Goal: Task Accomplishment & Management: Manage account settings

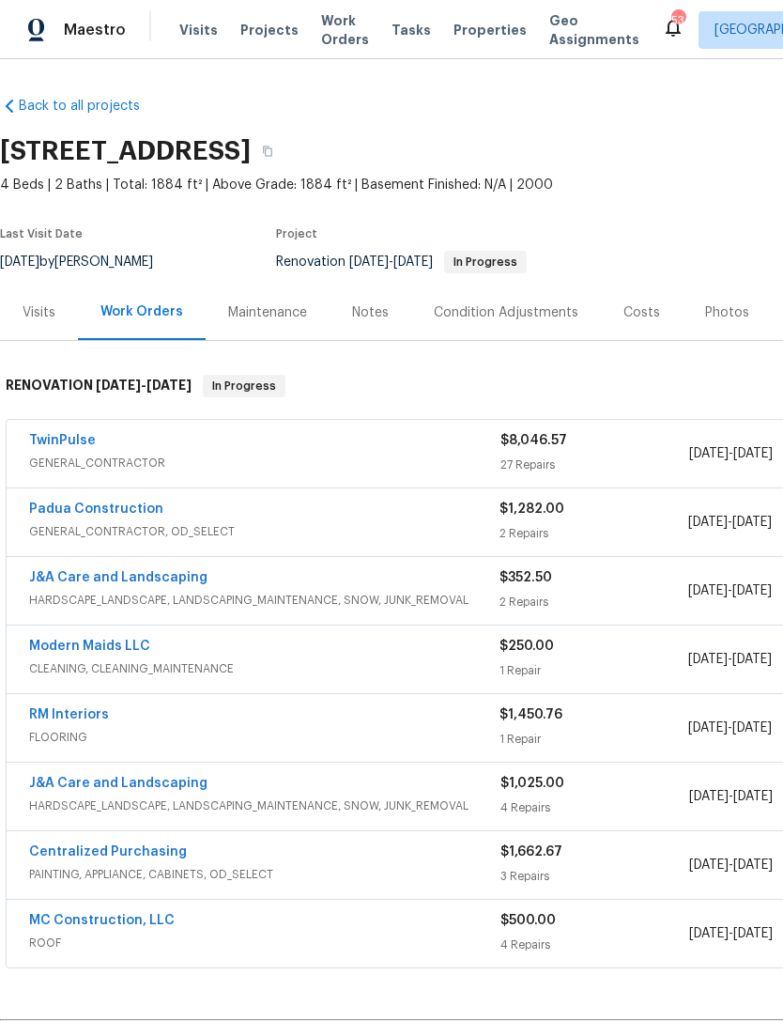
click at [109, 510] on link "Padua Construction" at bounding box center [96, 509] width 134 height 13
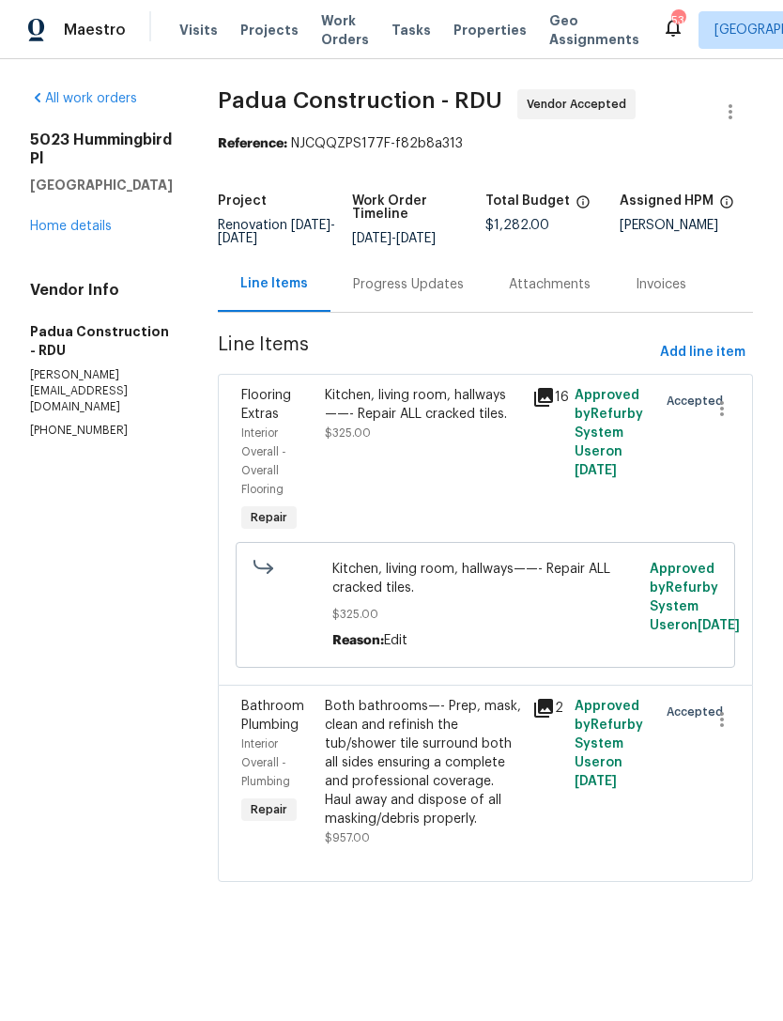
click at [376, 284] on div "Progress Updates" at bounding box center [408, 284] width 111 height 19
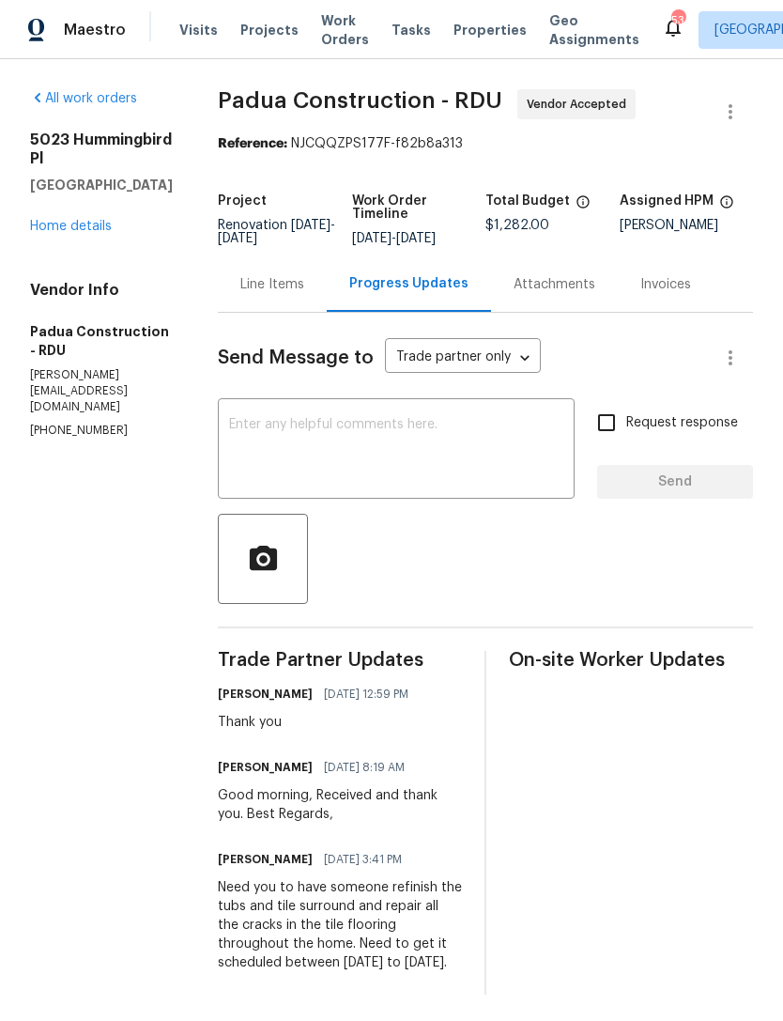
click at [370, 441] on textarea at bounding box center [396, 451] width 334 height 66
type textarea "W"
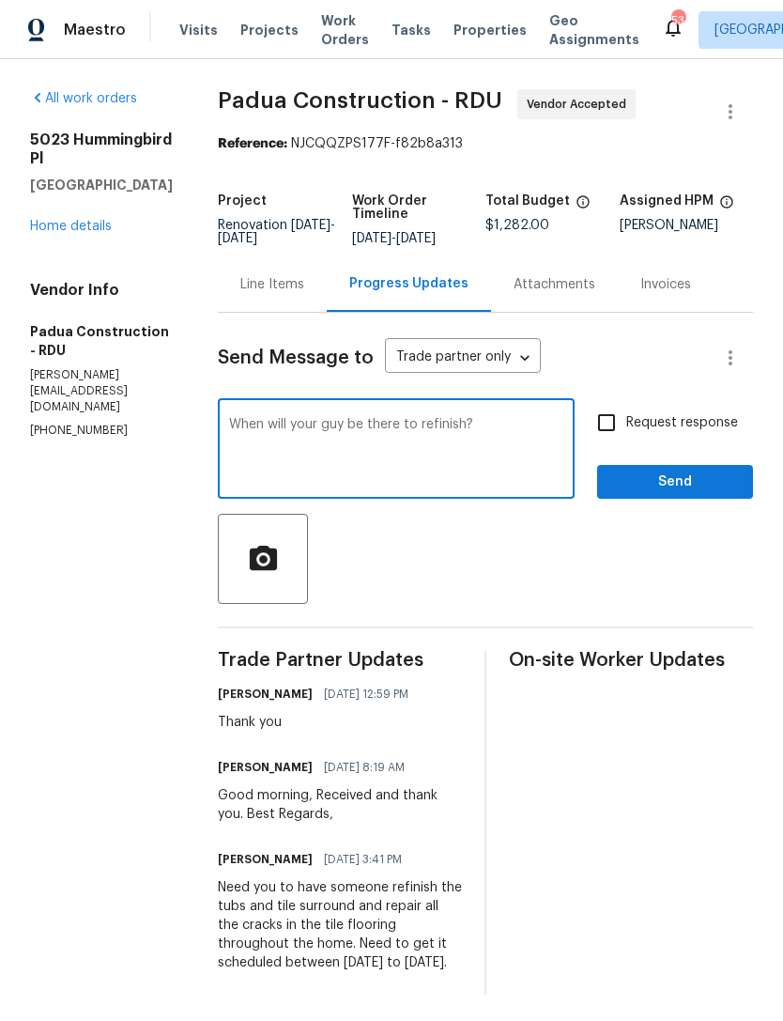
type textarea "When will your guy be there to refinish?"
click at [610, 412] on input "Request response" at bounding box center [606, 422] width 39 height 39
checkbox input "true"
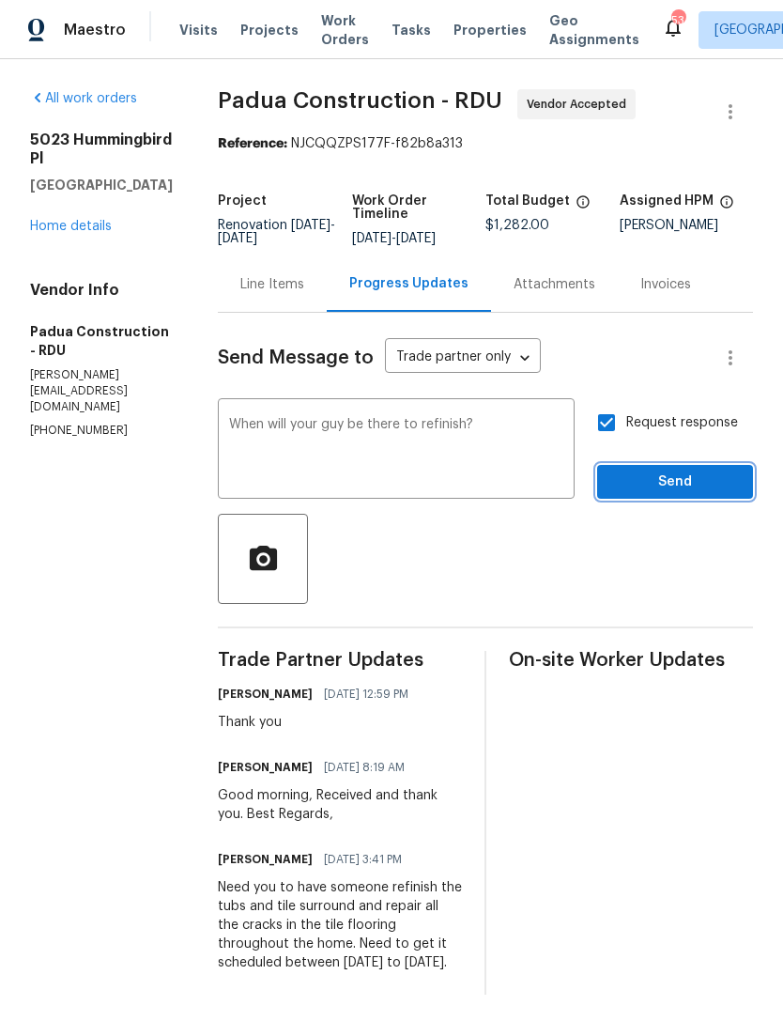
click at [670, 477] on span "Send" at bounding box center [675, 482] width 126 height 23
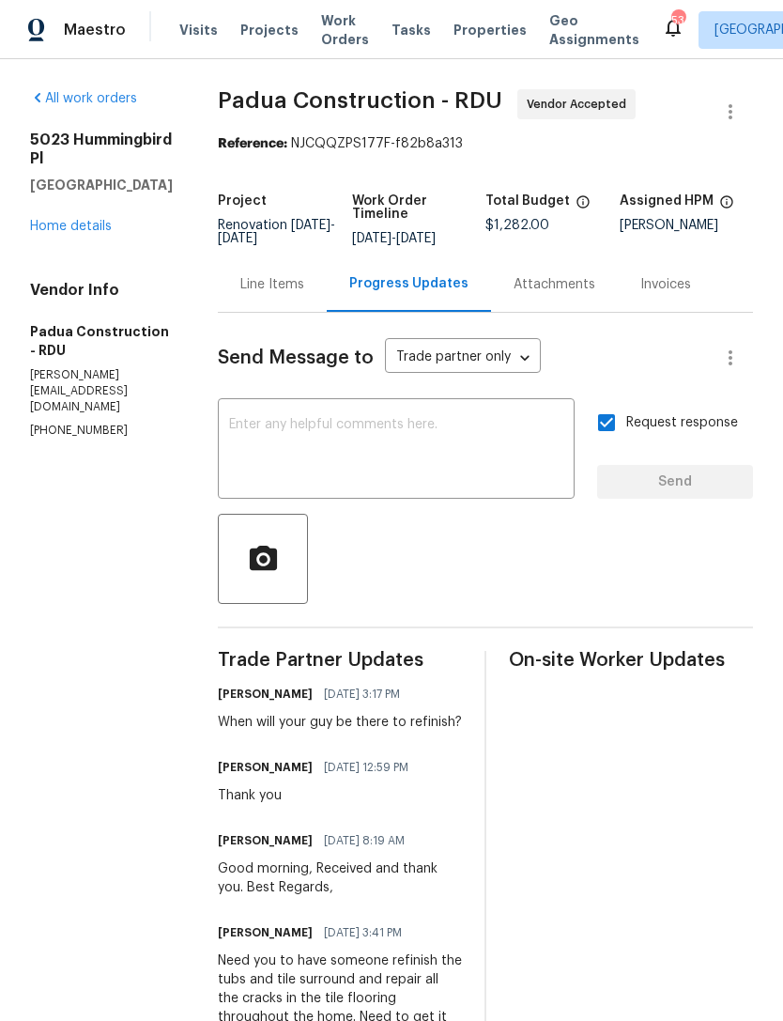
click at [71, 236] on div "5023 Hummingbird Pl Fayetteville, NC 28312 Home details" at bounding box center [101, 183] width 143 height 105
click at [56, 233] on link "Home details" at bounding box center [71, 226] width 82 height 13
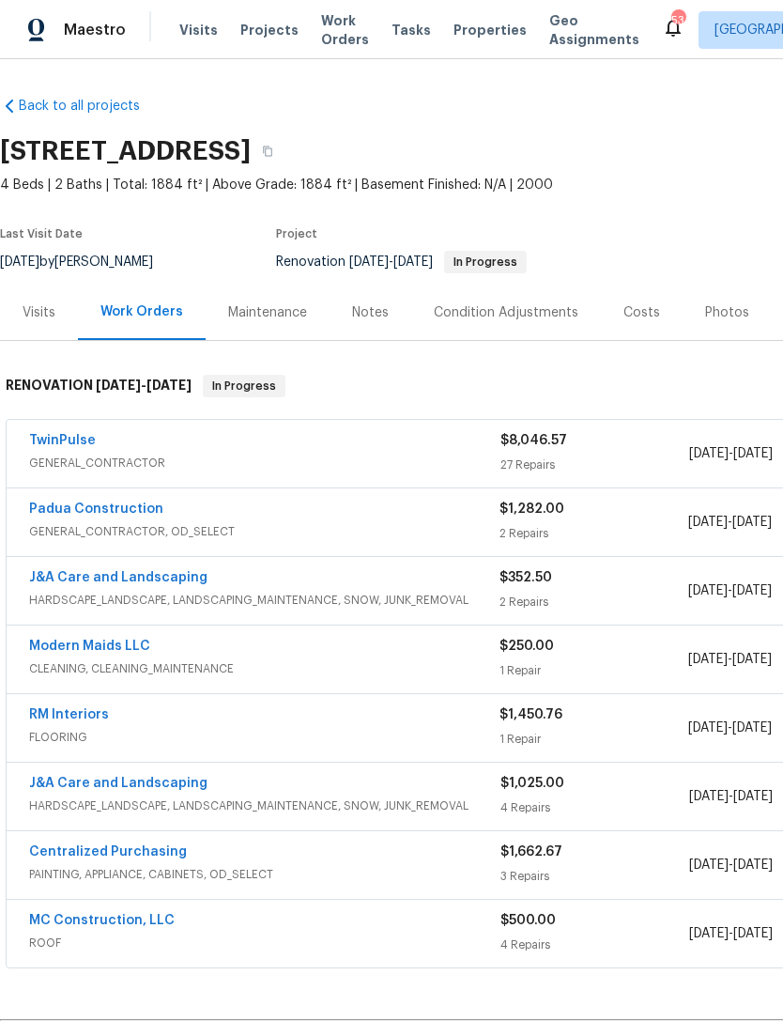
click at [111, 640] on link "Modern Maids LLC" at bounding box center [89, 646] width 121 height 13
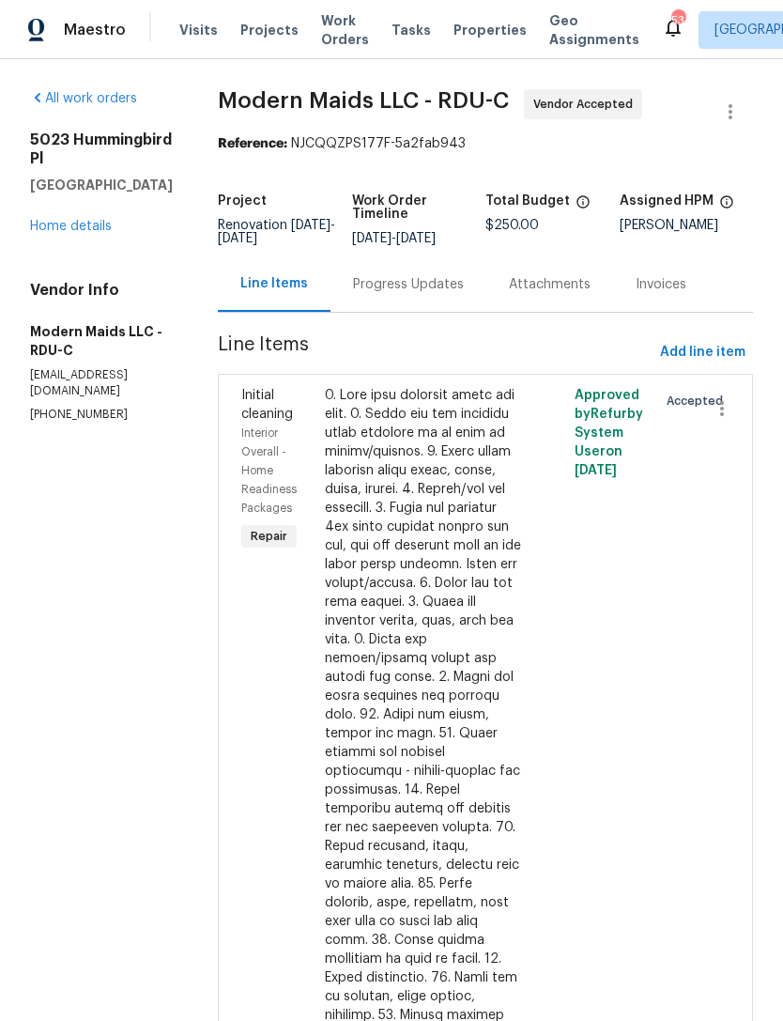
click at [443, 294] on div "Progress Updates" at bounding box center [408, 284] width 111 height 19
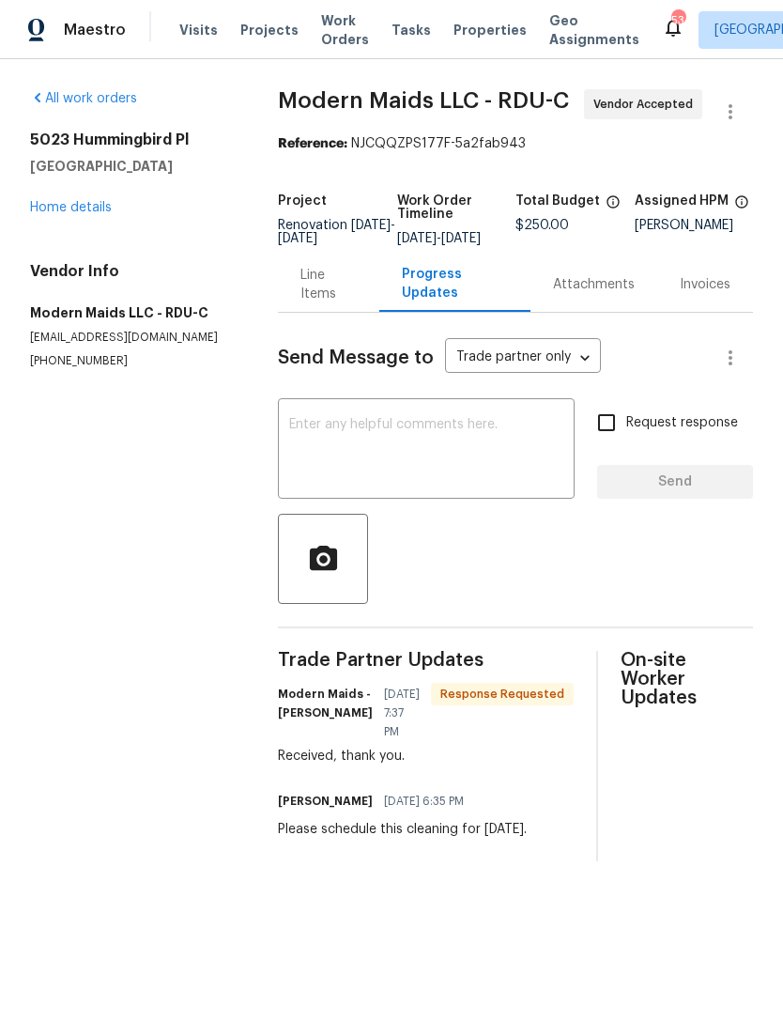
click at [89, 210] on link "Home details" at bounding box center [71, 207] width 82 height 13
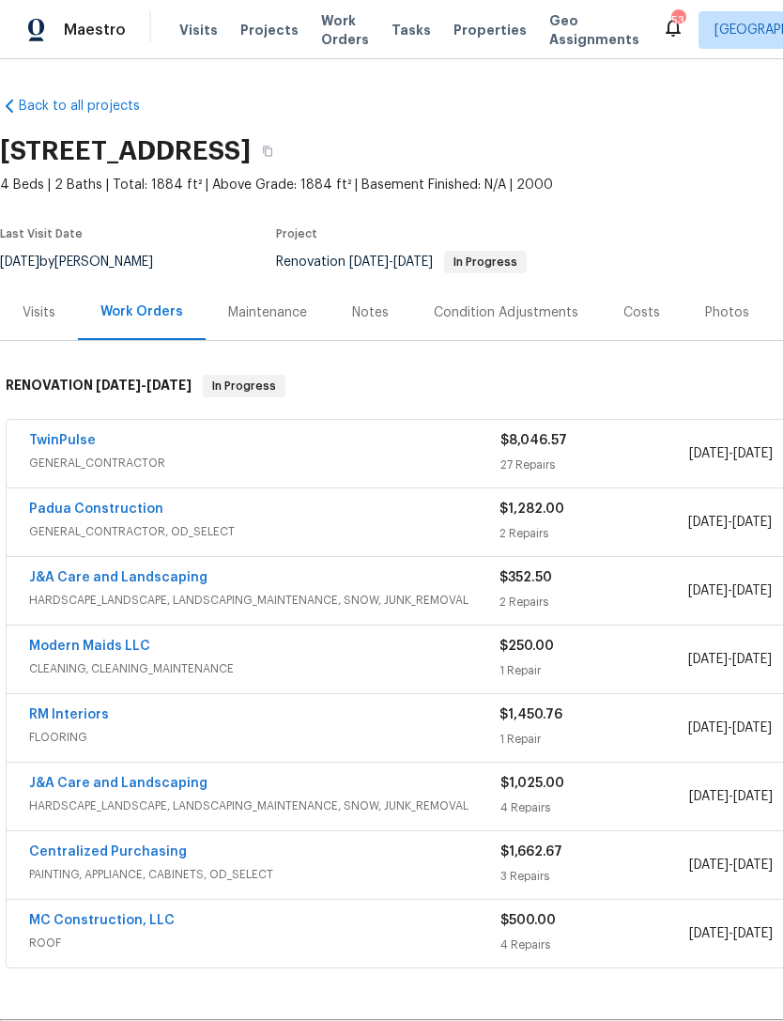
click at [130, 515] on link "Padua Construction" at bounding box center [96, 509] width 134 height 13
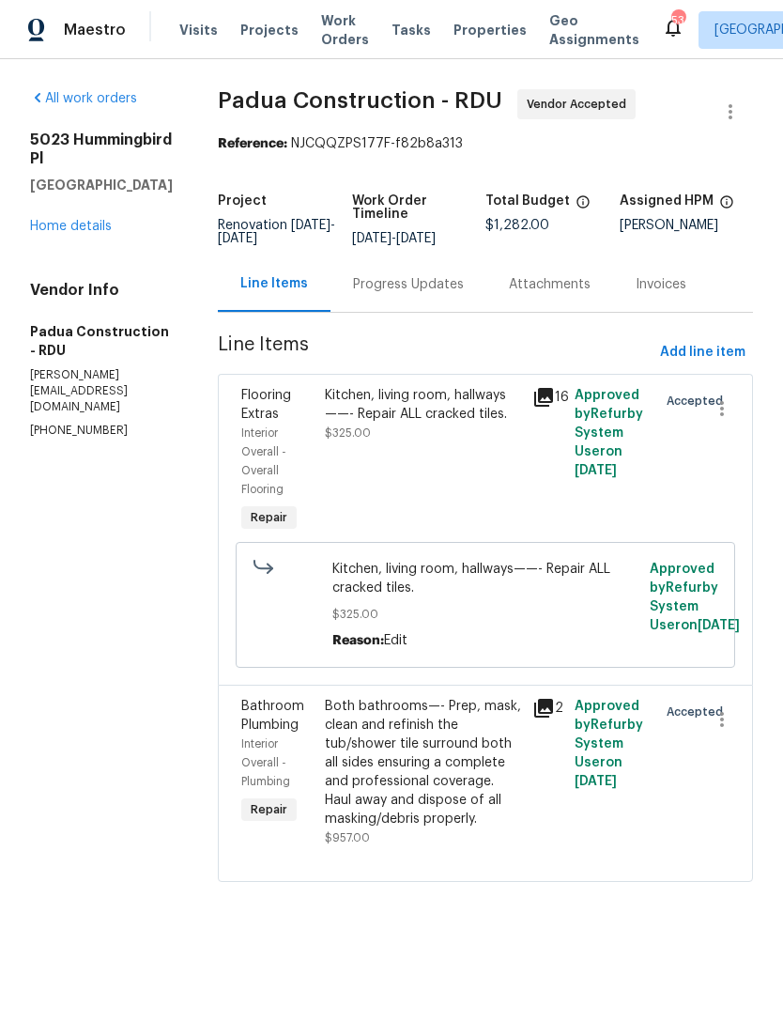
click at [393, 294] on div "Progress Updates" at bounding box center [408, 284] width 111 height 19
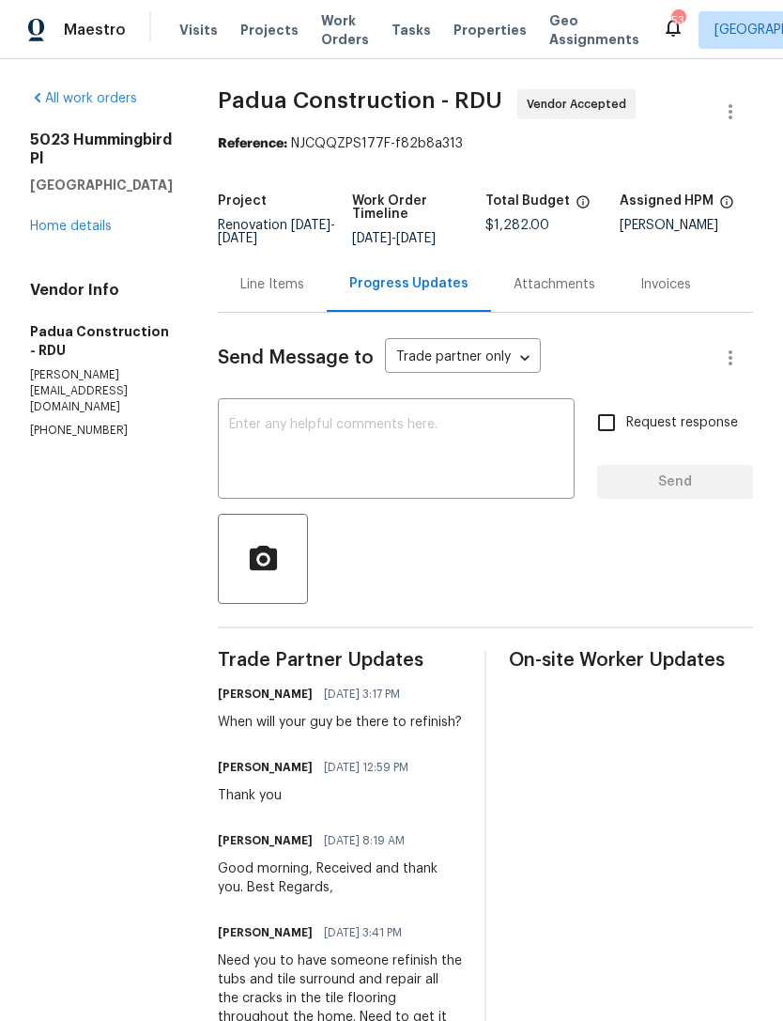
click at [345, 443] on textarea at bounding box center [396, 451] width 334 height 66
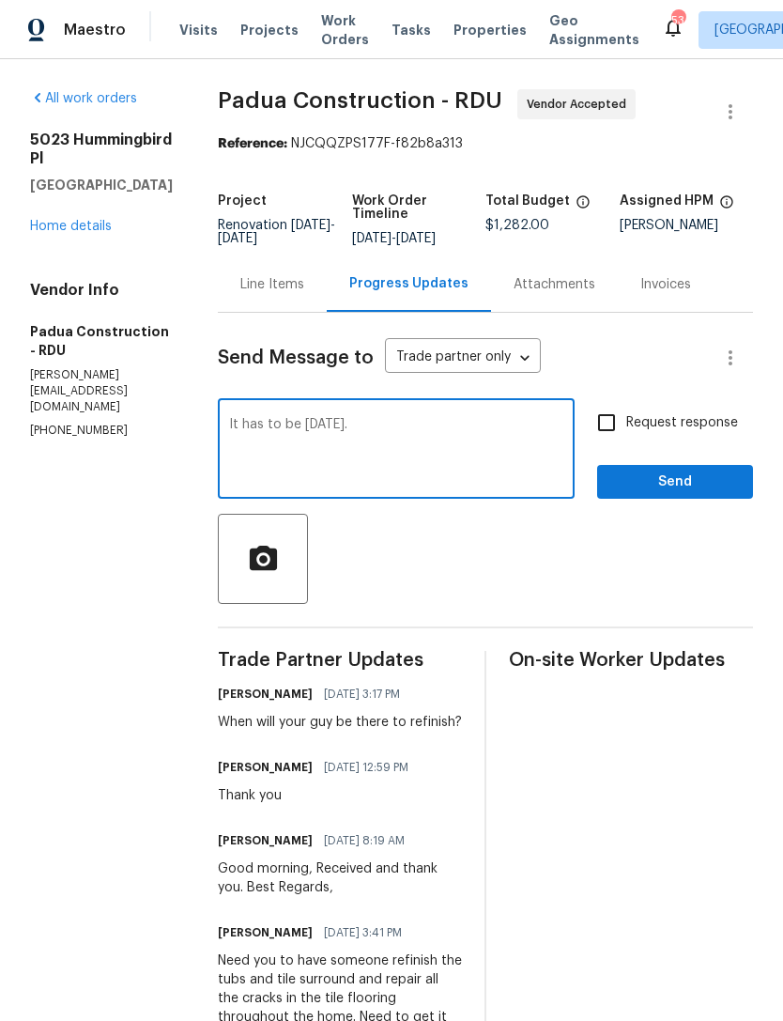
type textarea "It has to be Thursday."
click at [615, 422] on input "Request response" at bounding box center [606, 422] width 39 height 39
checkbox input "true"
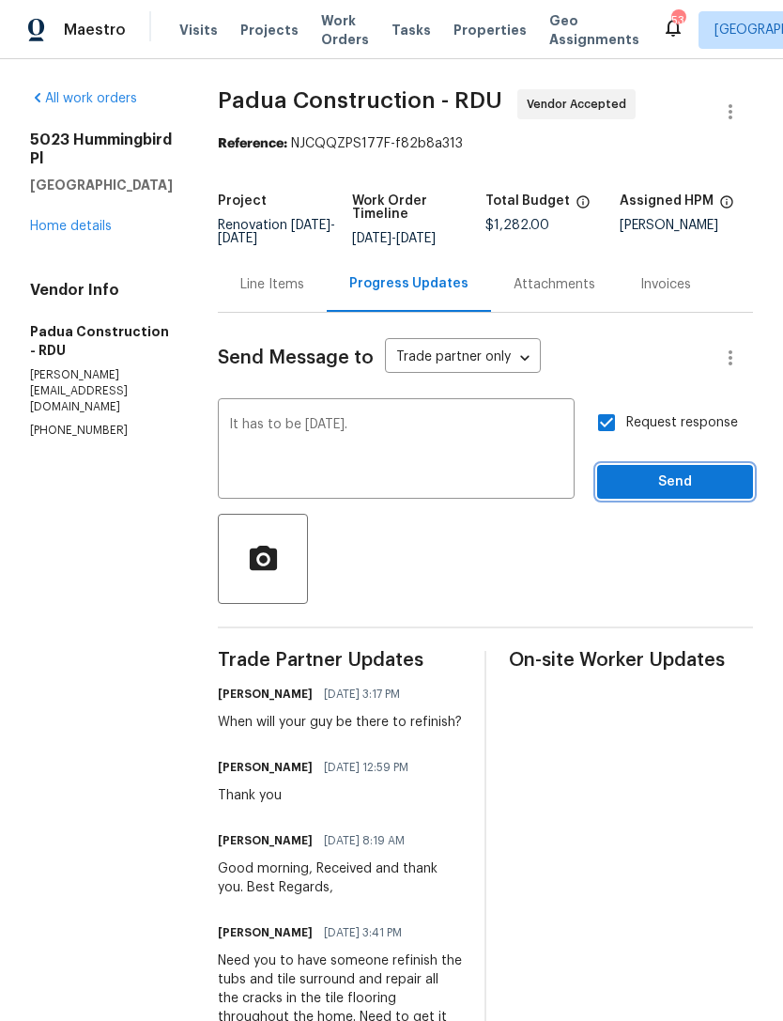
click at [684, 482] on span "Send" at bounding box center [675, 482] width 126 height 23
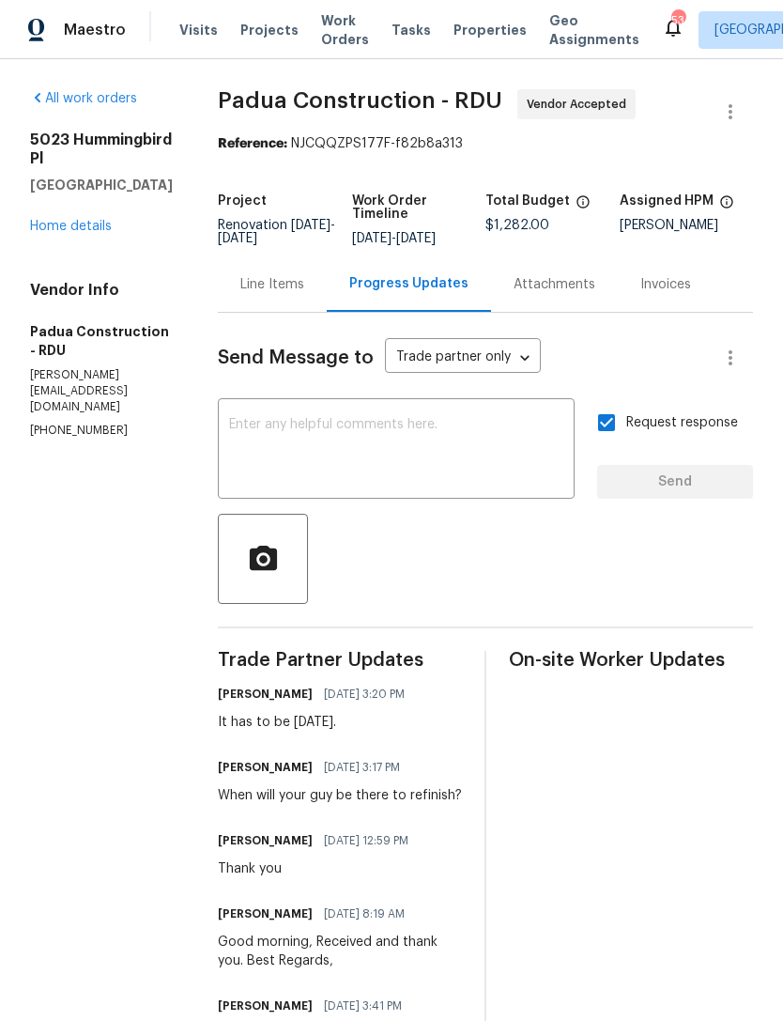
click at [85, 233] on link "Home details" at bounding box center [71, 226] width 82 height 13
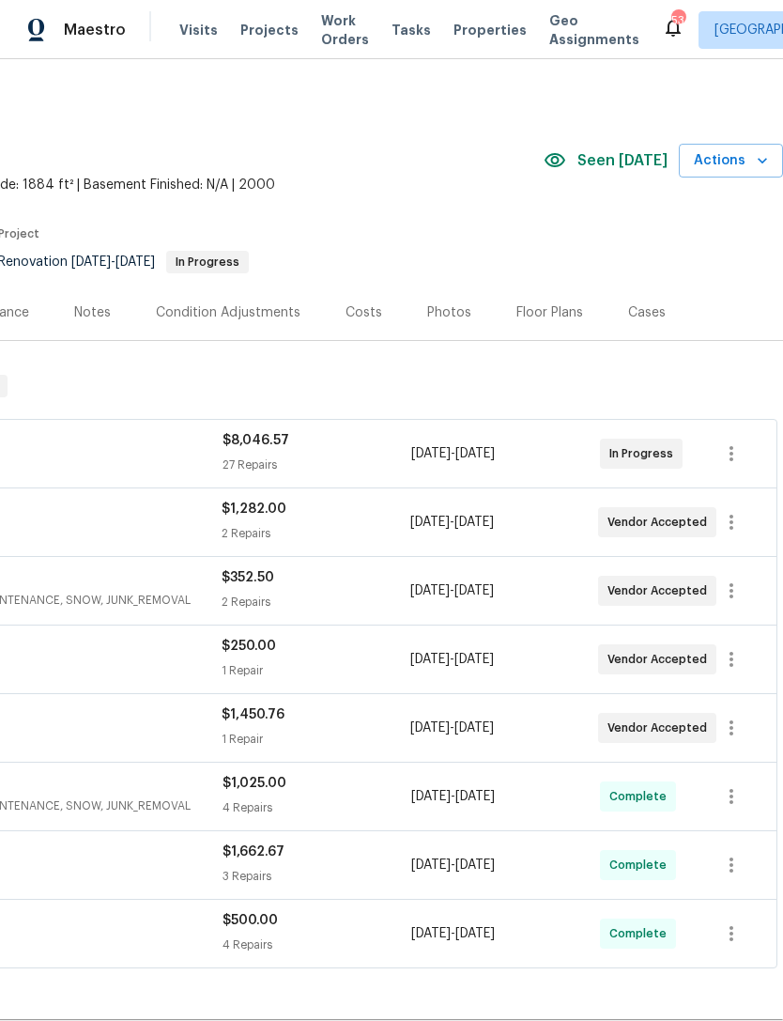
scroll to position [0, 278]
click at [749, 727] on button "button" at bounding box center [731, 727] width 45 height 45
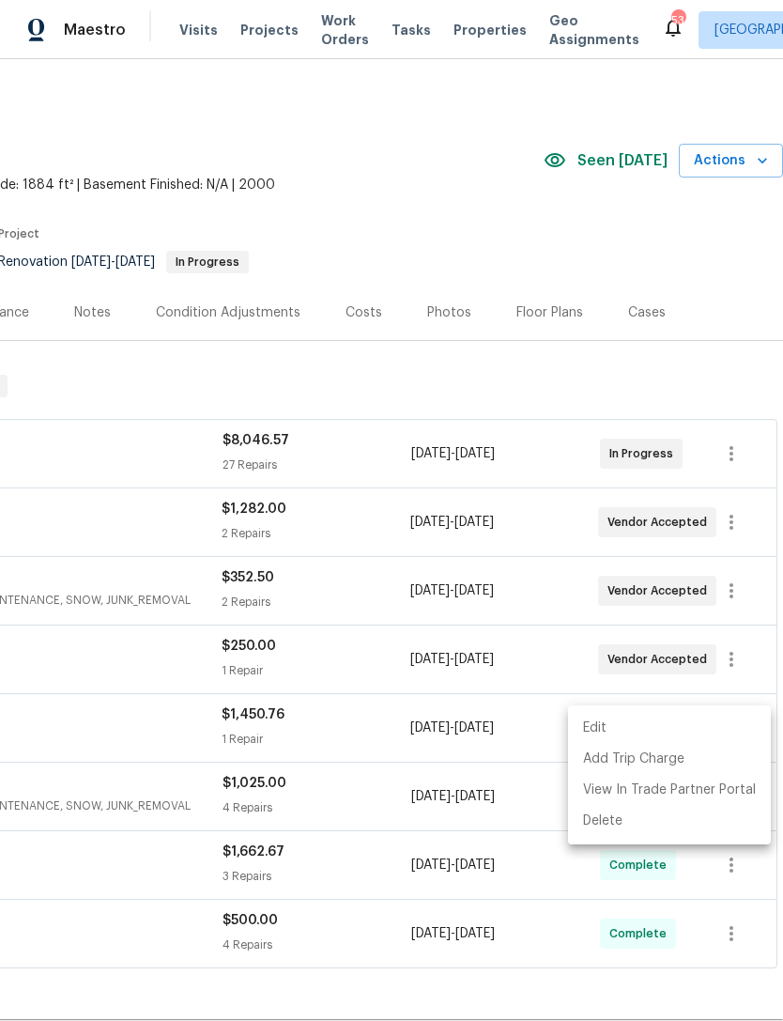
click at [609, 729] on li "Edit" at bounding box center [669, 728] width 203 height 31
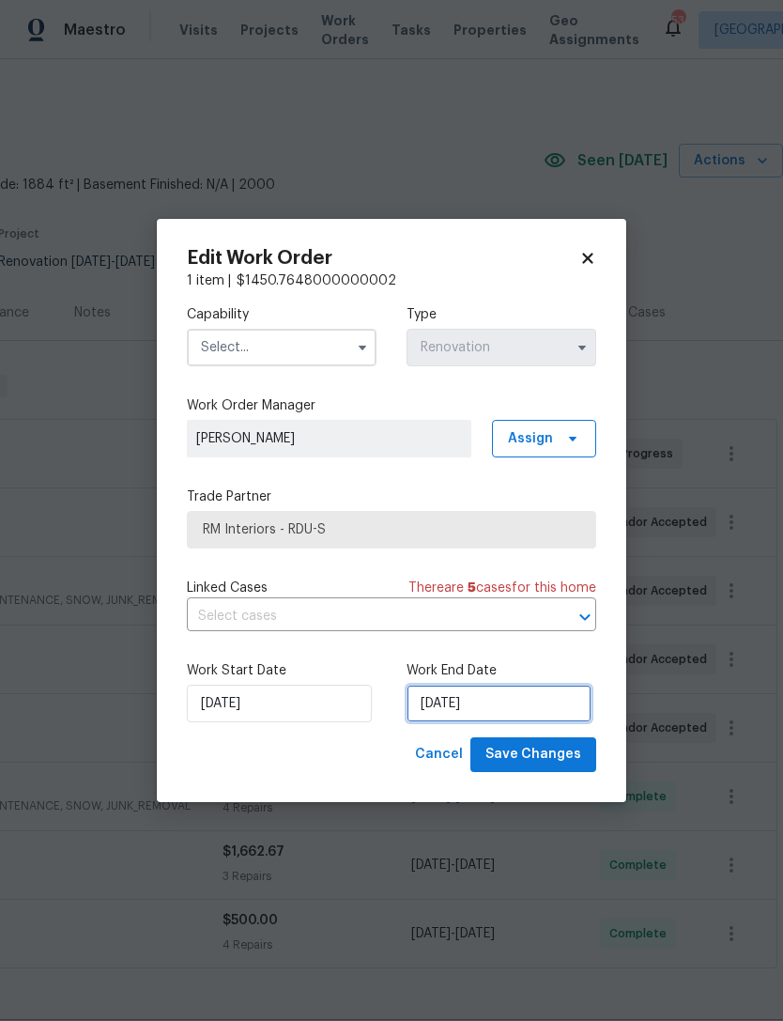
click at [439, 709] on input "8/12/2025" at bounding box center [499, 704] width 185 height 38
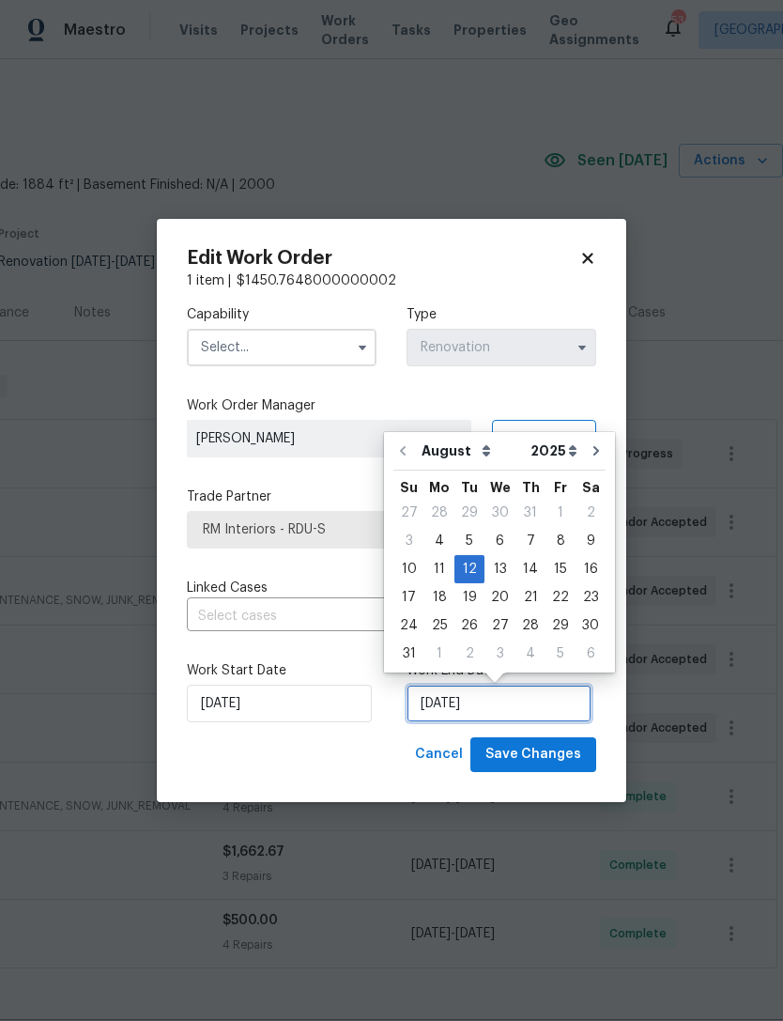
scroll to position [35, 0]
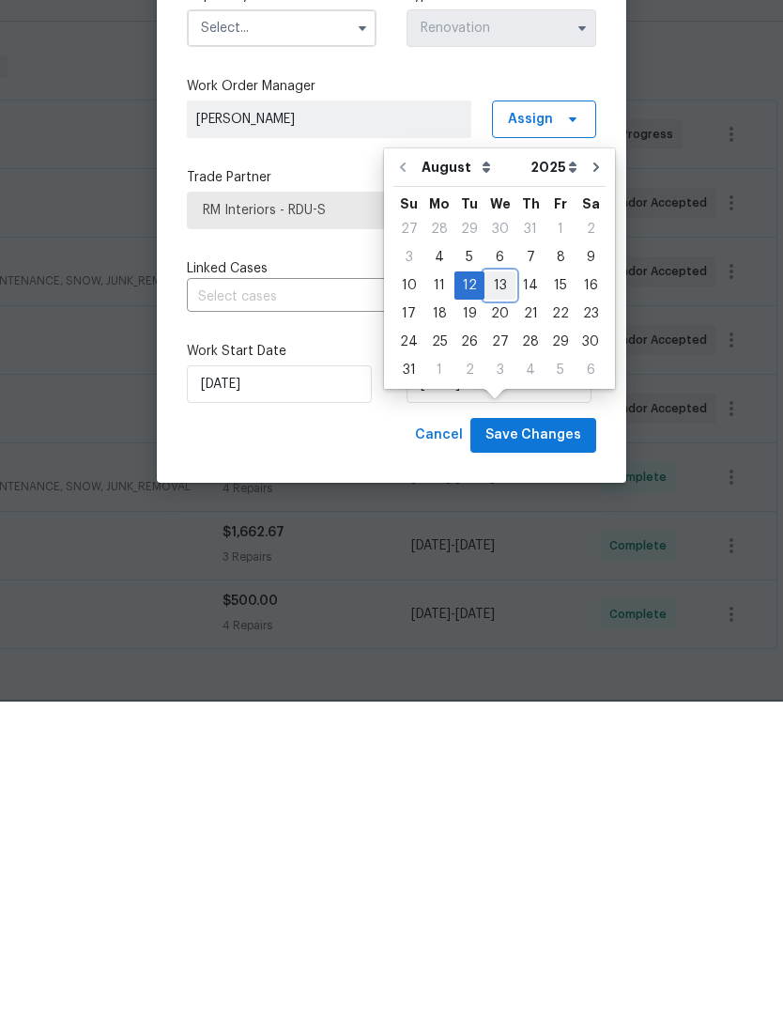
click at [496, 592] on div "13" at bounding box center [500, 605] width 31 height 26
type input "8/13/2025"
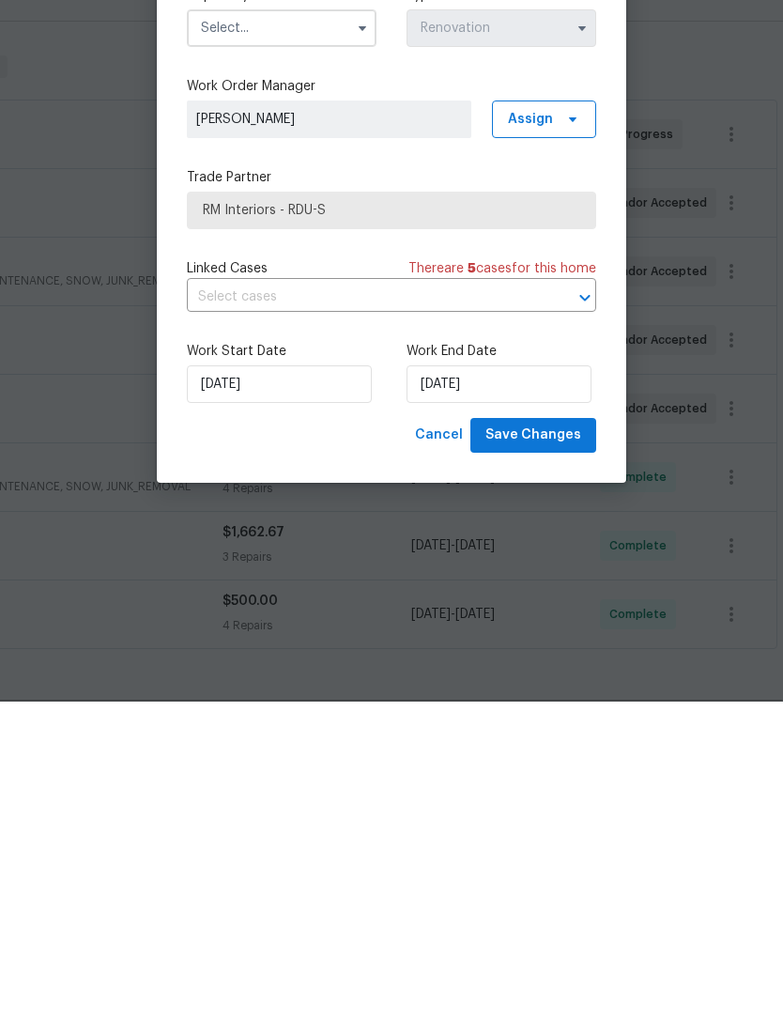
scroll to position [60, 0]
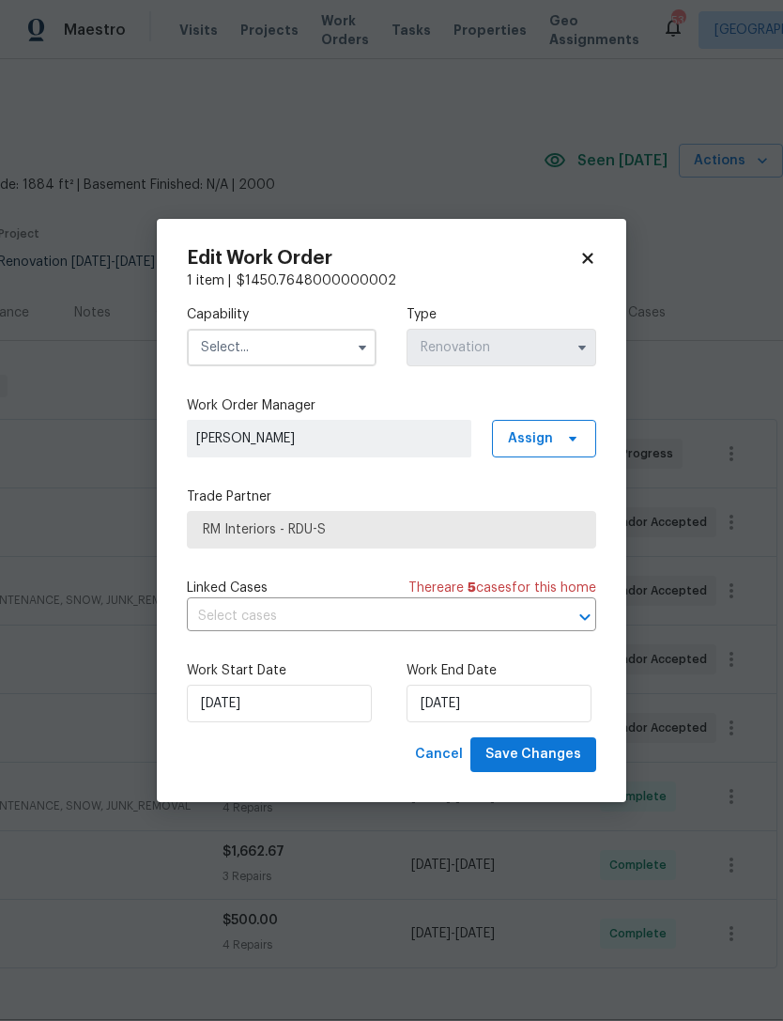
click at [292, 349] on input "text" at bounding box center [282, 348] width 190 height 38
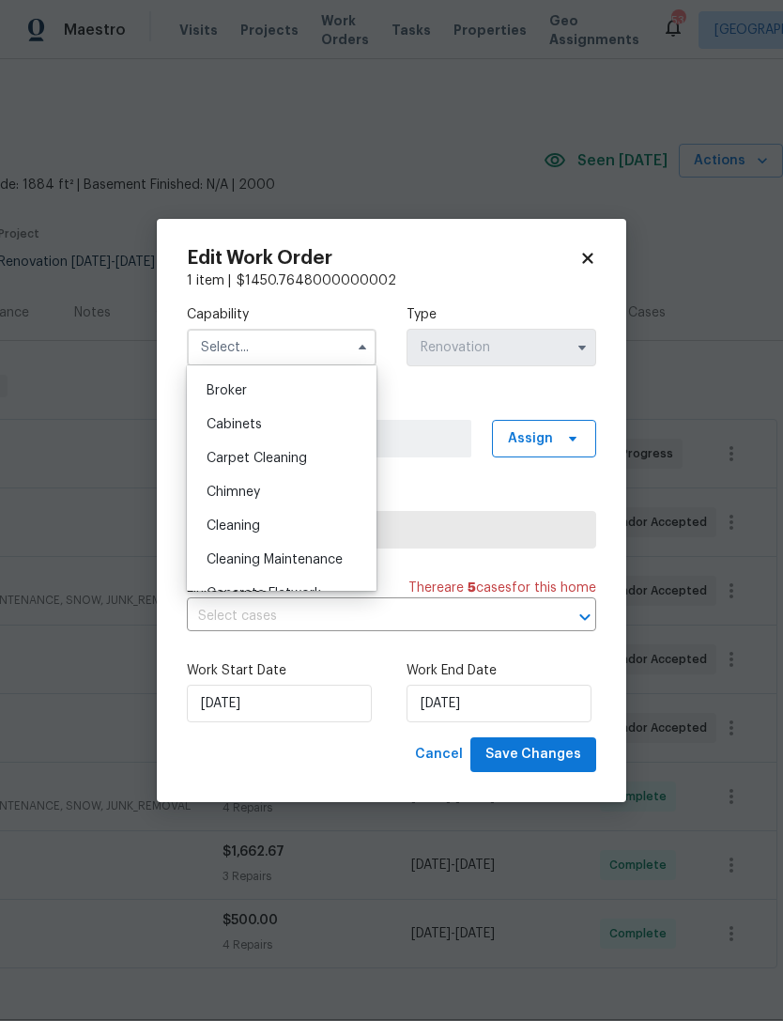
scroll to position [146, 0]
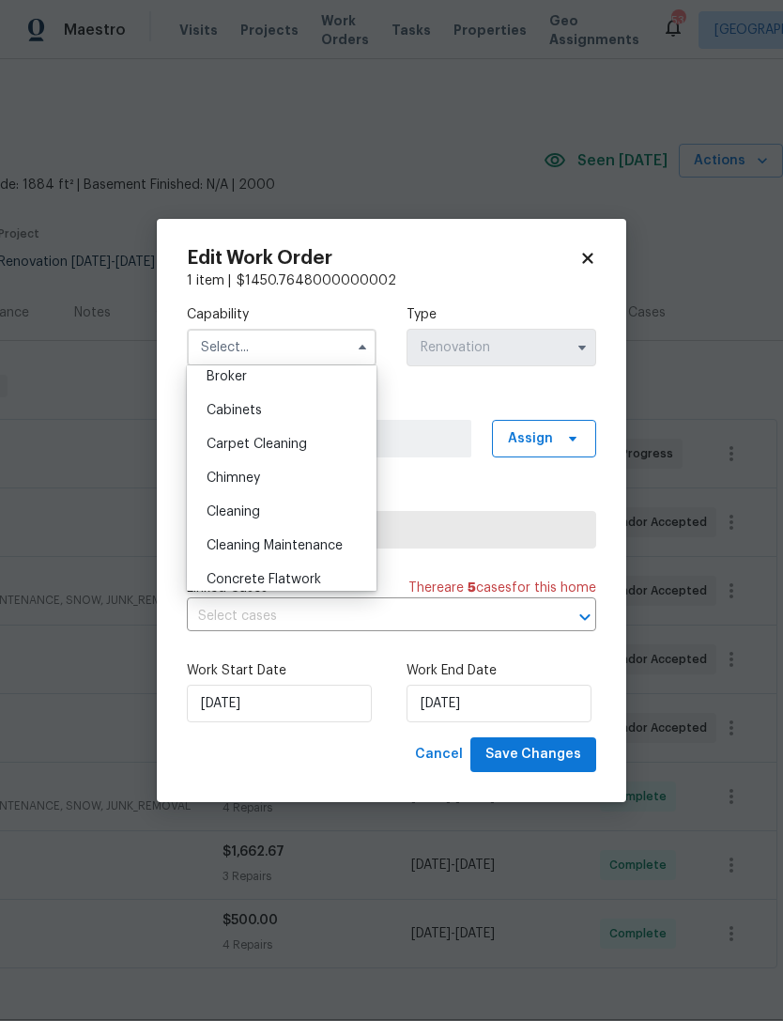
click at [287, 505] on div "Cleaning" at bounding box center [282, 512] width 180 height 34
type input "Cleaning"
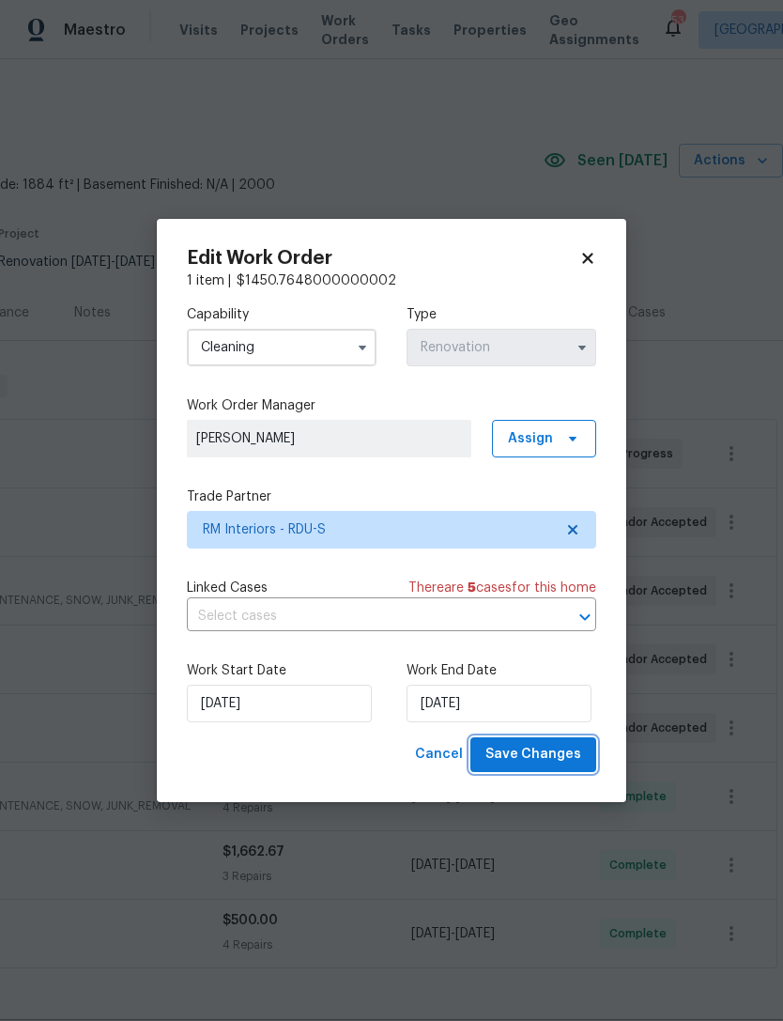
click at [563, 752] on span "Save Changes" at bounding box center [534, 754] width 96 height 23
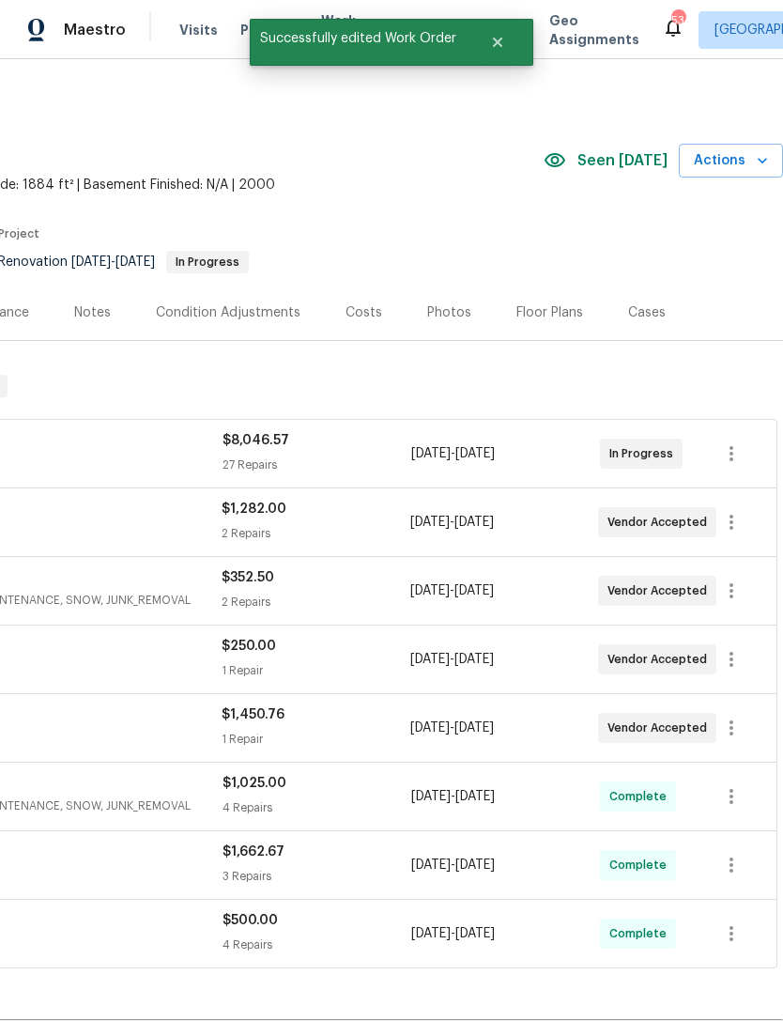
scroll to position [0, 0]
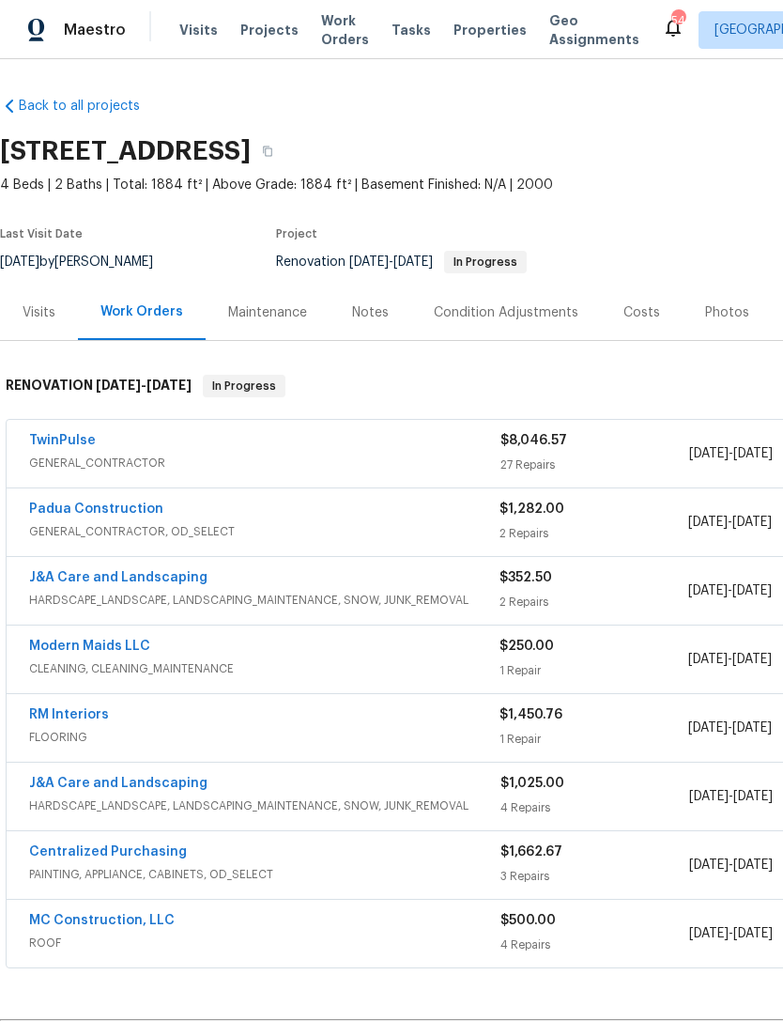
click at [122, 646] on link "Modern Maids LLC" at bounding box center [89, 646] width 121 height 13
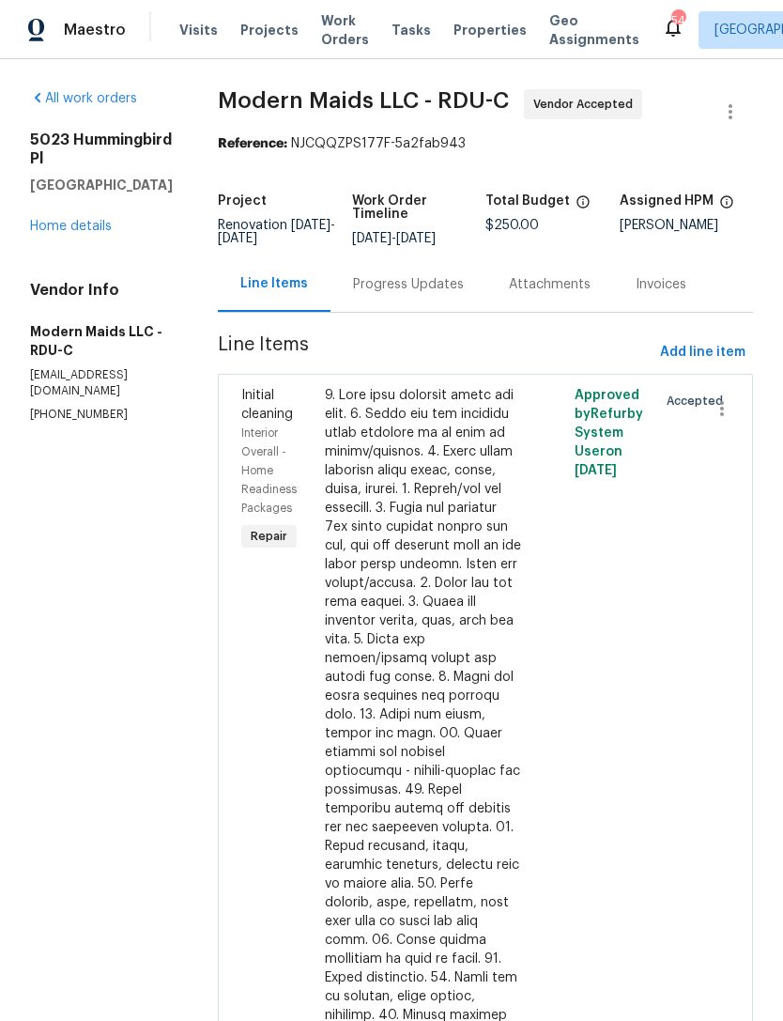
click at [429, 294] on div "Progress Updates" at bounding box center [408, 284] width 111 height 19
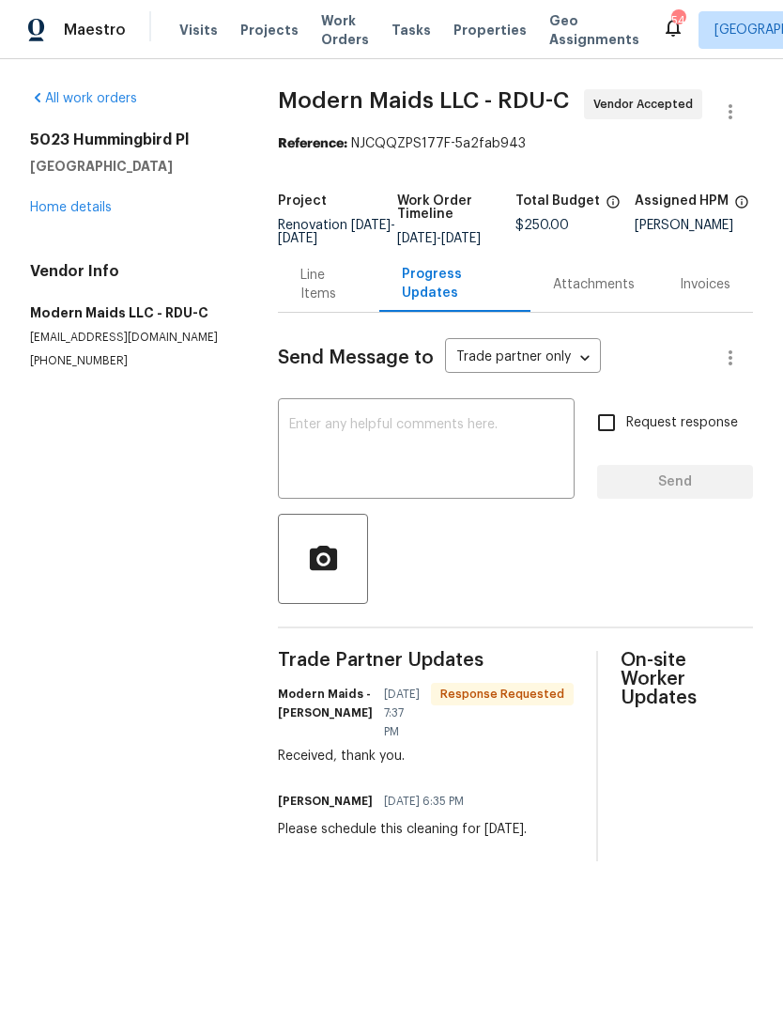
click at [351, 445] on textarea at bounding box center [426, 451] width 274 height 66
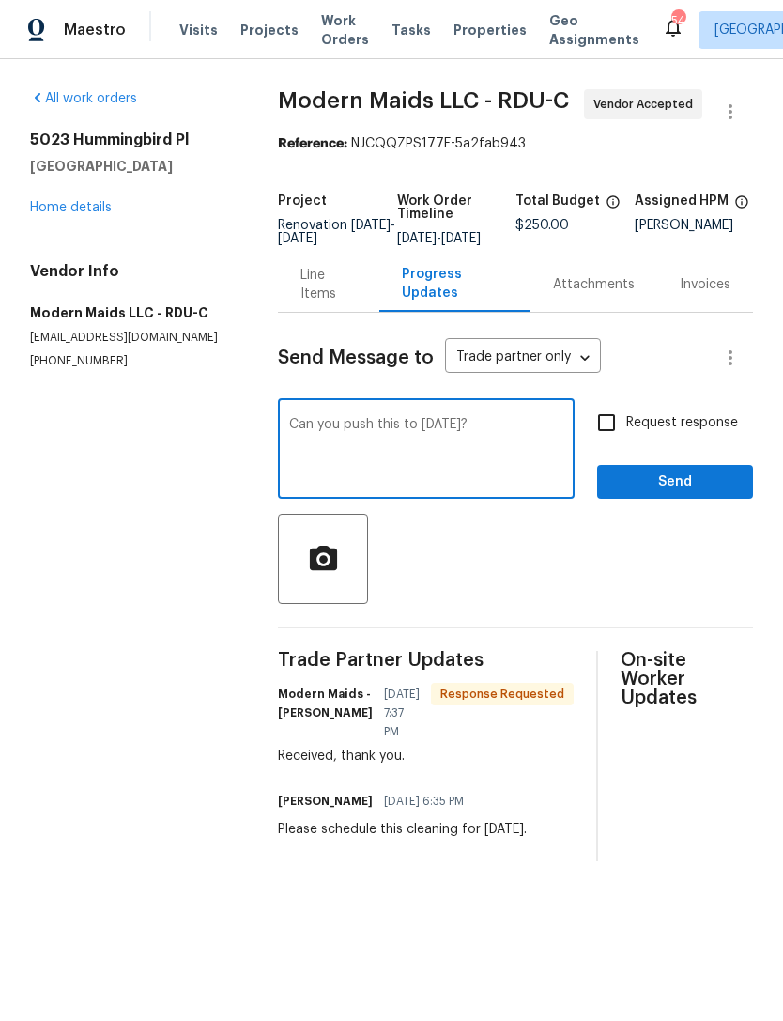
type textarea "Can you push this to Monday 8/18?"
click at [605, 442] on input "Request response" at bounding box center [606, 422] width 39 height 39
checkbox input "true"
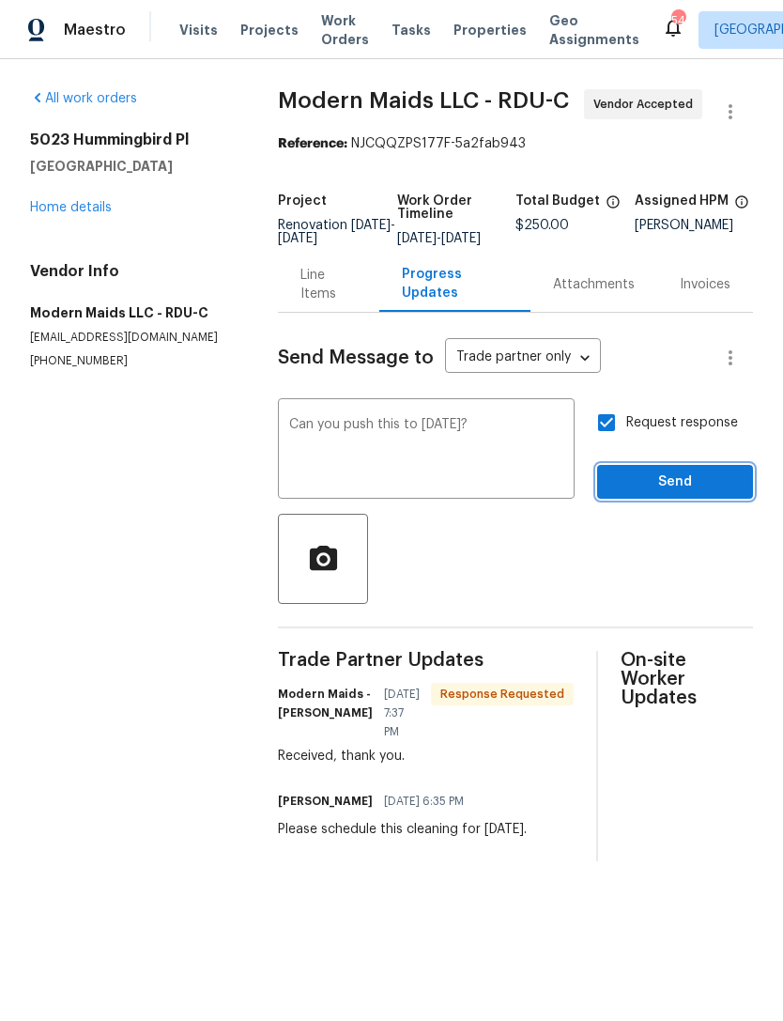
click at [683, 494] on span "Send" at bounding box center [675, 482] width 126 height 23
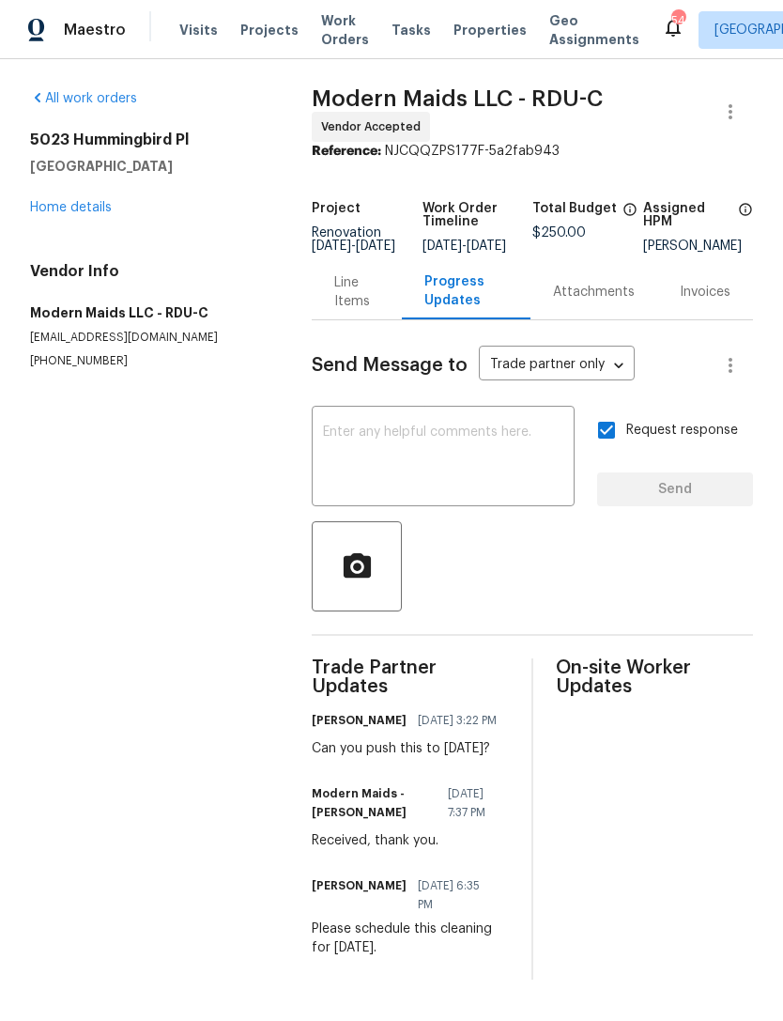
click at [82, 201] on link "Home details" at bounding box center [71, 207] width 82 height 13
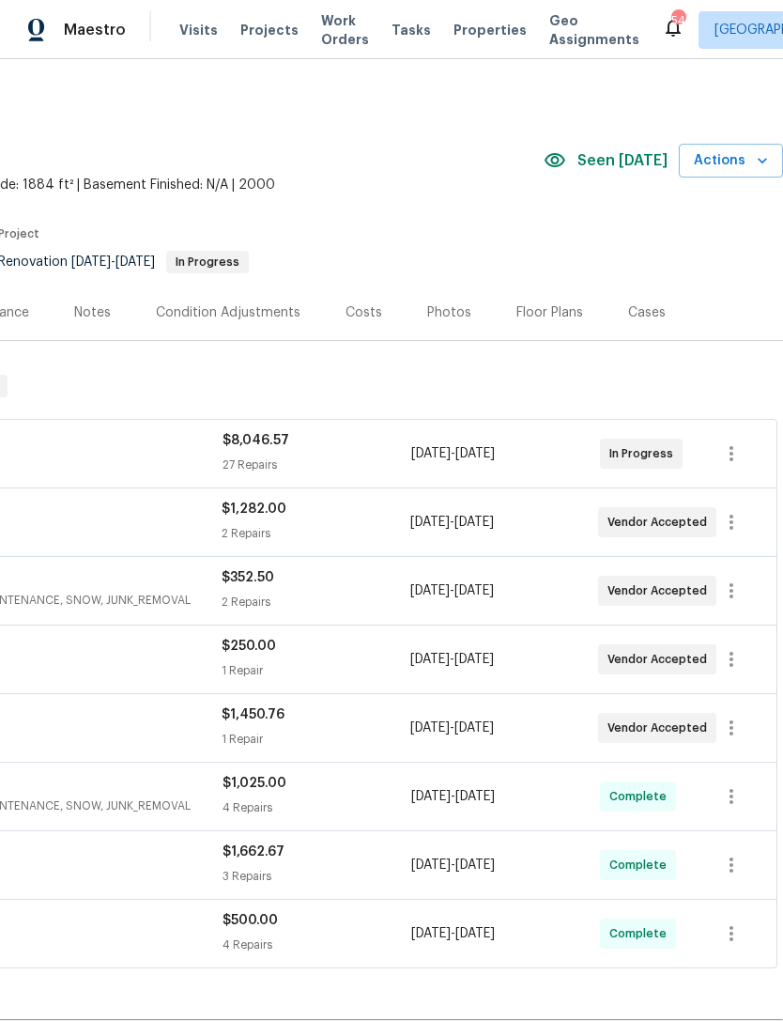
scroll to position [0, 278]
click at [742, 661] on icon "button" at bounding box center [731, 659] width 23 height 23
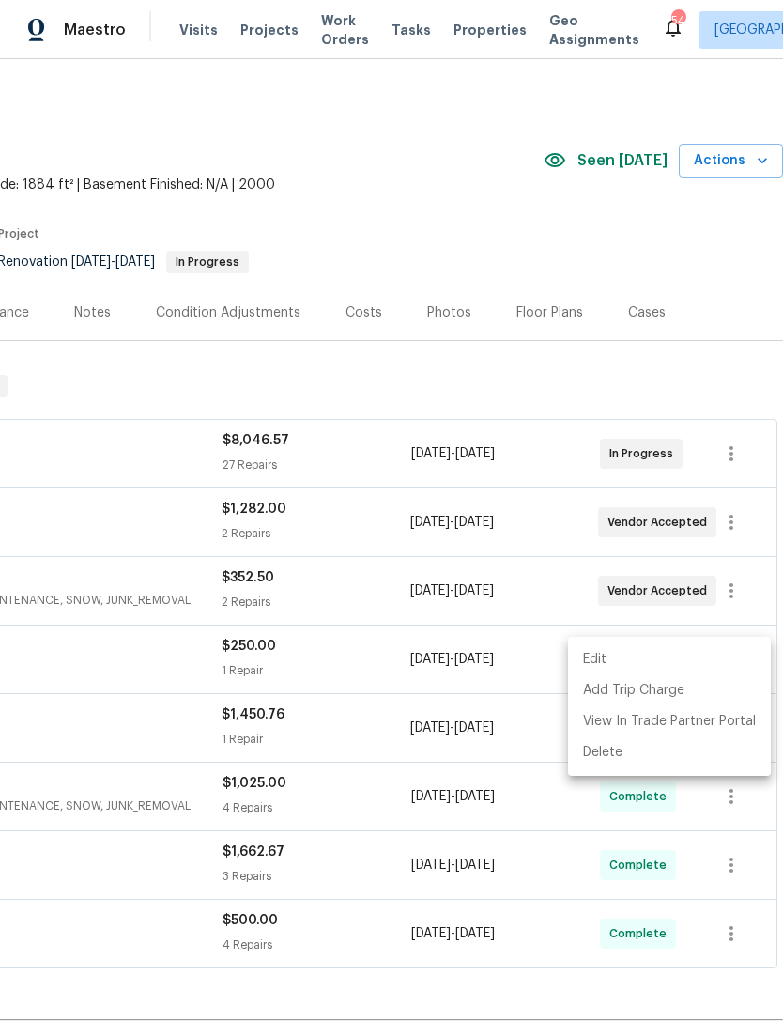
click at [592, 658] on li "Edit" at bounding box center [669, 659] width 203 height 31
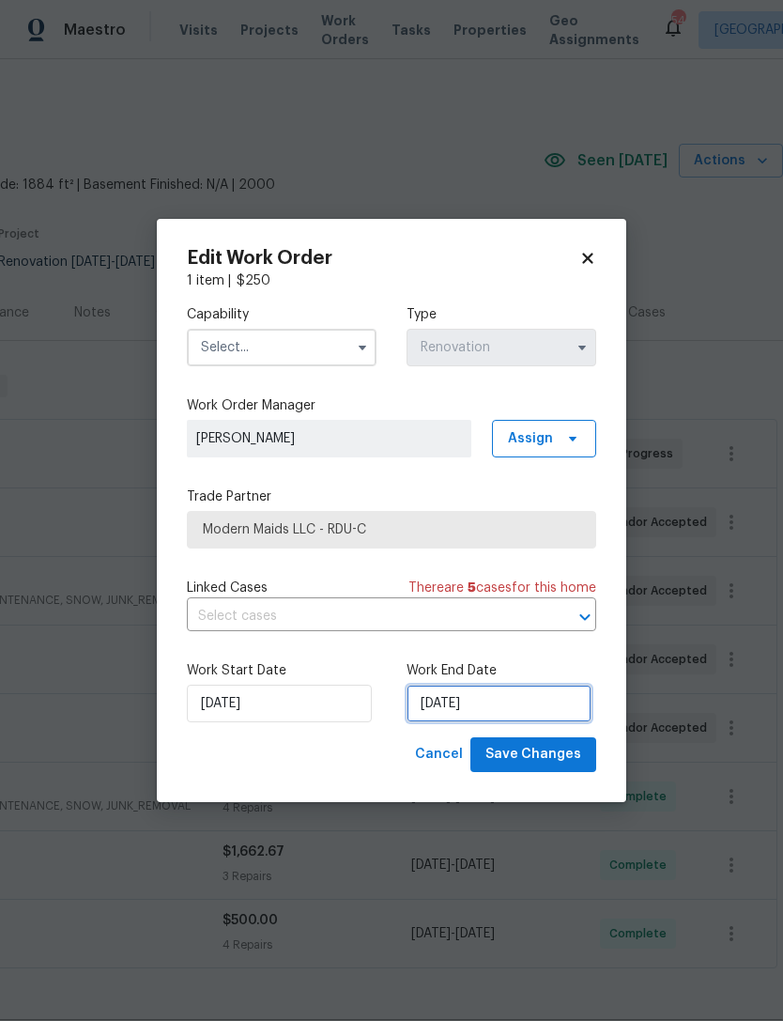
click at [450, 710] on input "[DATE]" at bounding box center [499, 704] width 185 height 38
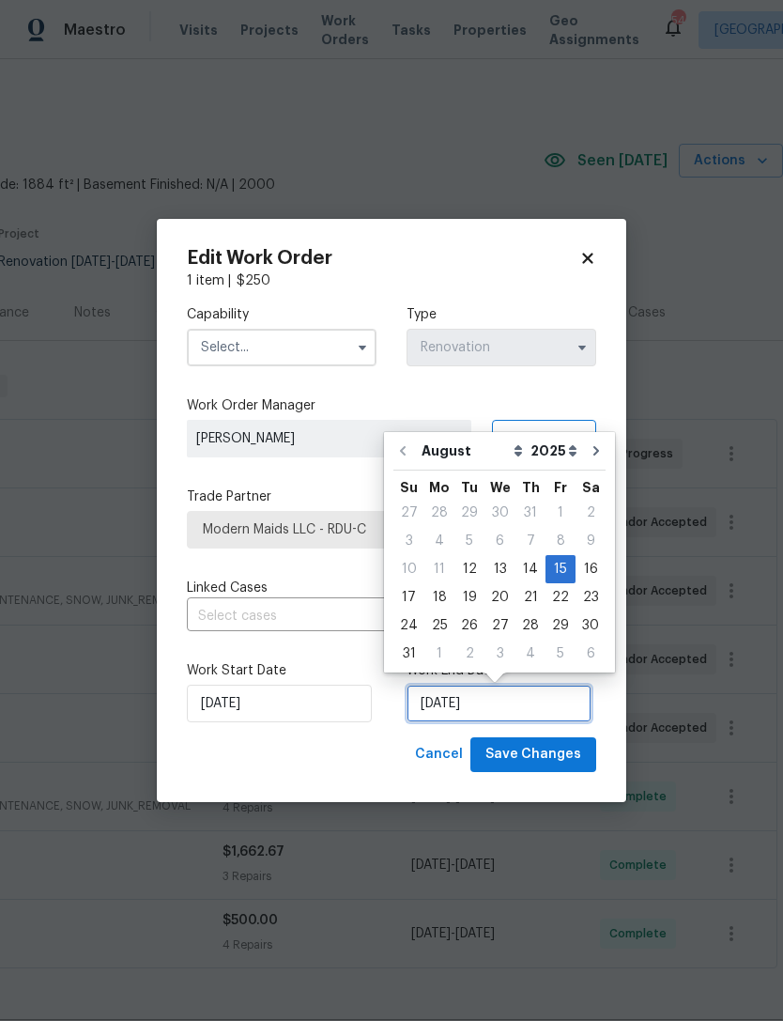
scroll to position [35, 0]
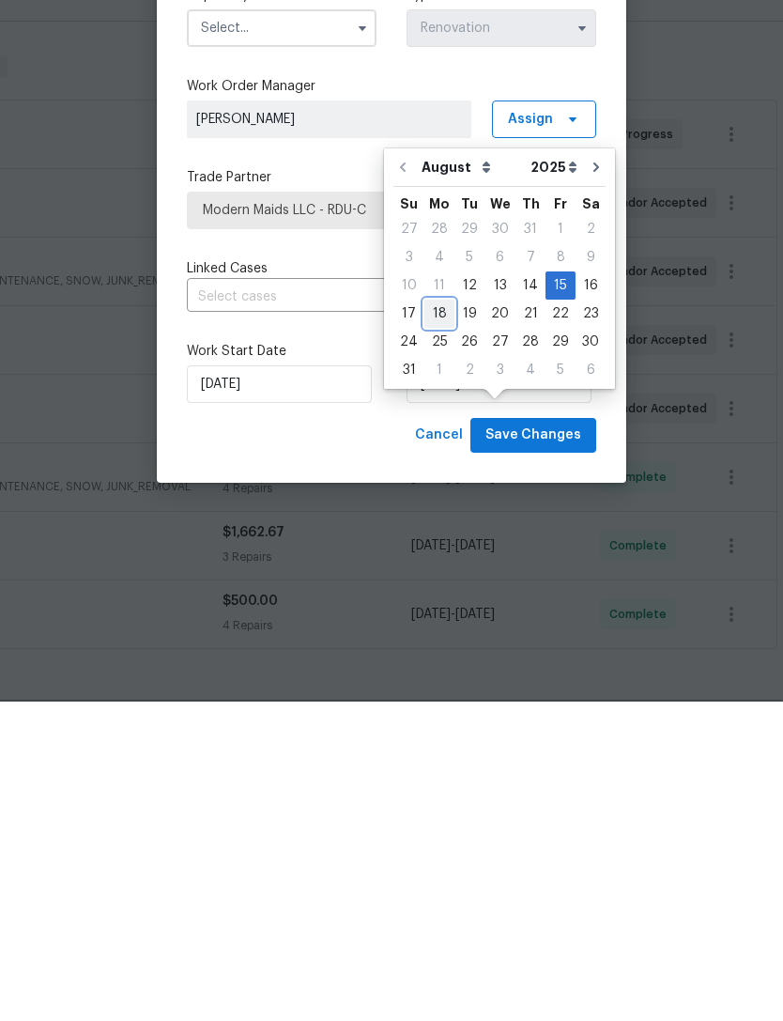
click at [441, 620] on div "18" at bounding box center [440, 633] width 30 height 26
type input "8/18/2025"
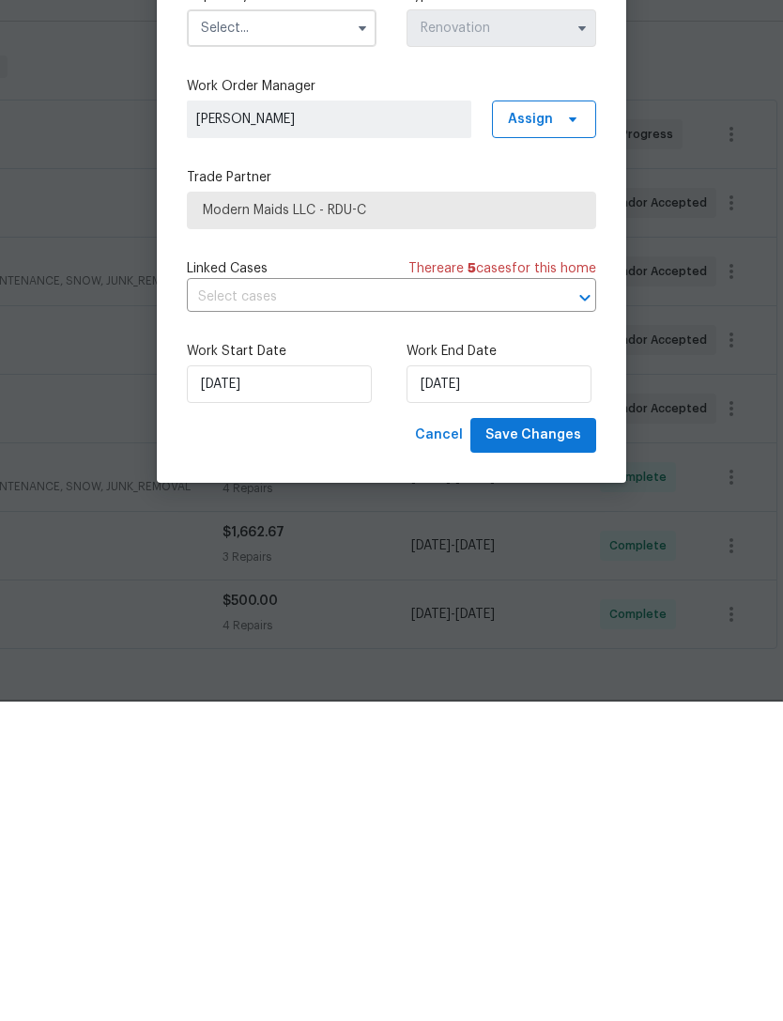
scroll to position [60, 0]
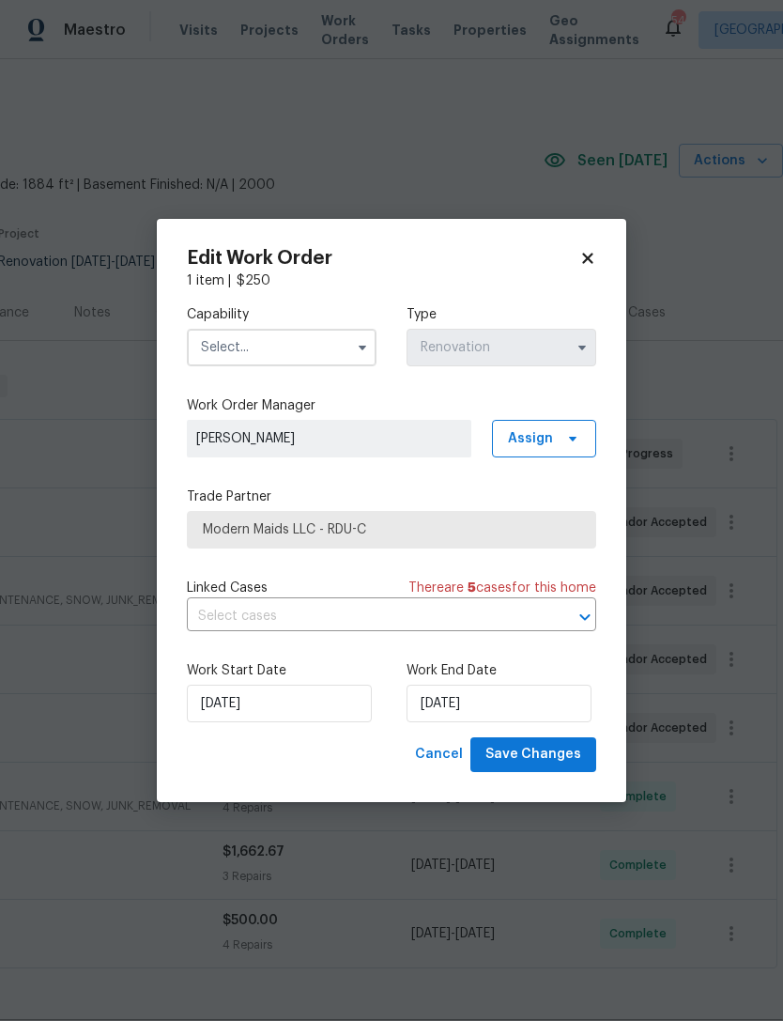
click at [294, 348] on input "text" at bounding box center [282, 348] width 190 height 38
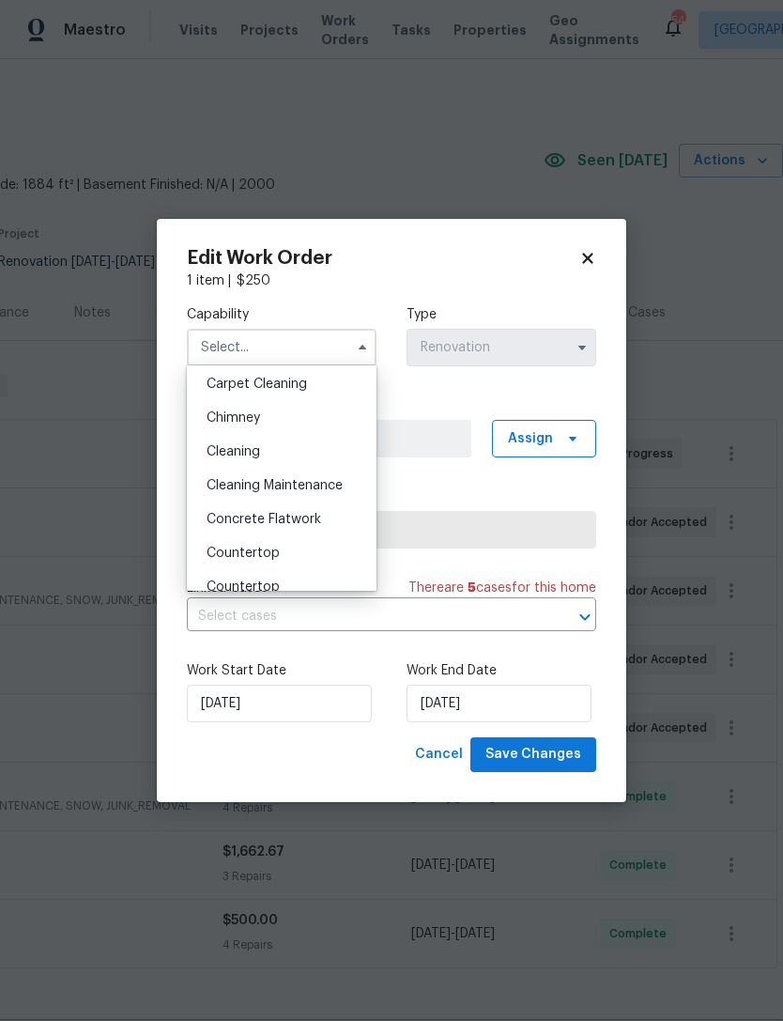
scroll to position [203, 0]
click at [276, 455] on div "Cleaning" at bounding box center [282, 455] width 180 height 34
type input "Cleaning"
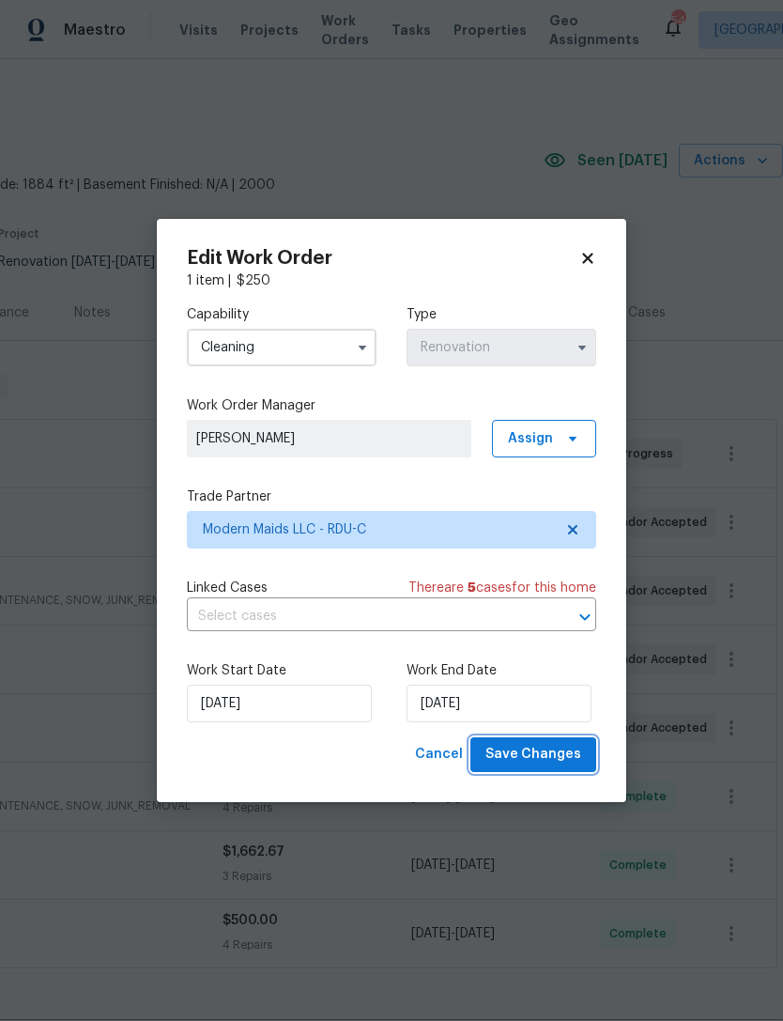
click at [547, 747] on span "Save Changes" at bounding box center [534, 754] width 96 height 23
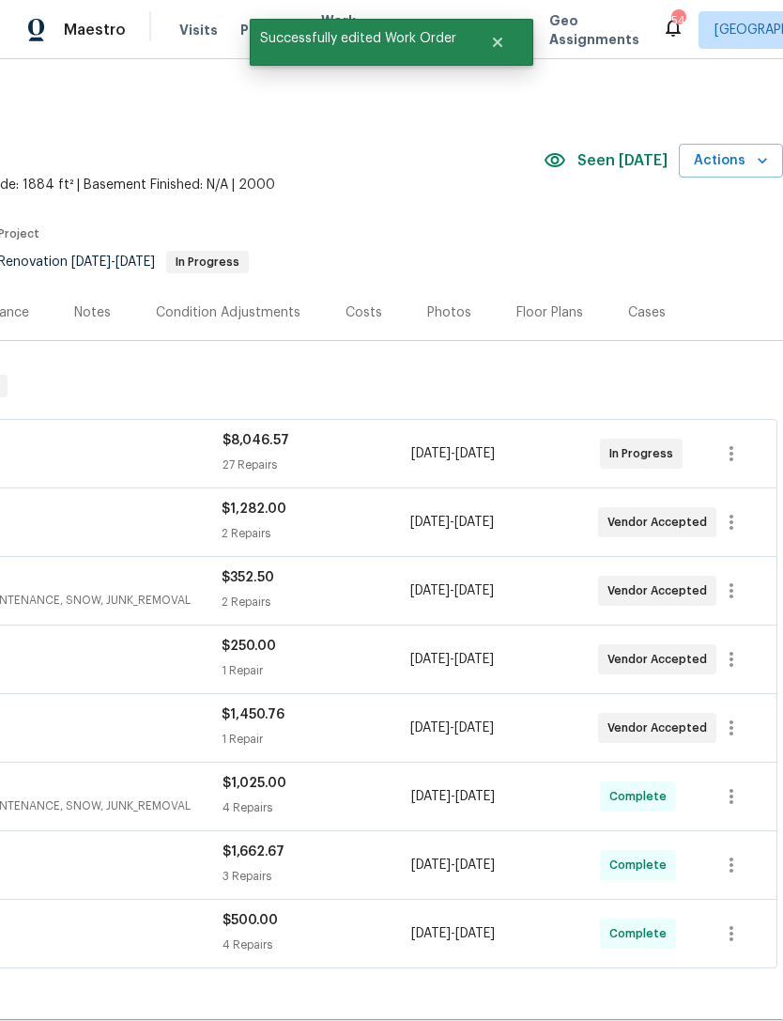
scroll to position [0, 0]
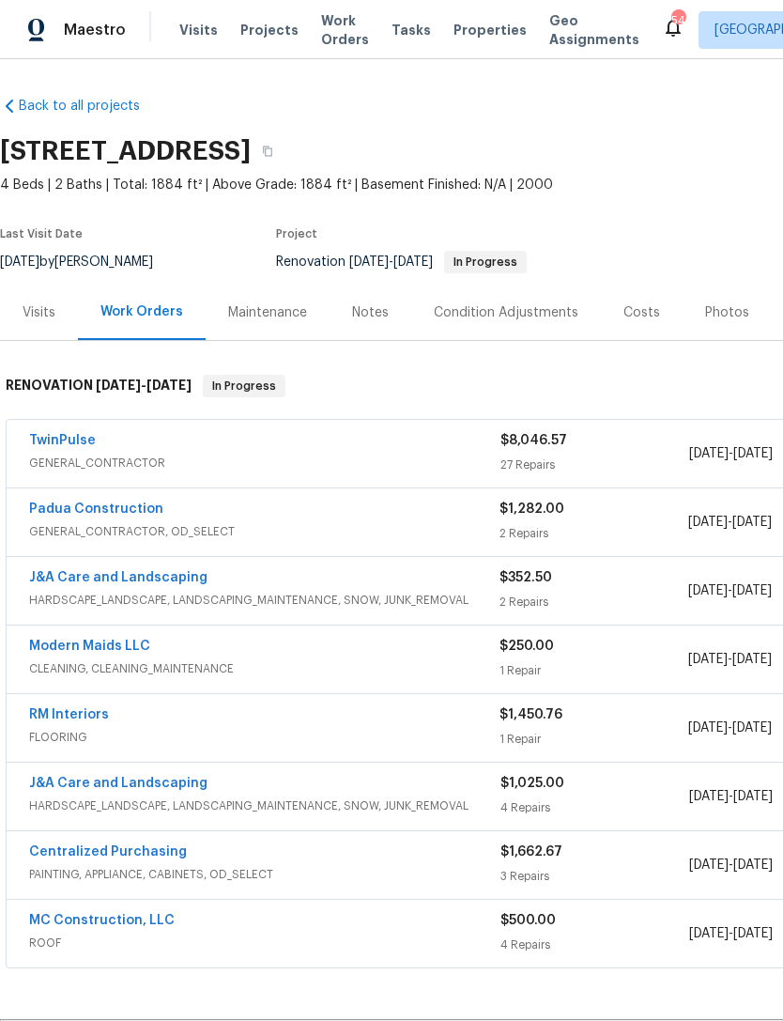
click at [627, 319] on div "Costs" at bounding box center [642, 312] width 37 height 19
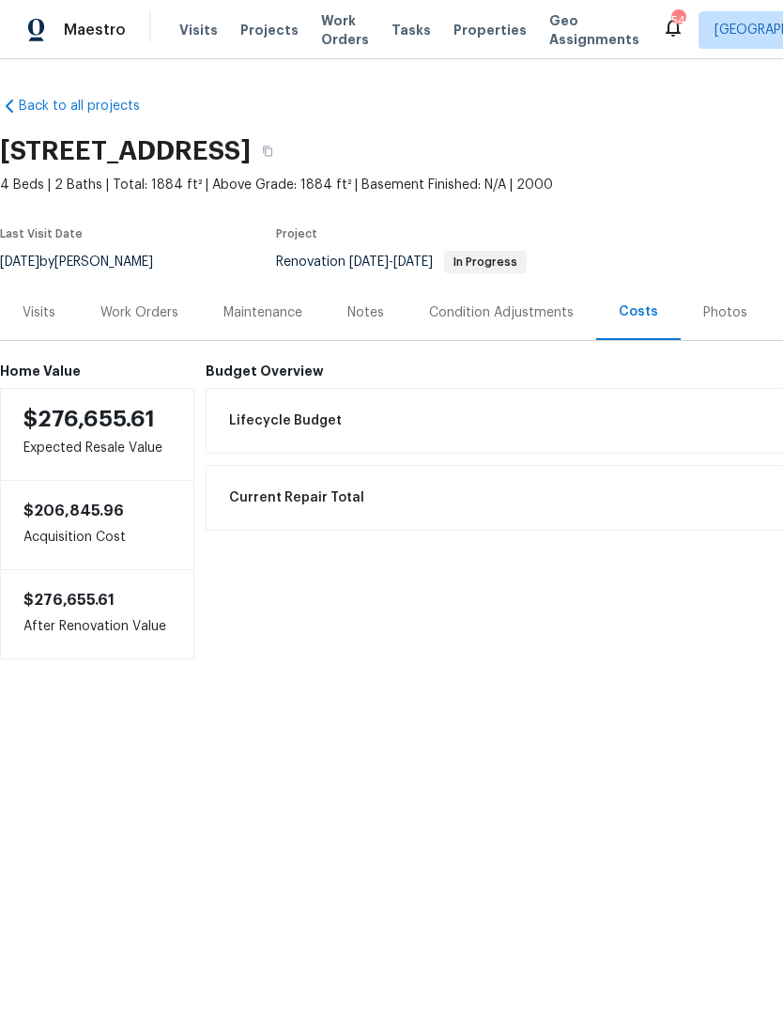
click at [124, 319] on div "Work Orders" at bounding box center [140, 312] width 78 height 19
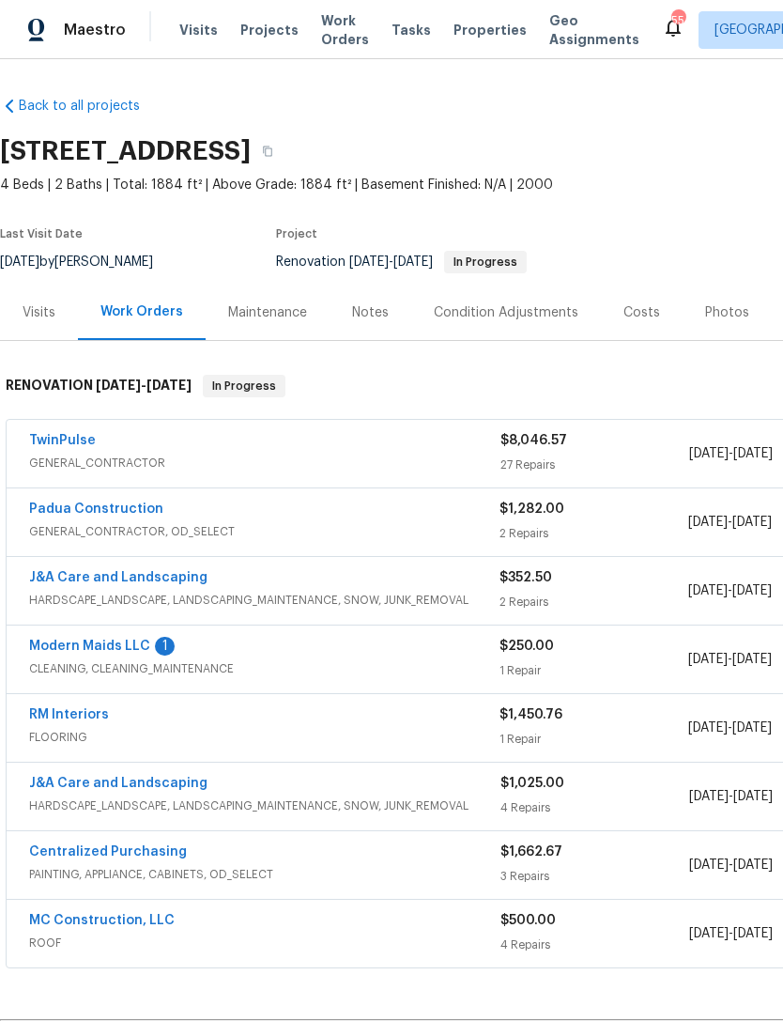
click at [106, 640] on link "Modern Maids LLC" at bounding box center [89, 646] width 121 height 13
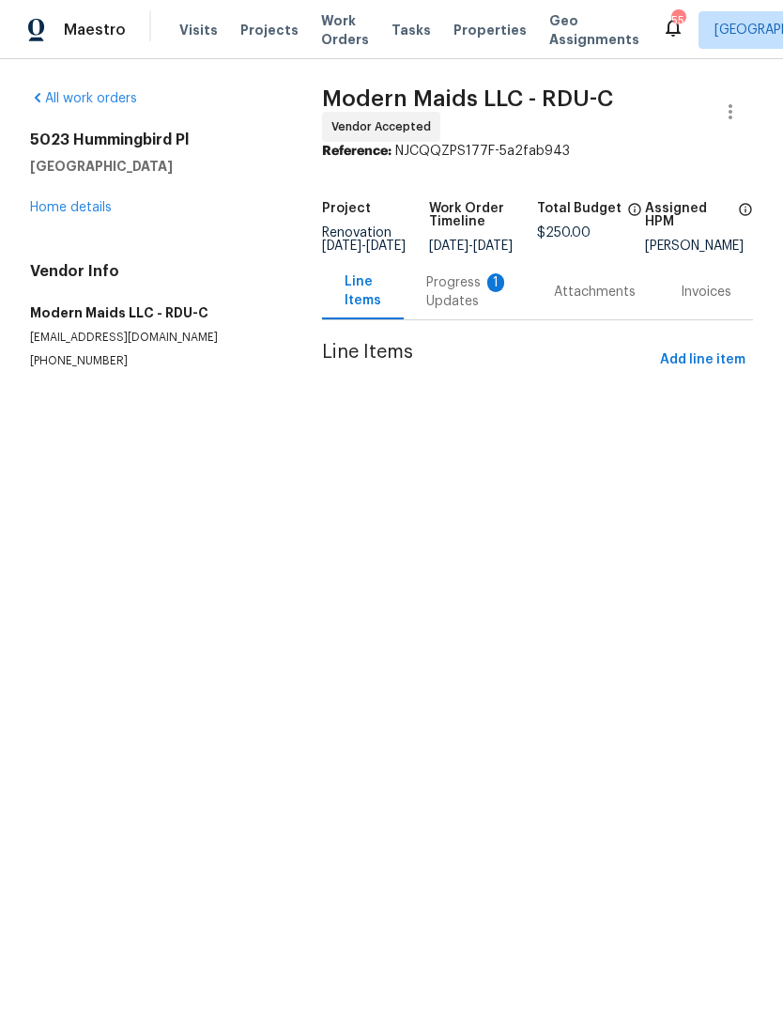
click at [426, 304] on div "Progress Updates 1" at bounding box center [467, 292] width 83 height 38
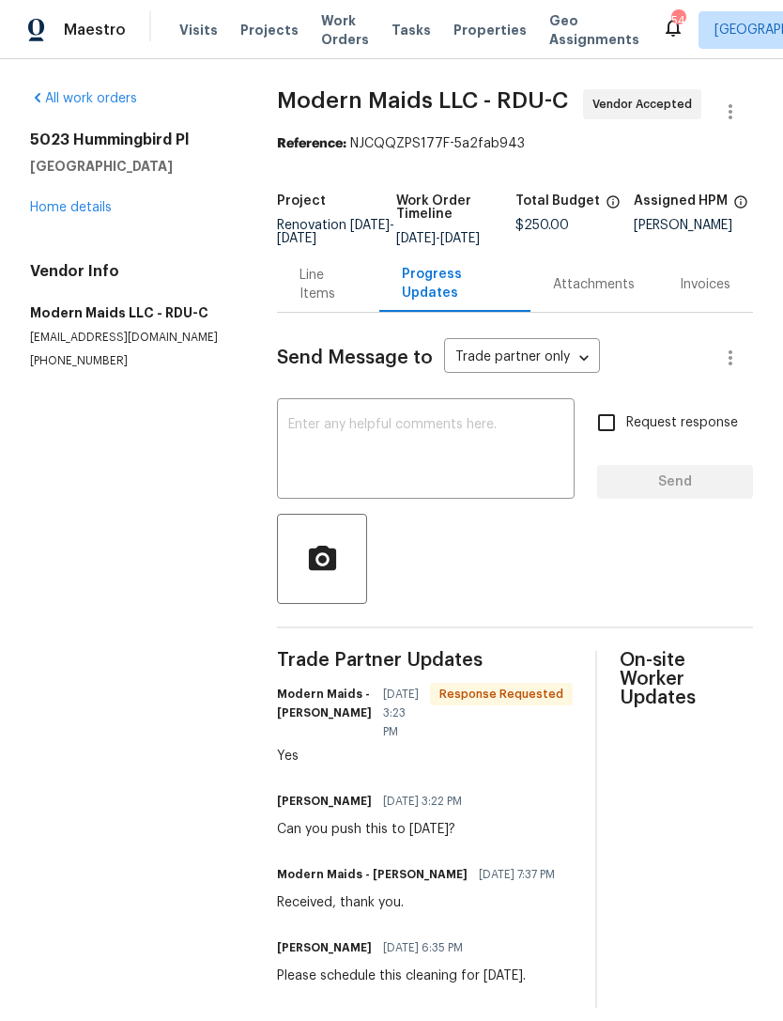
click at [428, 471] on textarea at bounding box center [425, 451] width 275 height 66
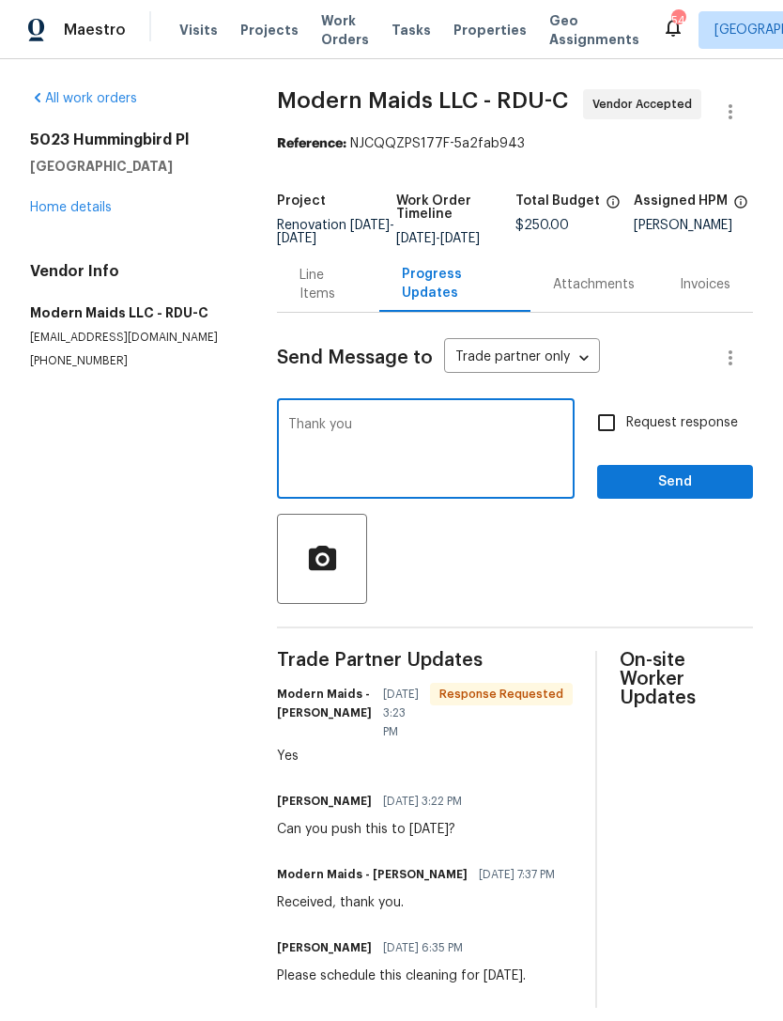
type textarea "Thank you"
click at [683, 494] on span "Send" at bounding box center [675, 482] width 126 height 23
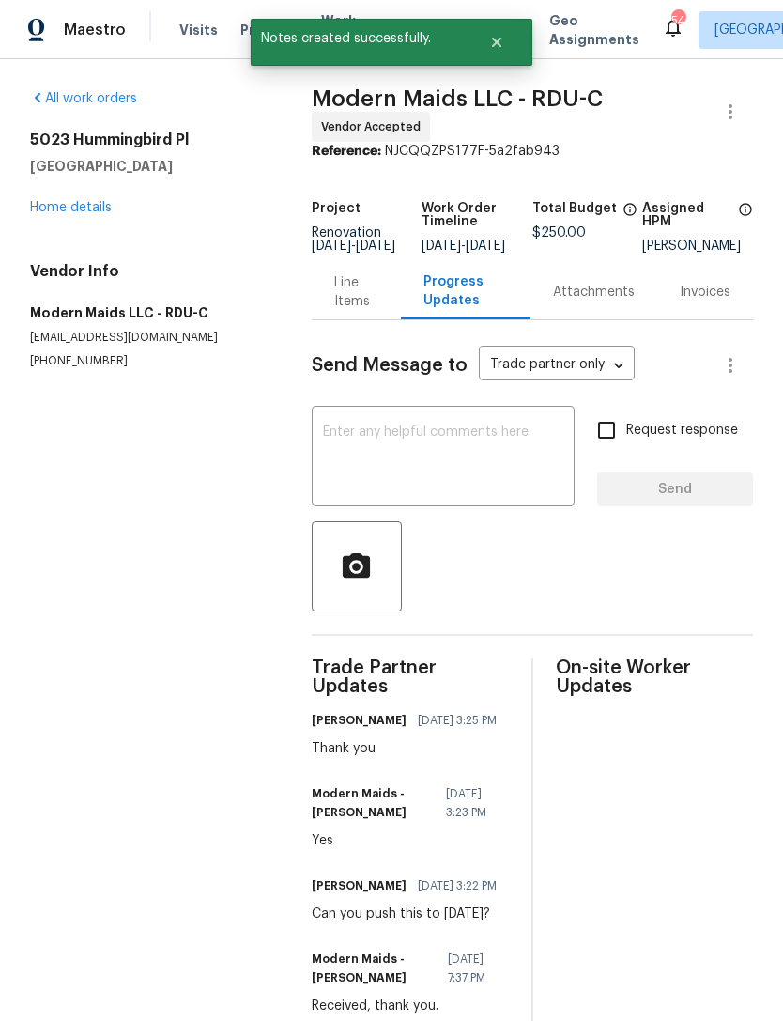
click at [89, 213] on link "Home details" at bounding box center [71, 207] width 82 height 13
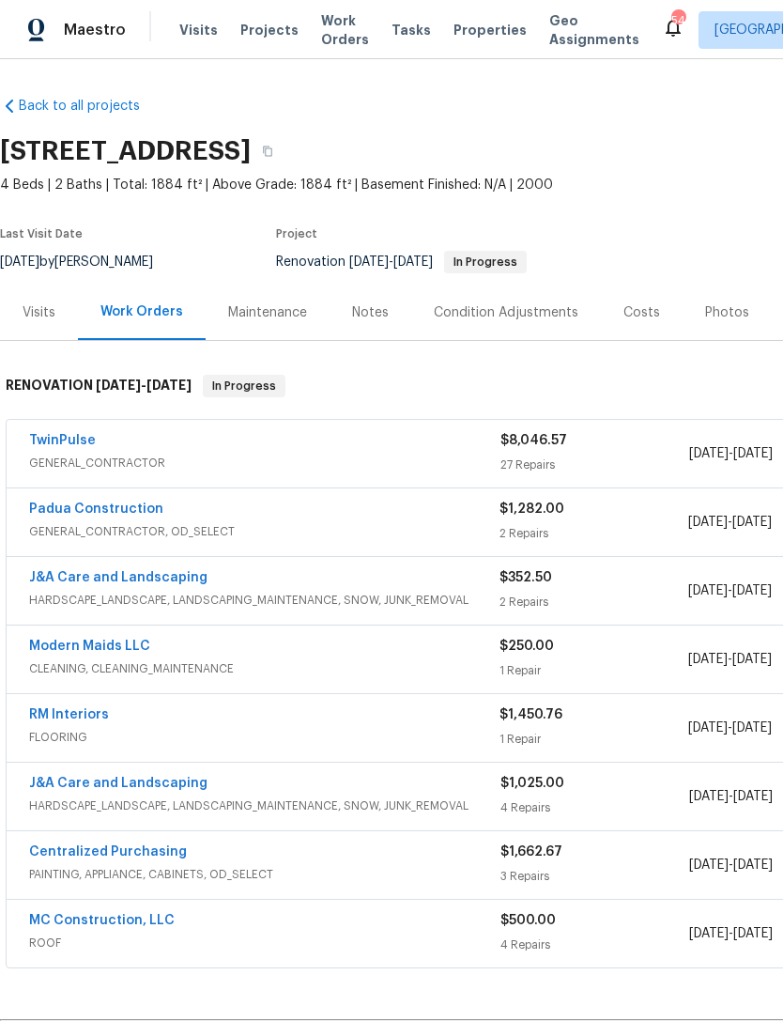
click at [359, 305] on div "Notes" at bounding box center [370, 312] width 37 height 19
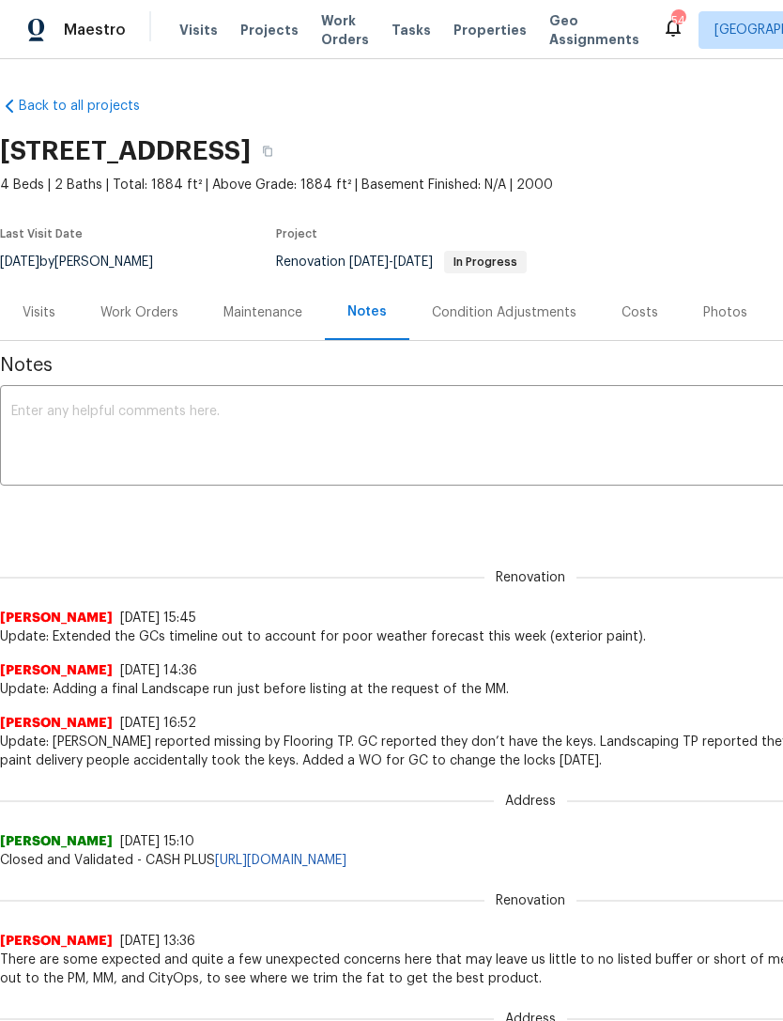
click at [188, 415] on textarea at bounding box center [530, 438] width 1039 height 66
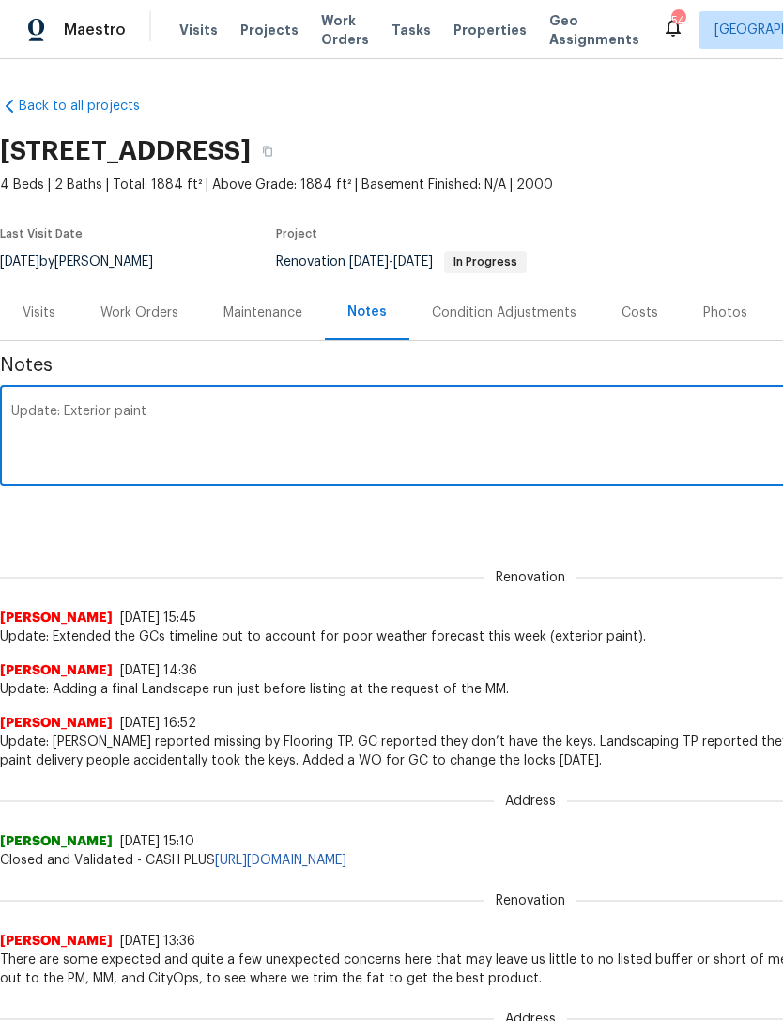
type textarea "Update: Exterior"
click at [154, 322] on div "Work Orders" at bounding box center [139, 312] width 123 height 55
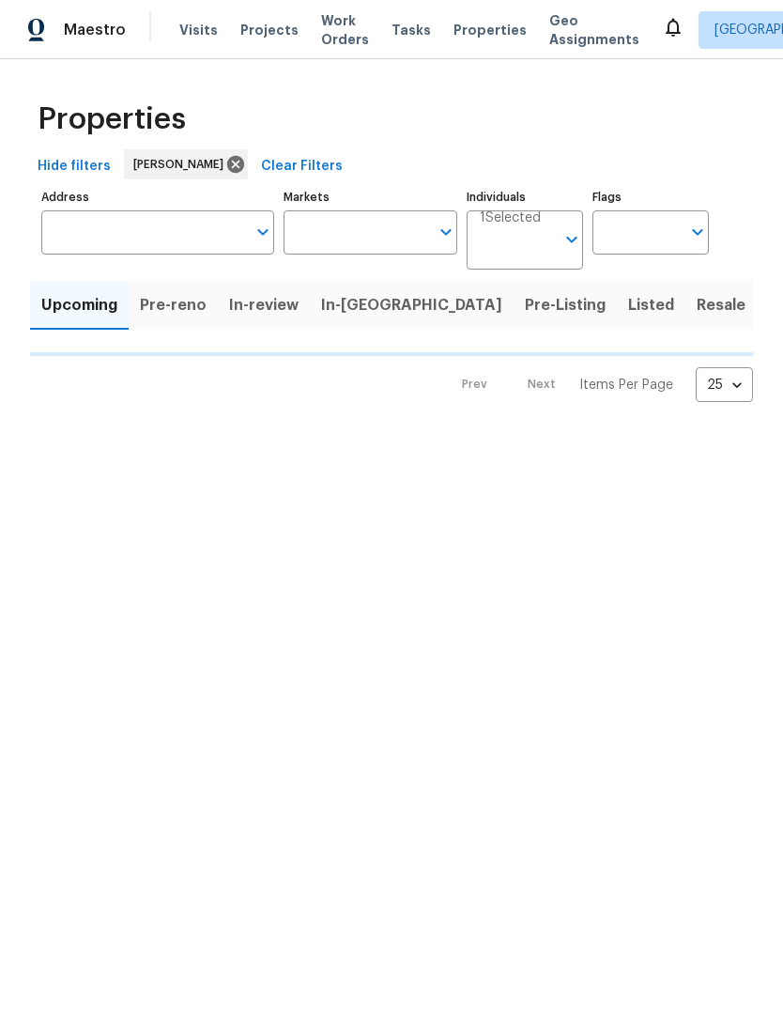
type input "100"
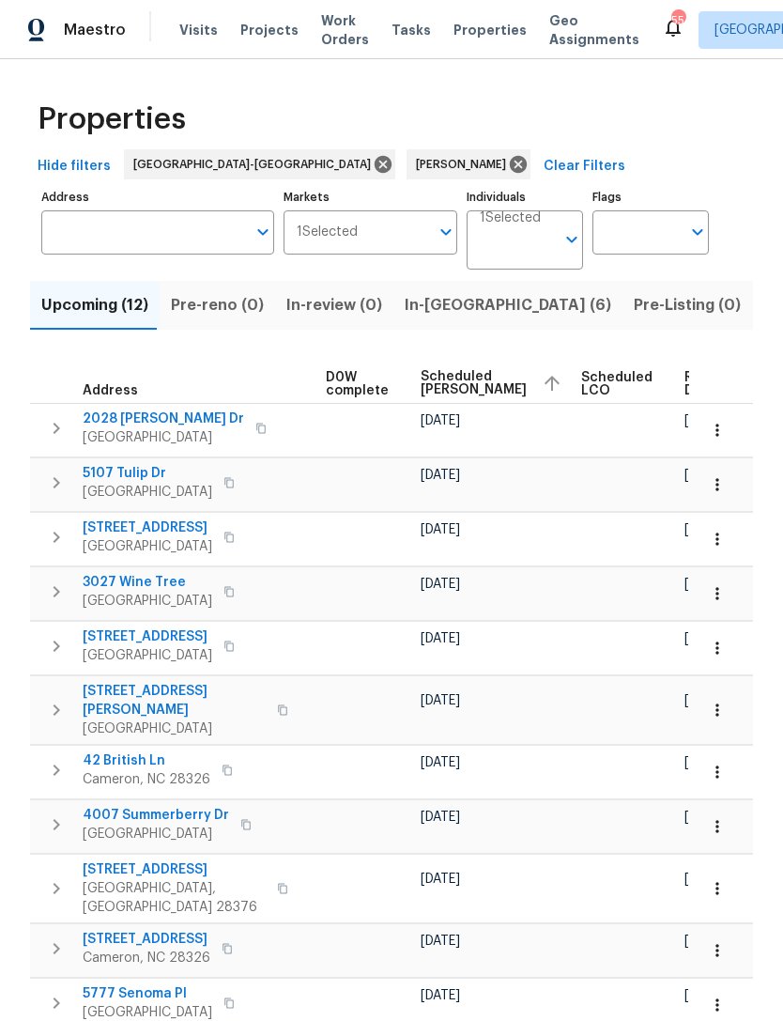
scroll to position [0, 494]
click at [426, 377] on span "Scheduled [PERSON_NAME]" at bounding box center [475, 383] width 106 height 26
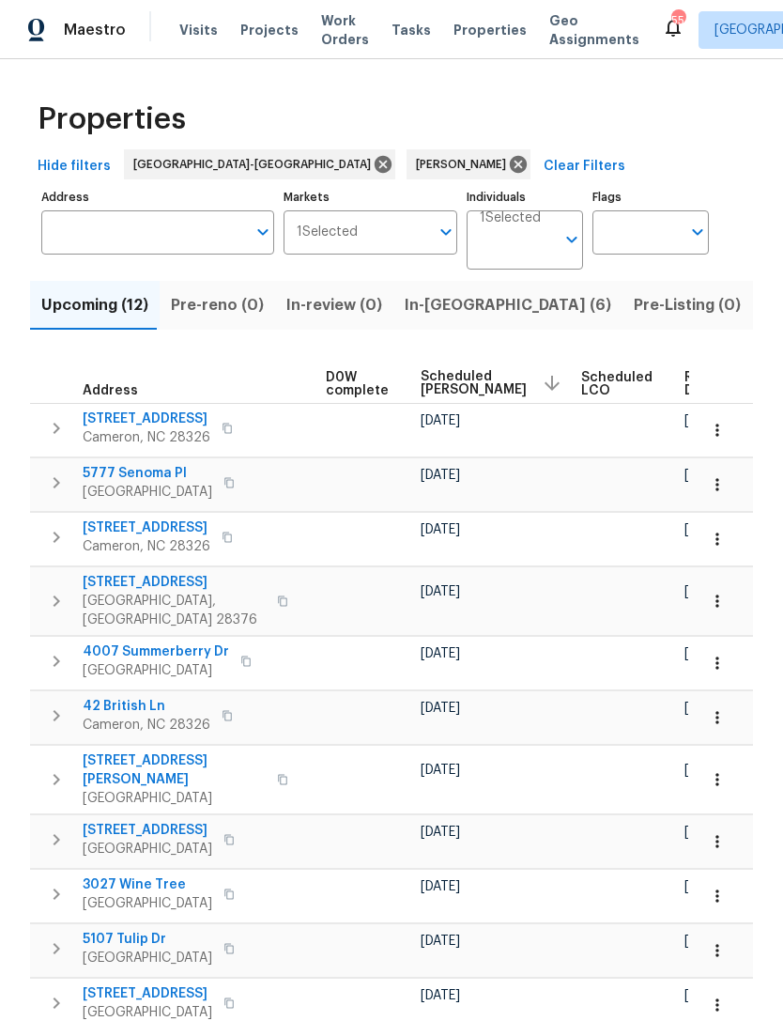
scroll to position [0, 494]
click at [440, 384] on span "Scheduled [PERSON_NAME]" at bounding box center [475, 383] width 106 height 26
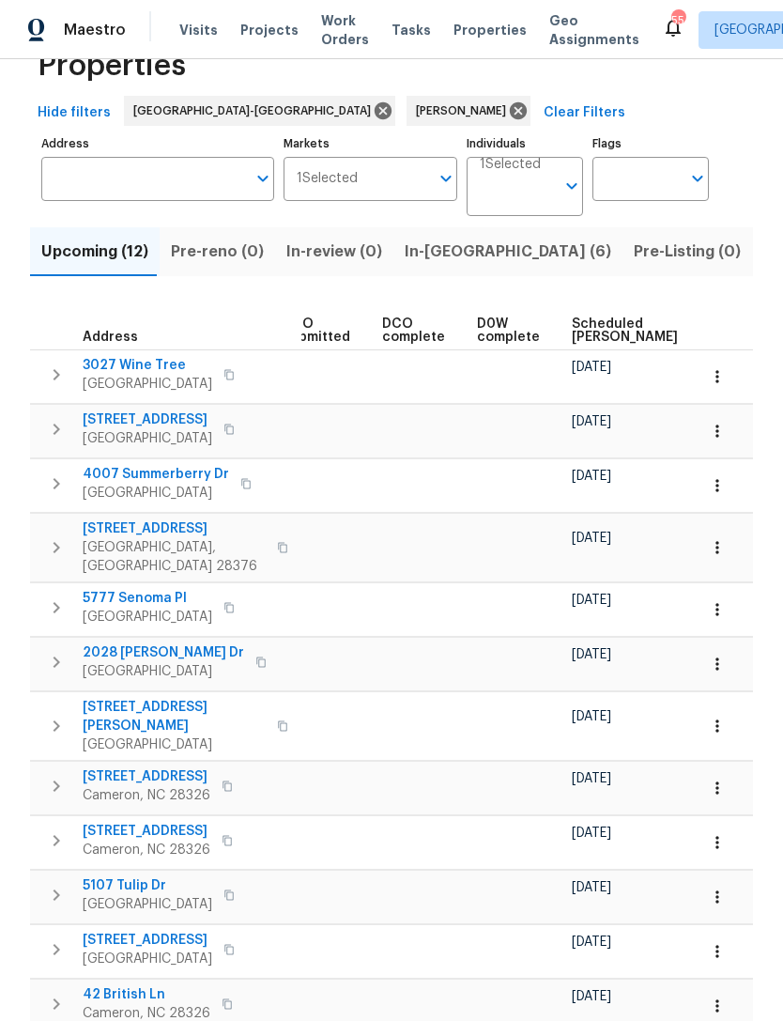
scroll to position [53, 0]
click at [587, 344] on span "Scheduled COE" at bounding box center [625, 331] width 106 height 26
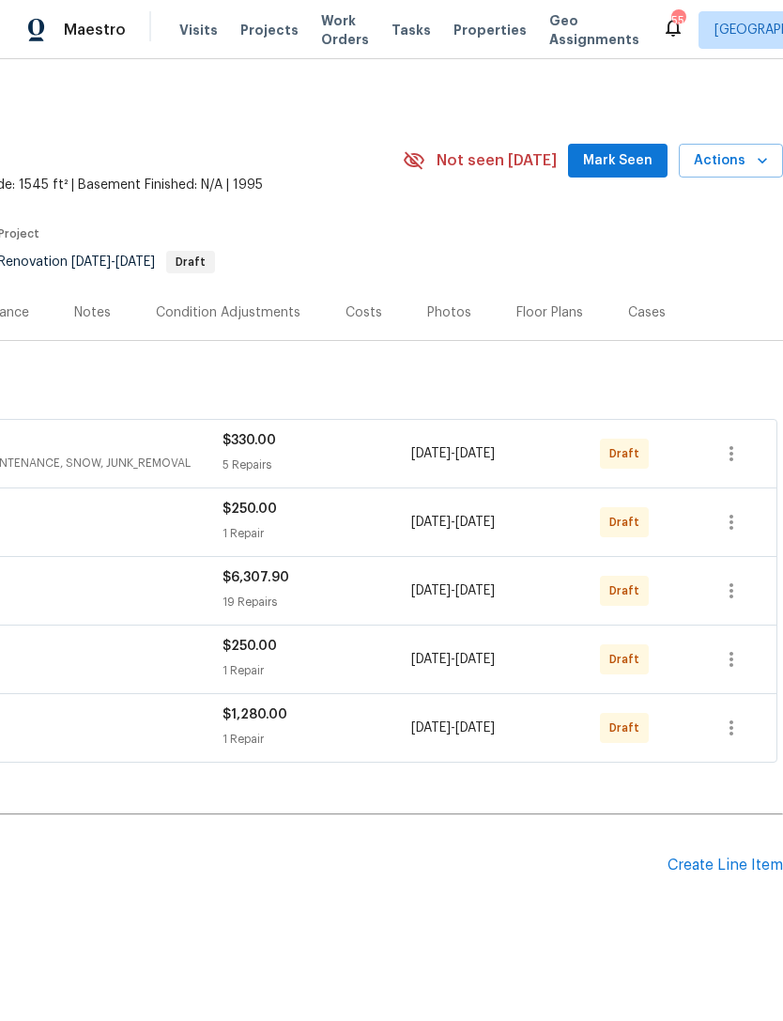
scroll to position [0, 278]
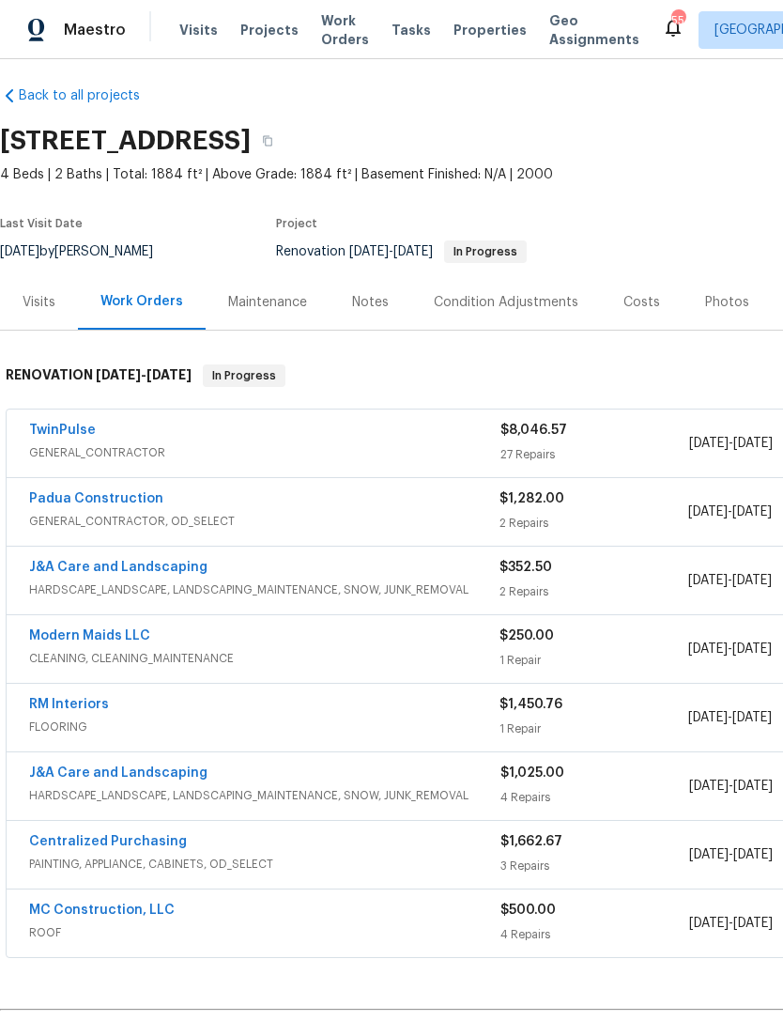
scroll to position [10, 0]
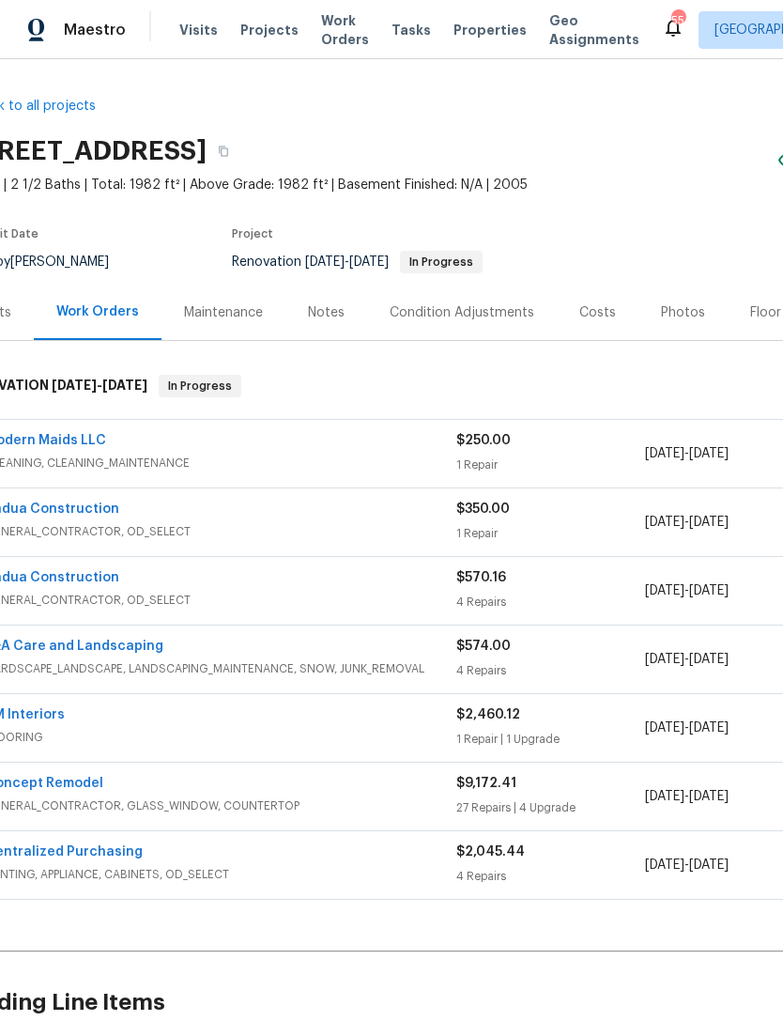
scroll to position [0, 44]
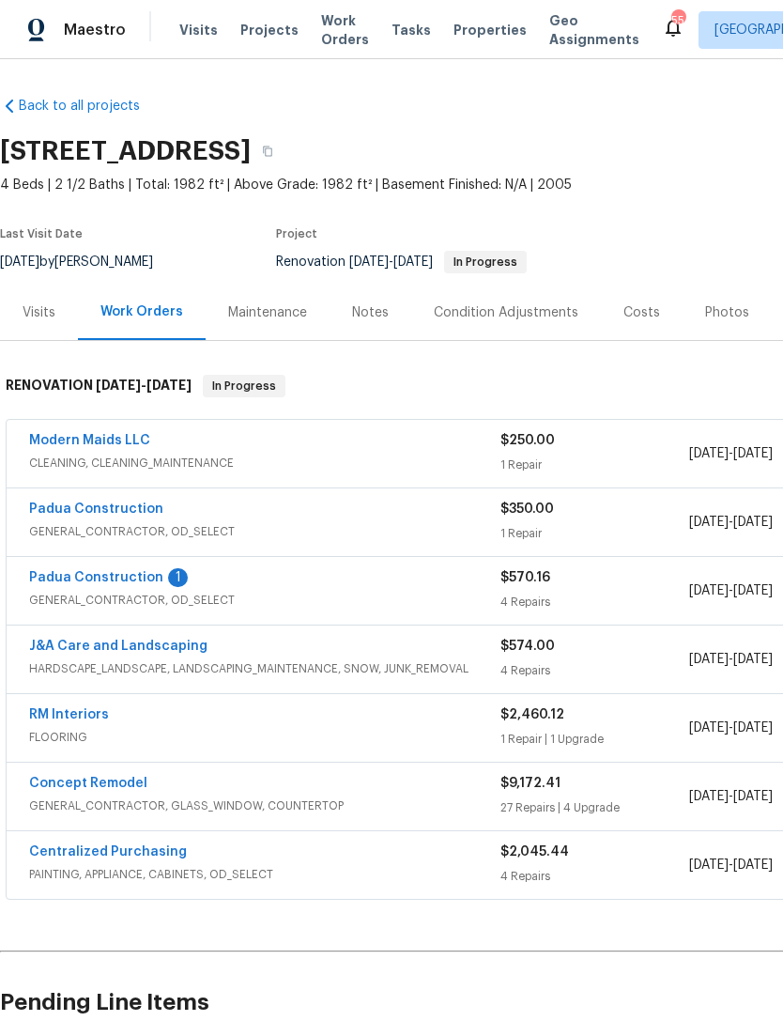
click at [147, 580] on link "Padua Construction" at bounding box center [96, 577] width 134 height 13
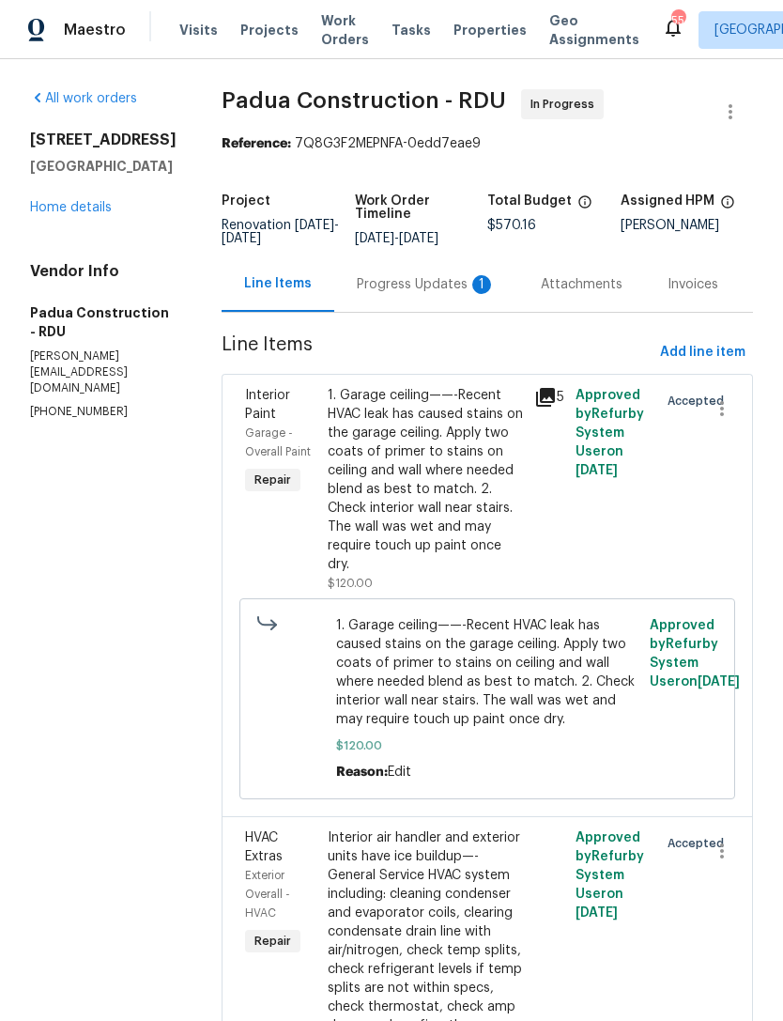
click at [398, 290] on div "Progress Updates 1" at bounding box center [426, 284] width 139 height 19
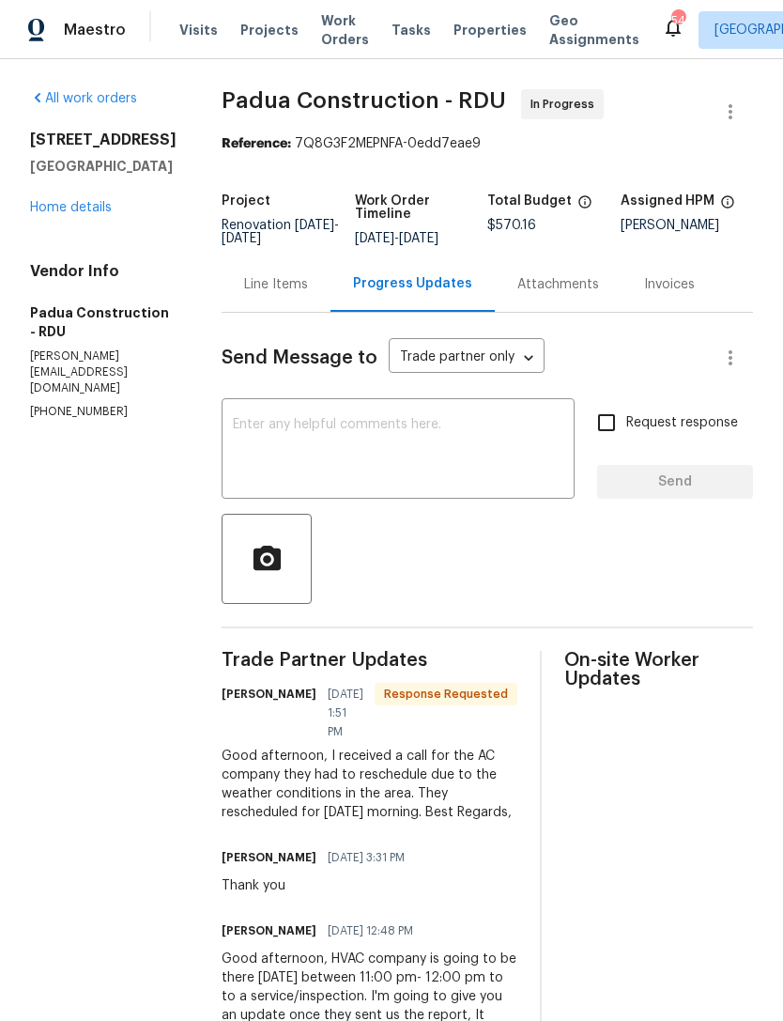
click at [371, 435] on textarea at bounding box center [398, 451] width 331 height 66
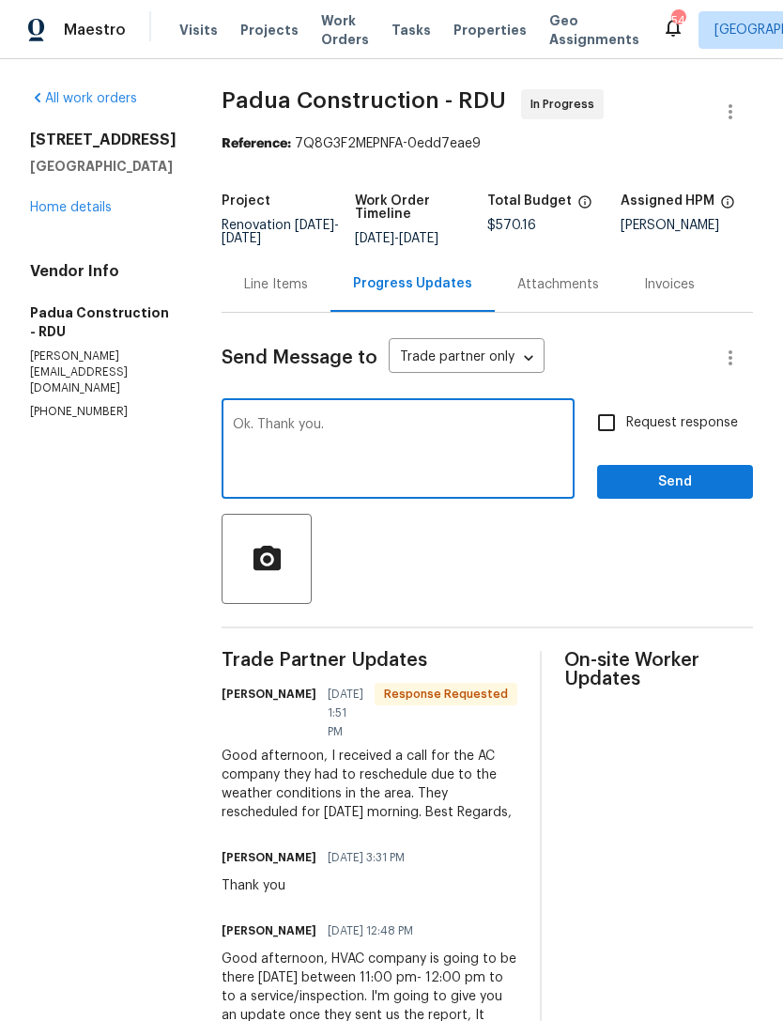
type textarea "Ok. Thank you."
click at [621, 423] on input "Request response" at bounding box center [606, 422] width 39 height 39
checkbox input "true"
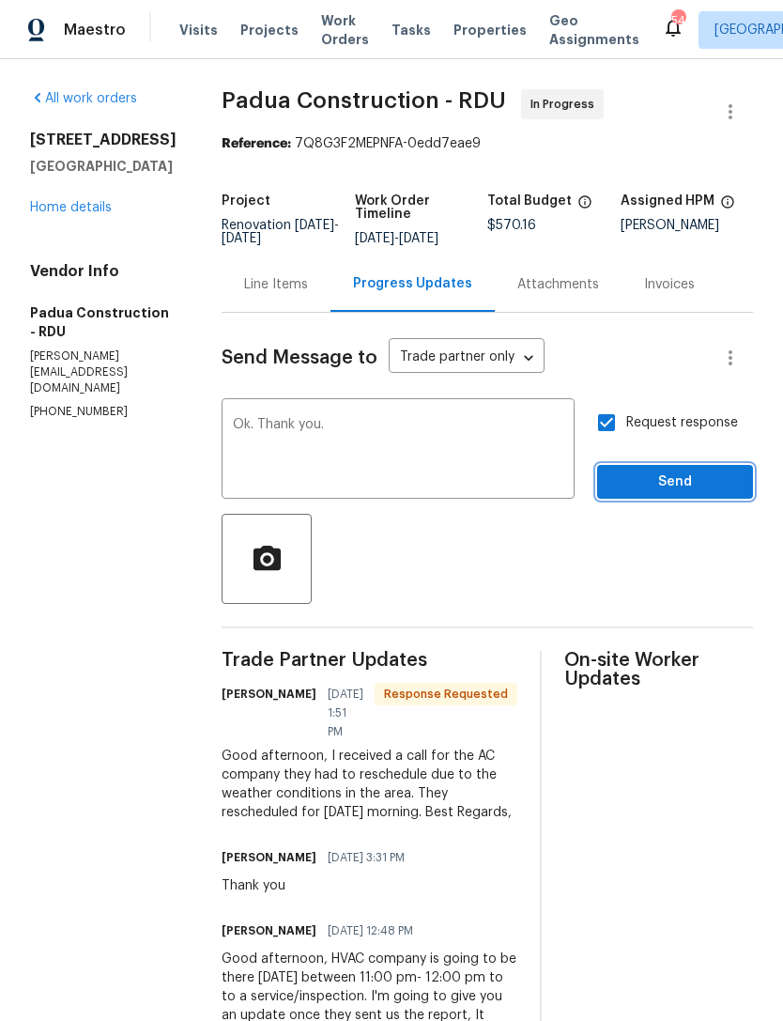
click at [695, 483] on span "Send" at bounding box center [675, 482] width 126 height 23
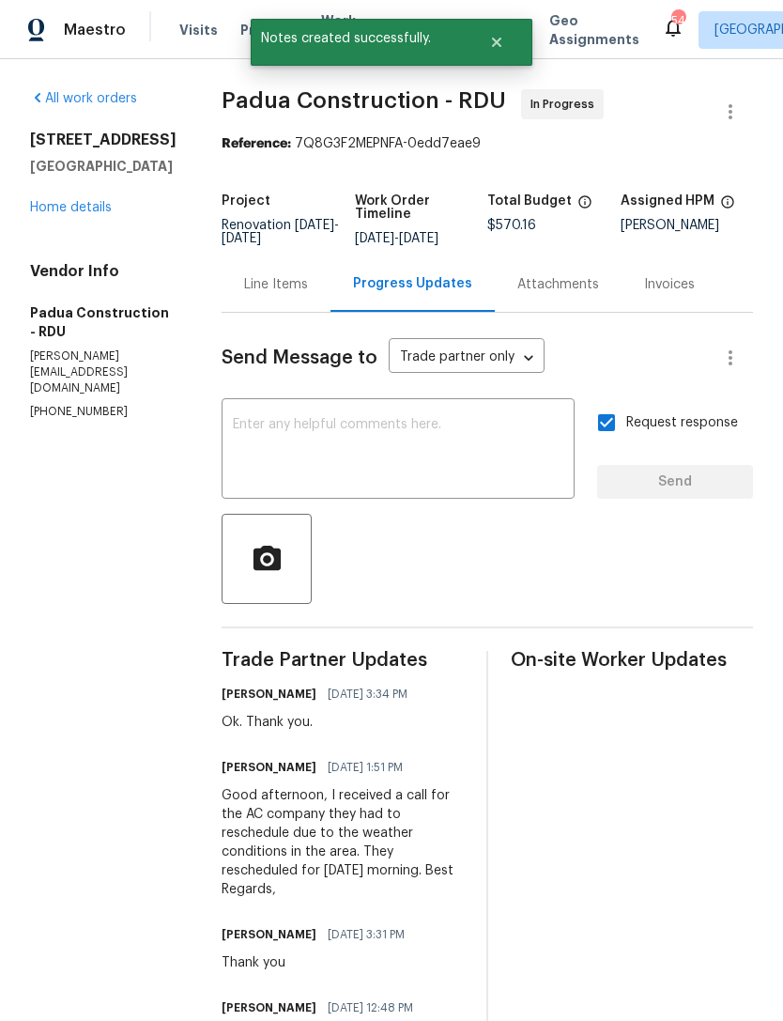
click at [77, 214] on link "Home details" at bounding box center [71, 207] width 82 height 13
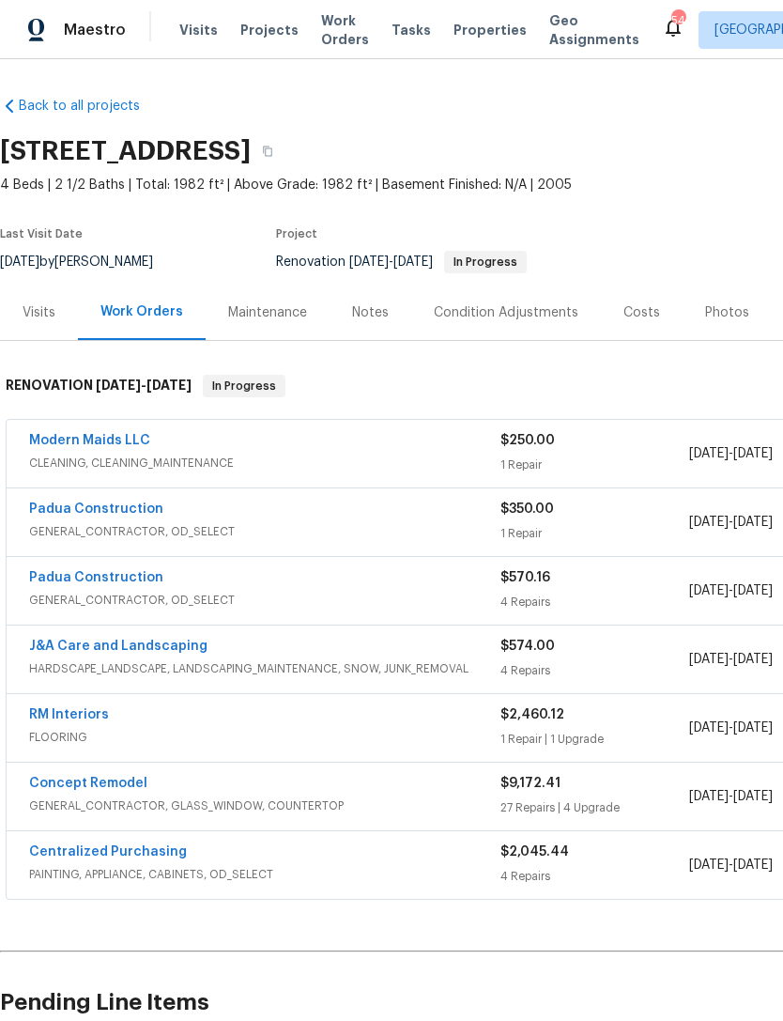
click at [134, 504] on link "Padua Construction" at bounding box center [96, 509] width 134 height 13
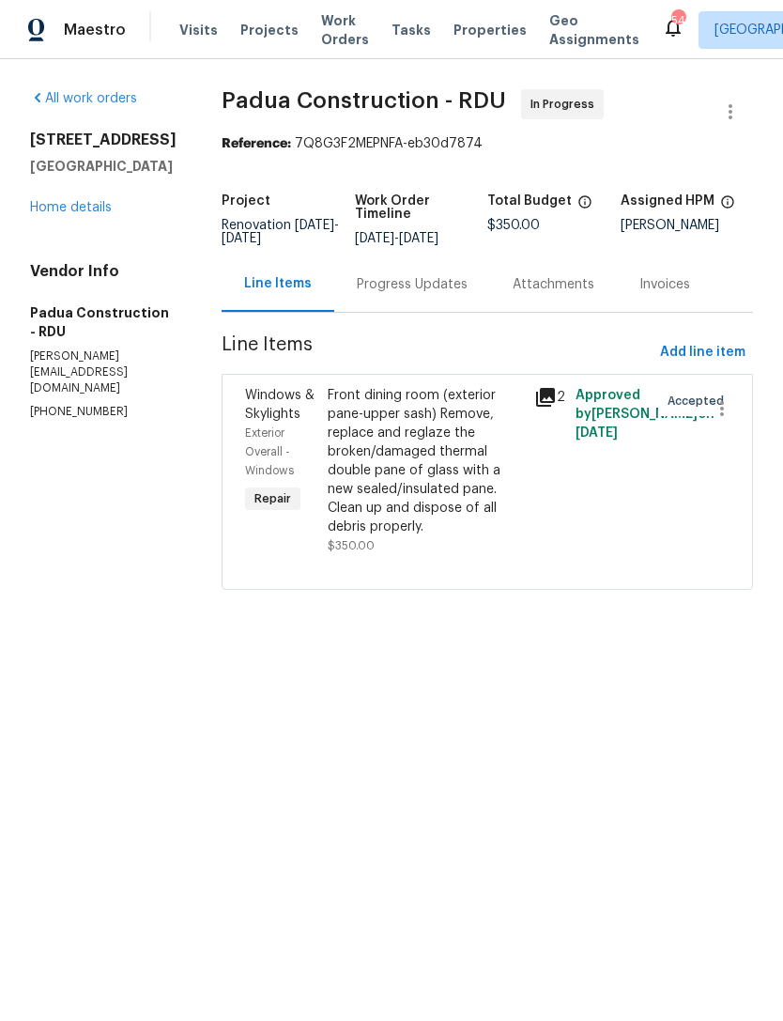
click at [357, 286] on div "Progress Updates" at bounding box center [412, 284] width 111 height 19
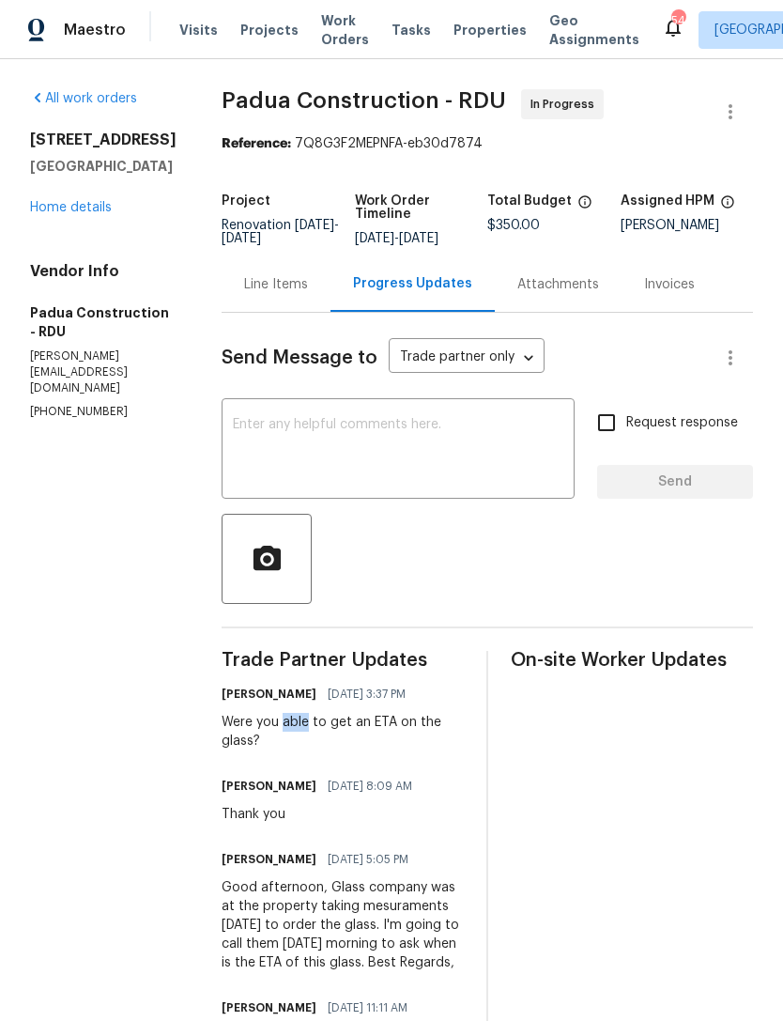
copy div "able"
copy div "Were you able to get an ETA on the glass?"
click at [268, 429] on textarea at bounding box center [398, 451] width 331 height 66
paste textarea "Were you able to get an ETA on the glass?"
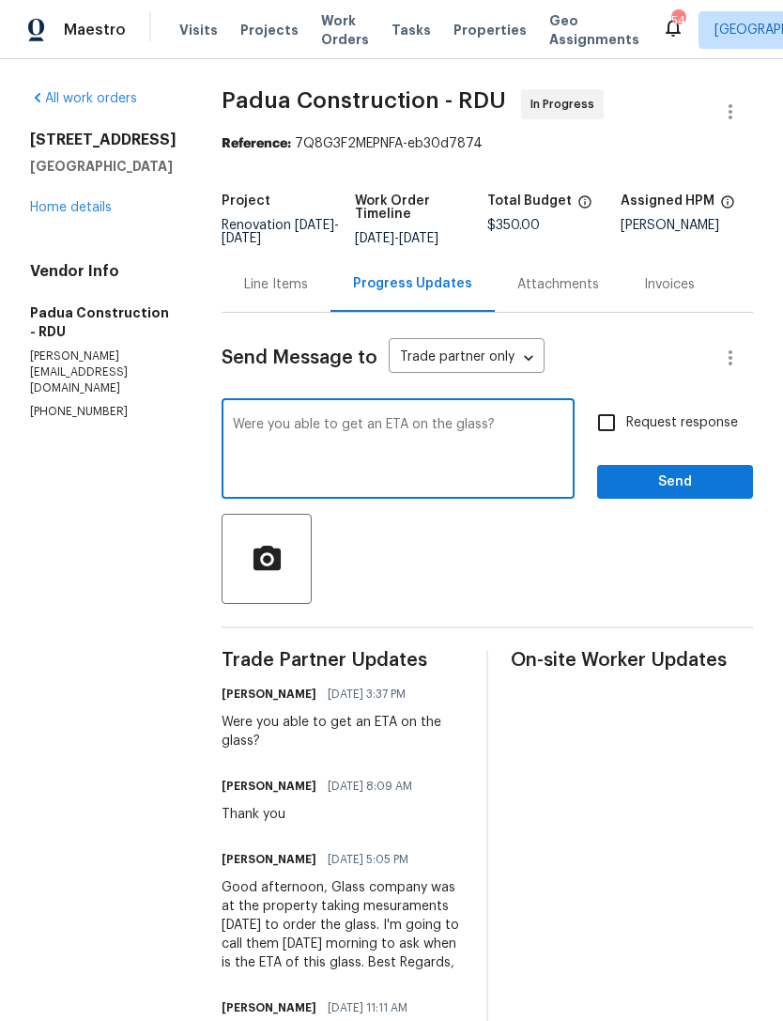
type textarea "Were you able to get an ETA on the glass?"
click at [608, 424] on input "Request response" at bounding box center [606, 422] width 39 height 39
checkbox input "true"
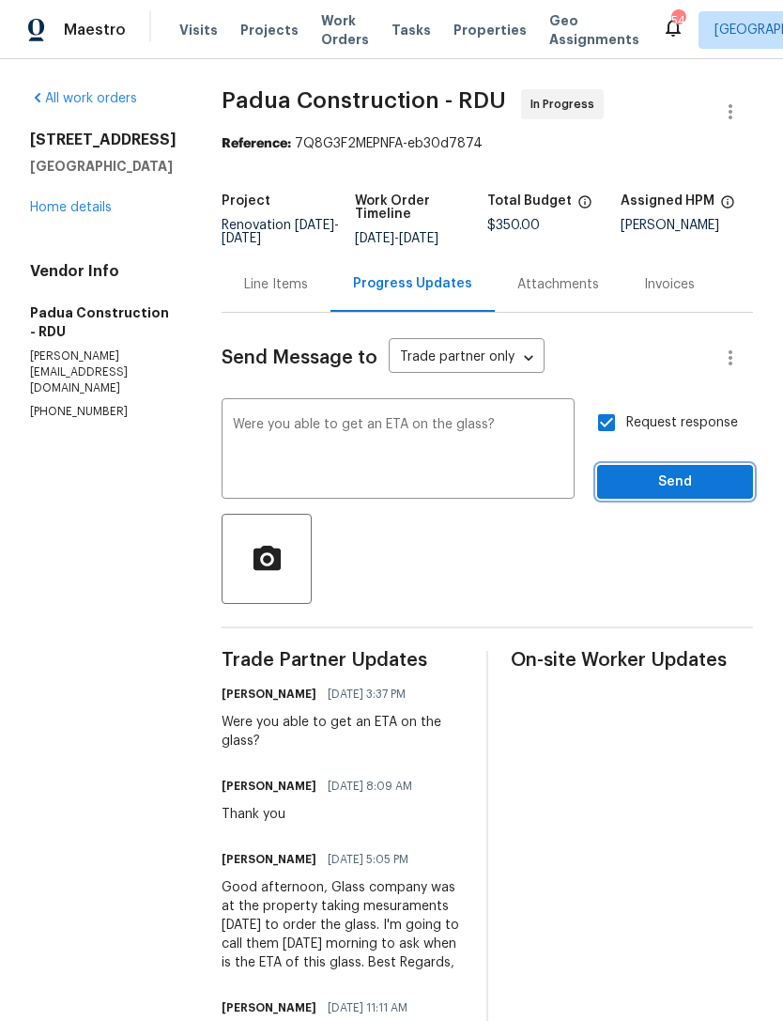
click at [675, 471] on button "Send" at bounding box center [675, 482] width 156 height 35
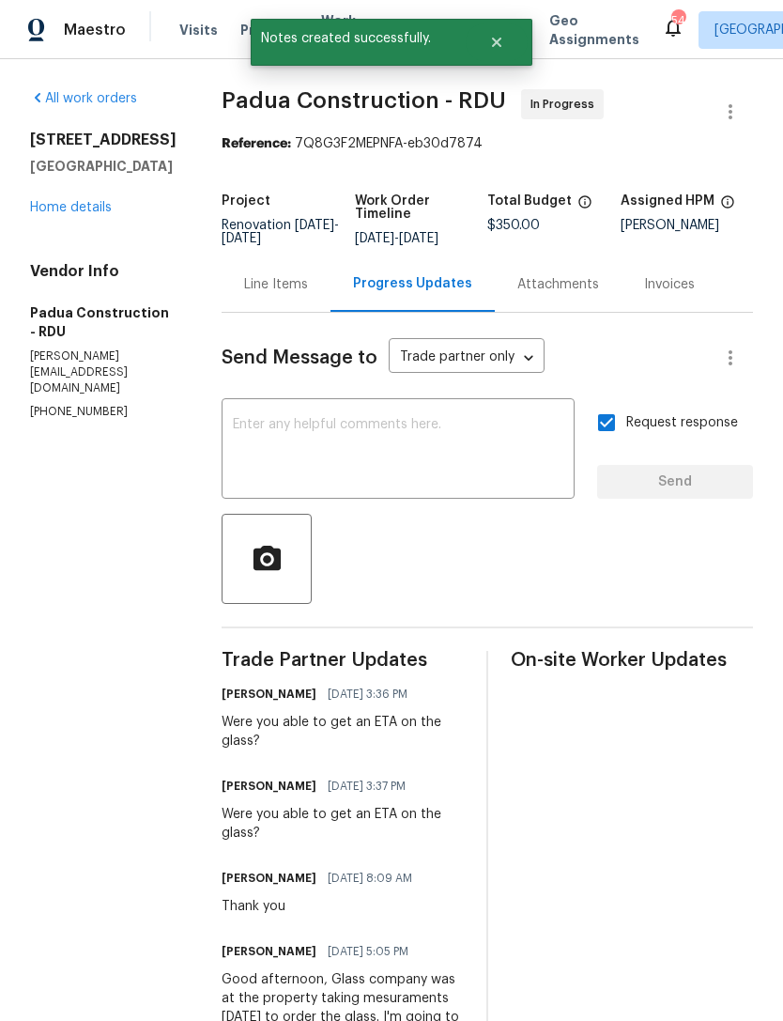
click at [58, 214] on link "Home details" at bounding box center [71, 207] width 82 height 13
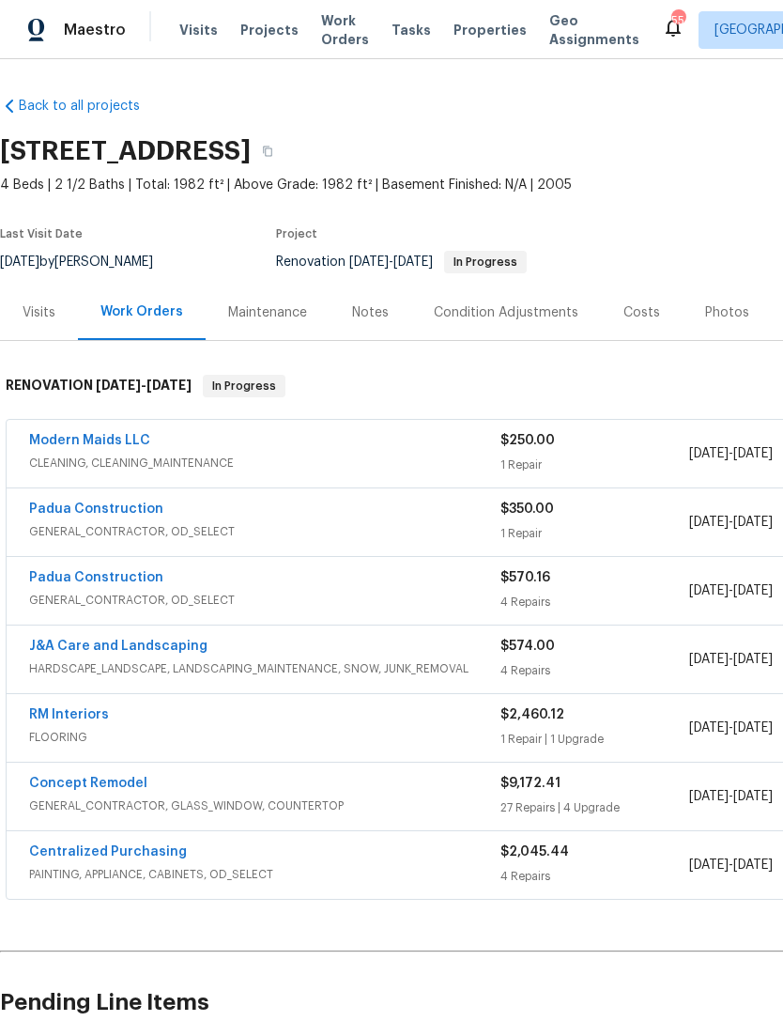
click at [132, 582] on link "Padua Construction" at bounding box center [96, 577] width 134 height 13
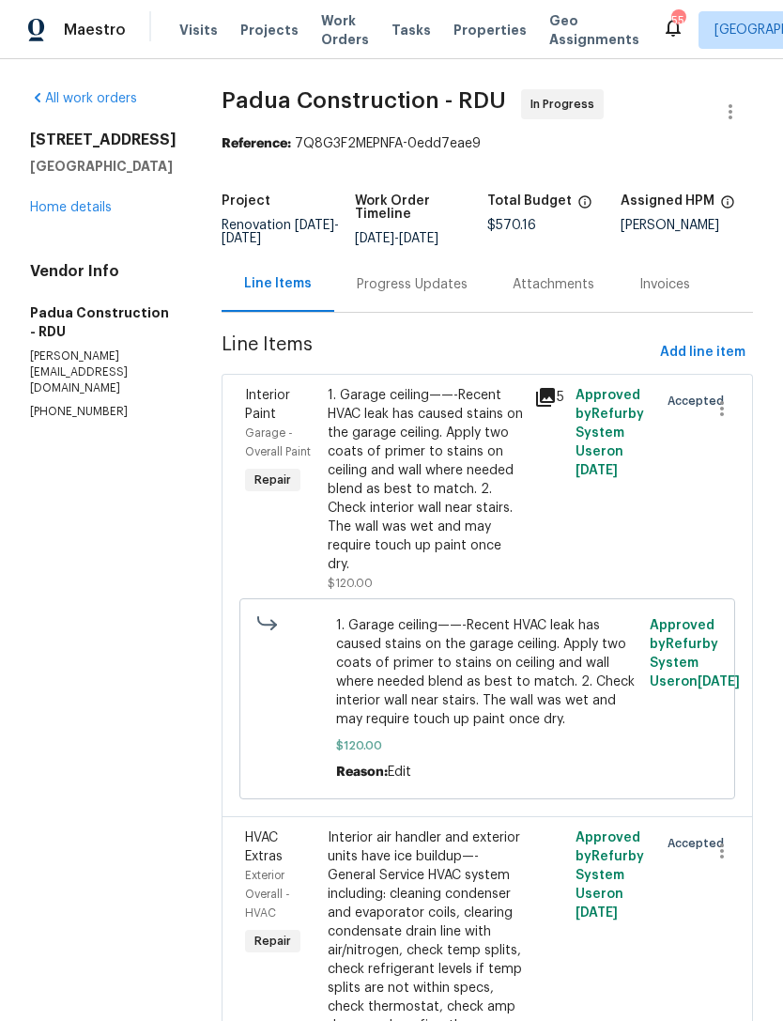
click at [388, 295] on div "Progress Updates" at bounding box center [412, 283] width 156 height 55
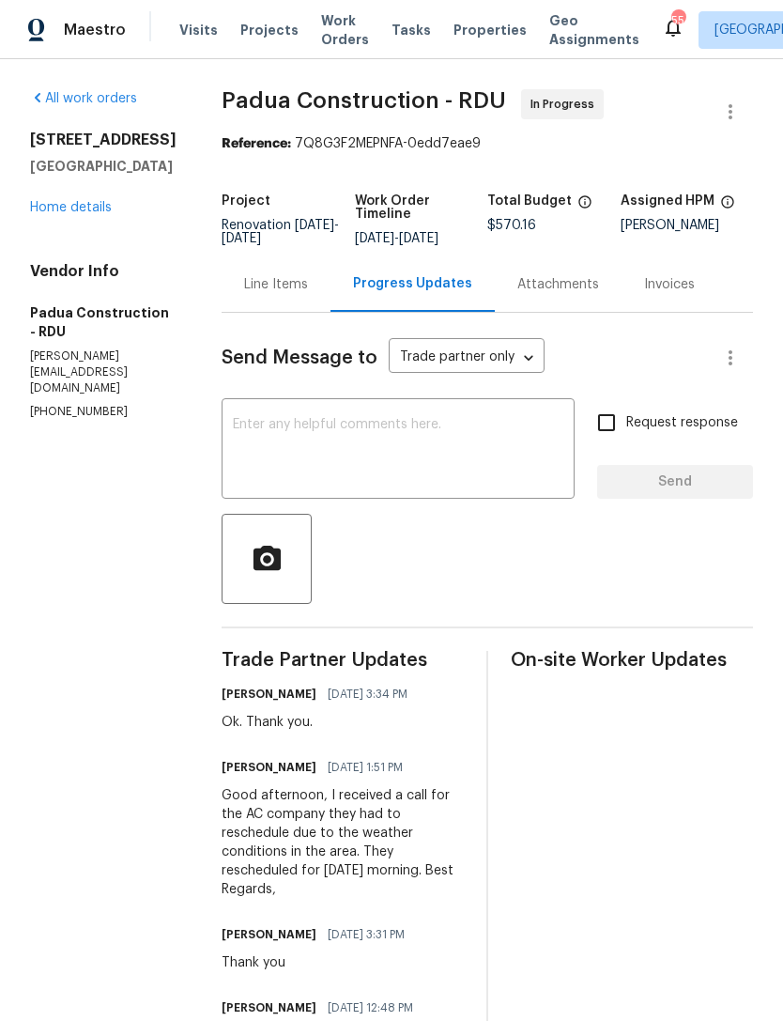
click at [50, 214] on link "Home details" at bounding box center [71, 207] width 82 height 13
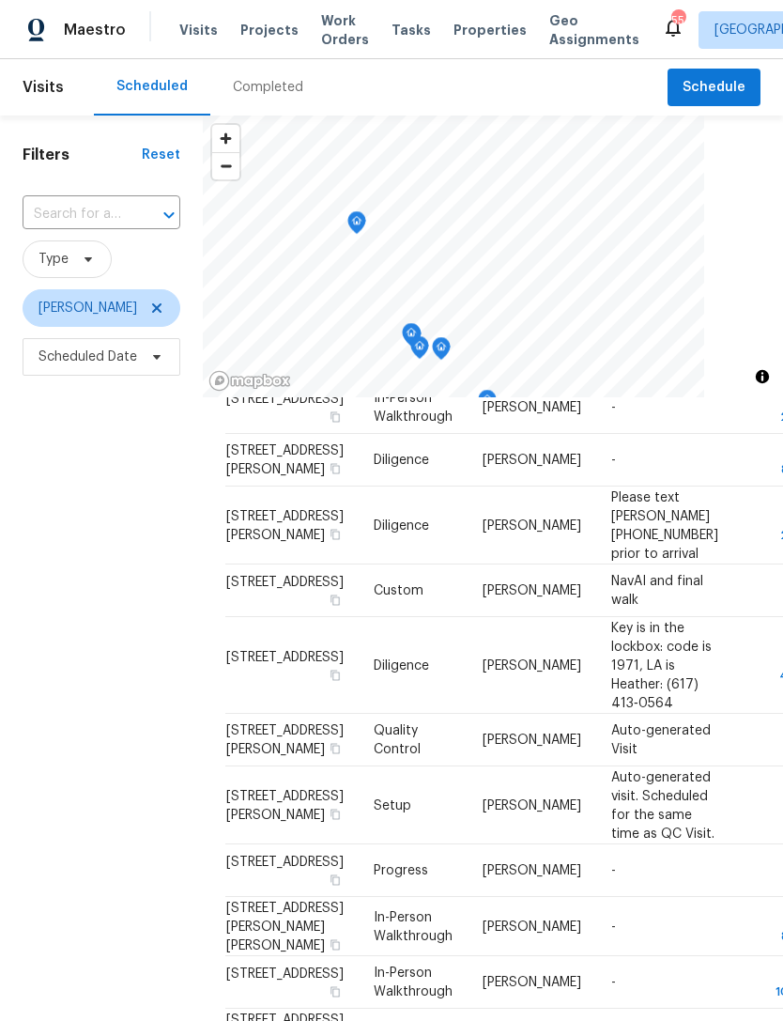
scroll to position [310, 0]
click at [0, 0] on icon at bounding box center [0, 0] width 0 height 0
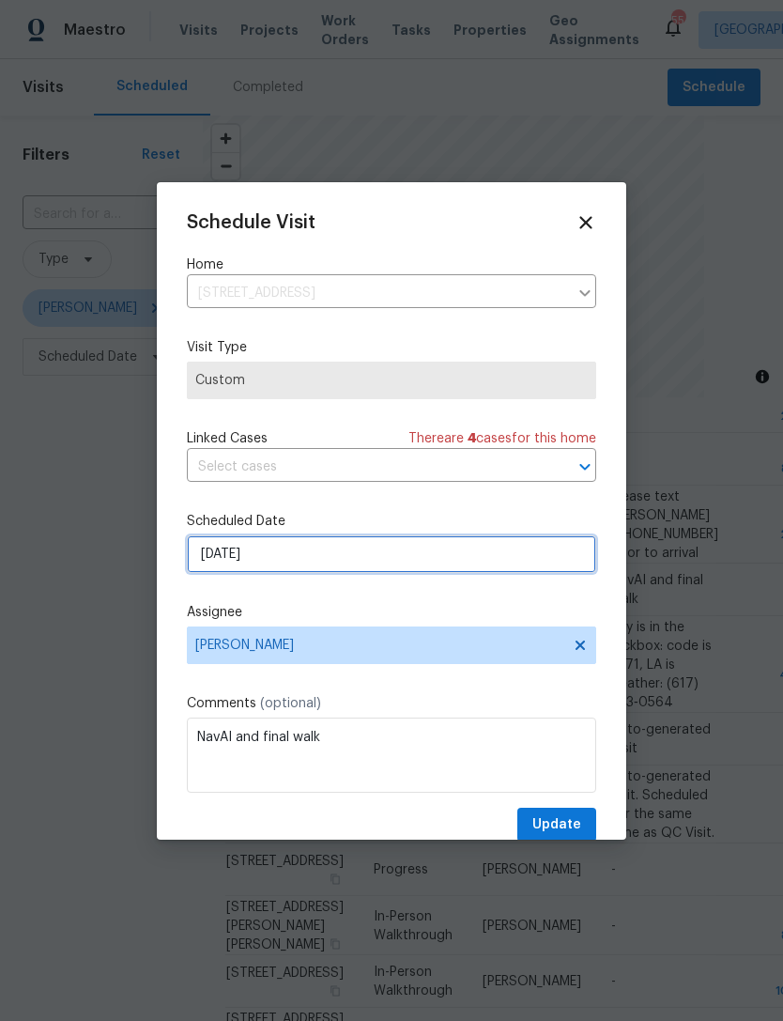
click at [274, 556] on input "[DATE]" at bounding box center [392, 554] width 410 height 38
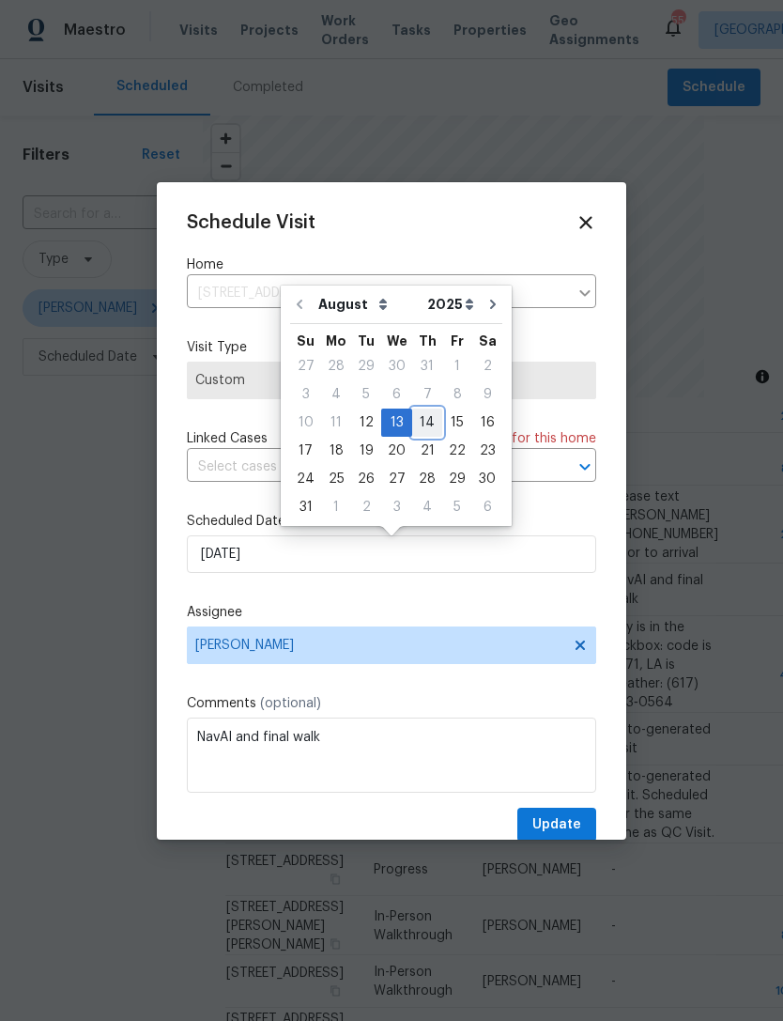
click at [420, 419] on div "14" at bounding box center [427, 423] width 30 height 26
type input "8/14/2025"
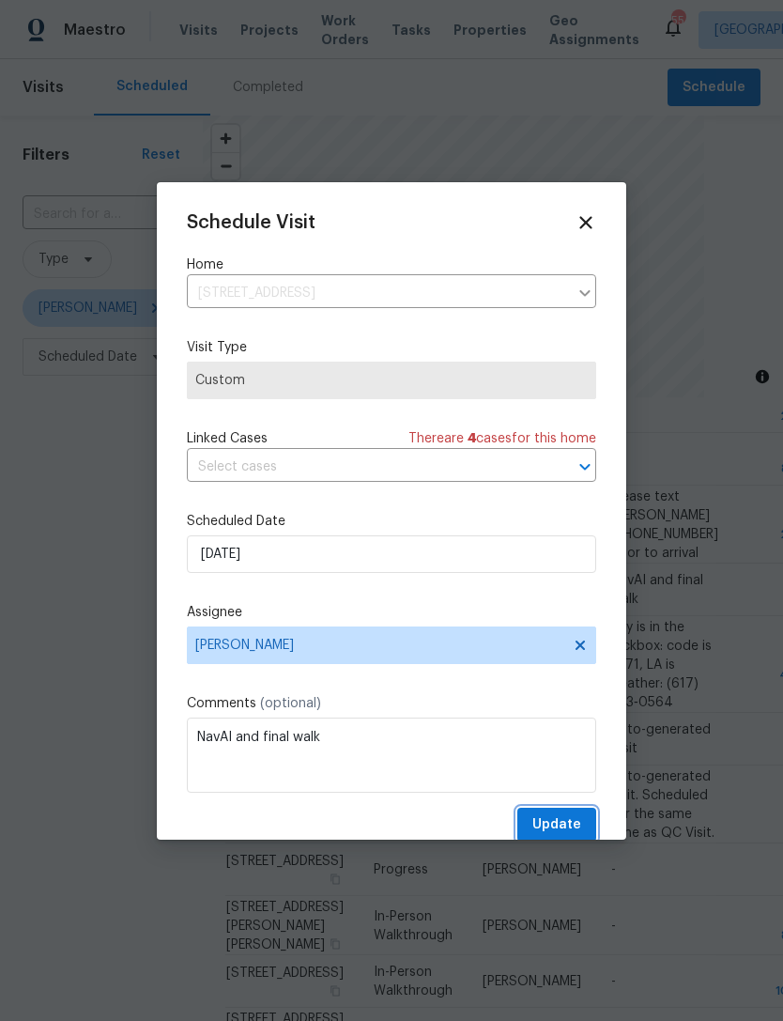
click at [564, 825] on span "Update" at bounding box center [557, 824] width 49 height 23
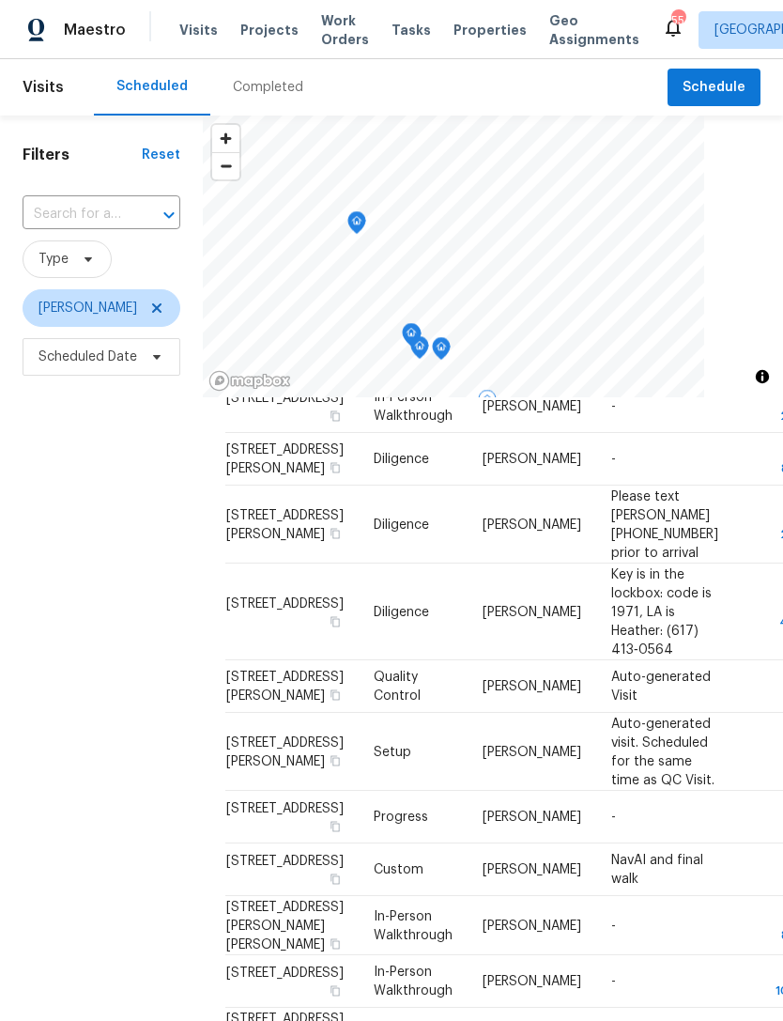
click at [0, 0] on icon at bounding box center [0, 0] width 0 height 0
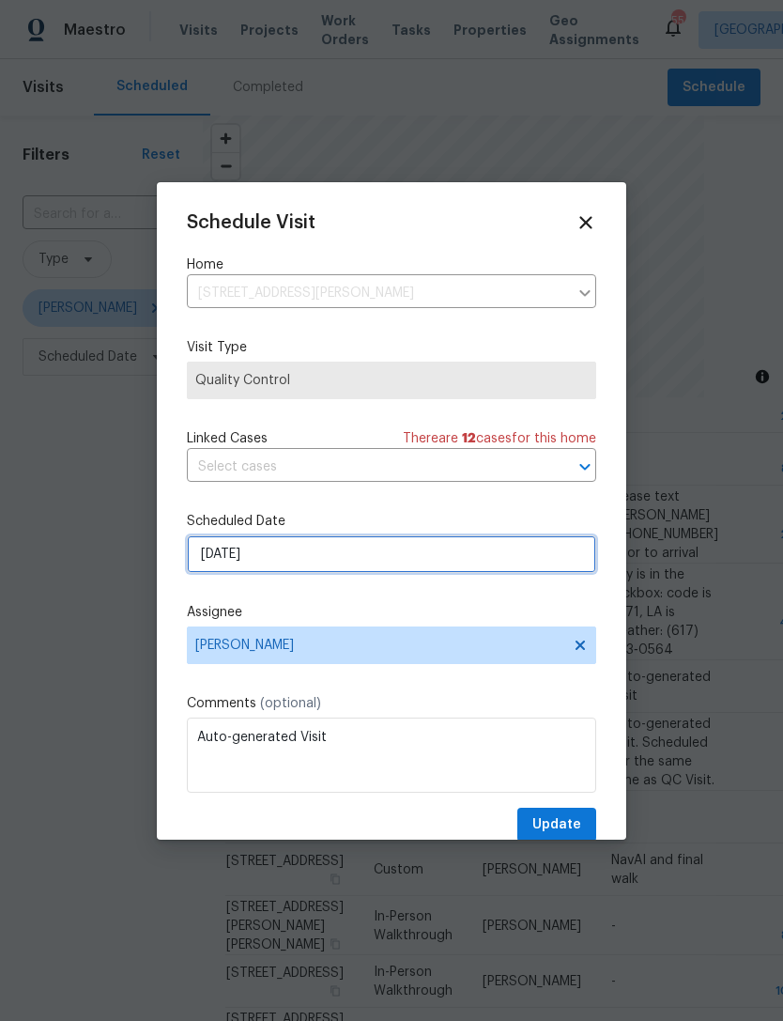
click at [252, 563] on input "8/14/2025" at bounding box center [392, 554] width 410 height 38
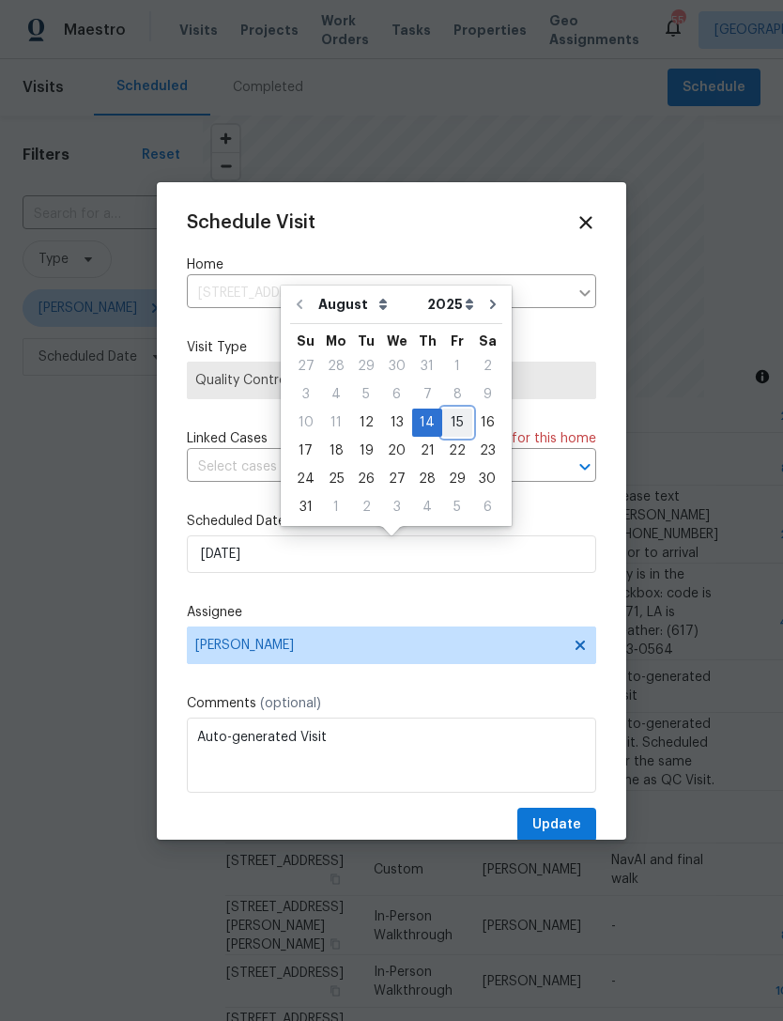
click at [450, 420] on div "15" at bounding box center [457, 423] width 30 height 26
type input "8/15/2025"
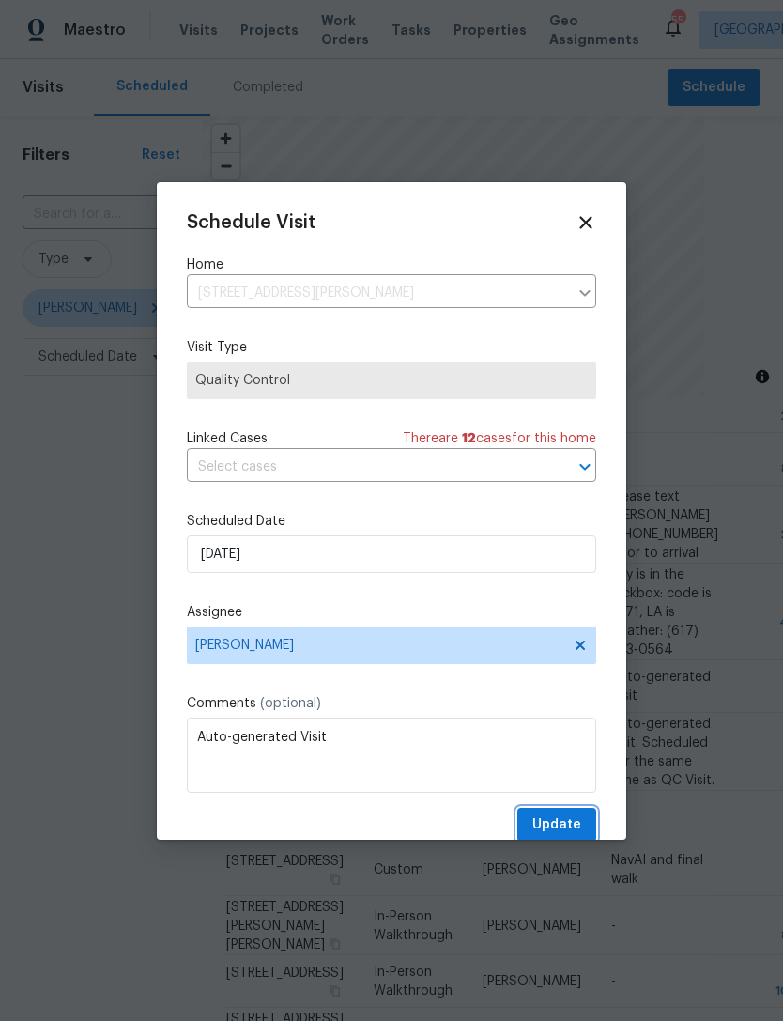
click at [563, 825] on span "Update" at bounding box center [557, 824] width 49 height 23
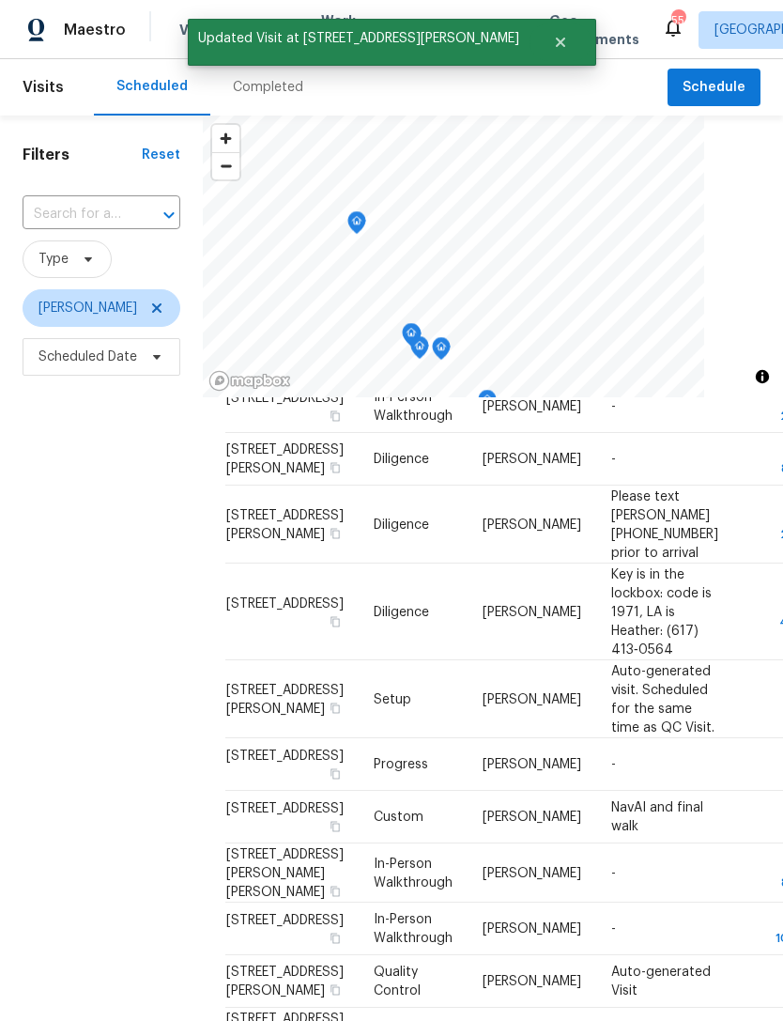
click at [0, 0] on icon at bounding box center [0, 0] width 0 height 0
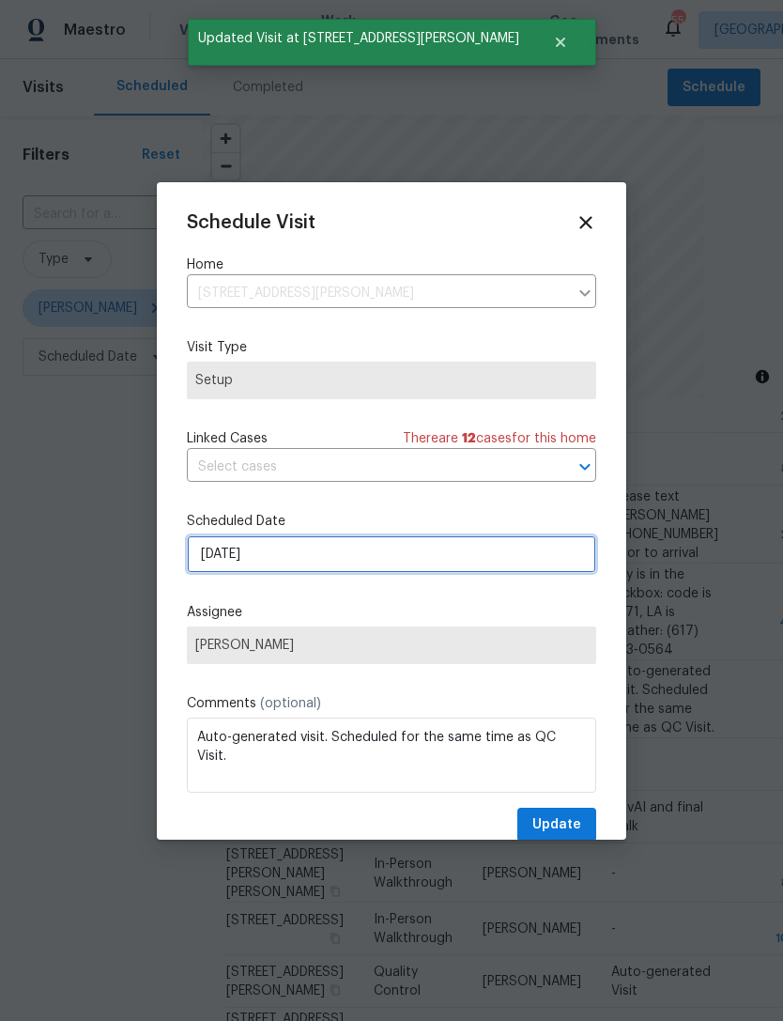
click at [332, 554] on input "8/14/2025" at bounding box center [392, 554] width 410 height 38
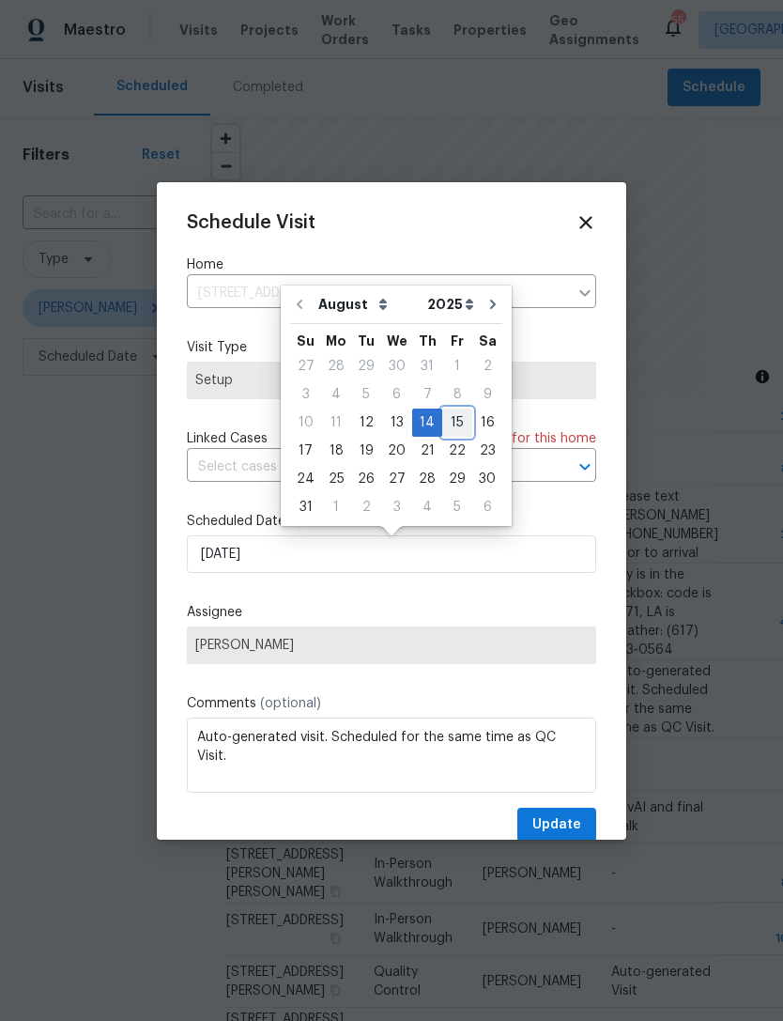
click at [443, 423] on div "15" at bounding box center [457, 423] width 30 height 26
type input "8/15/2025"
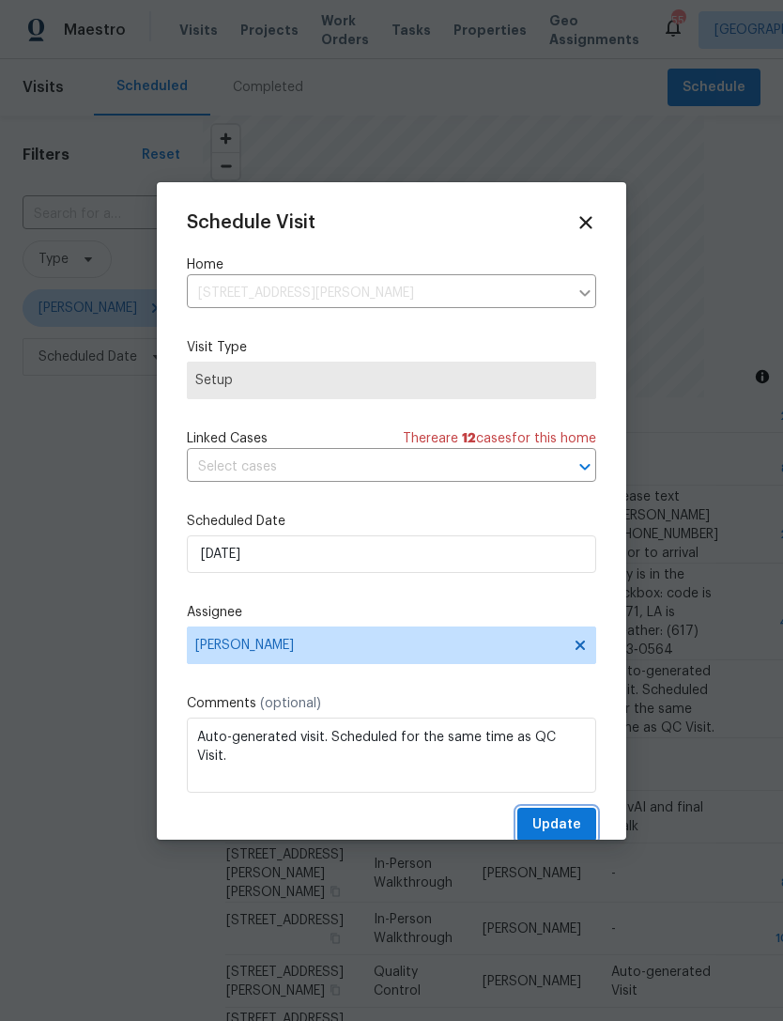
click at [555, 830] on span "Update" at bounding box center [557, 824] width 49 height 23
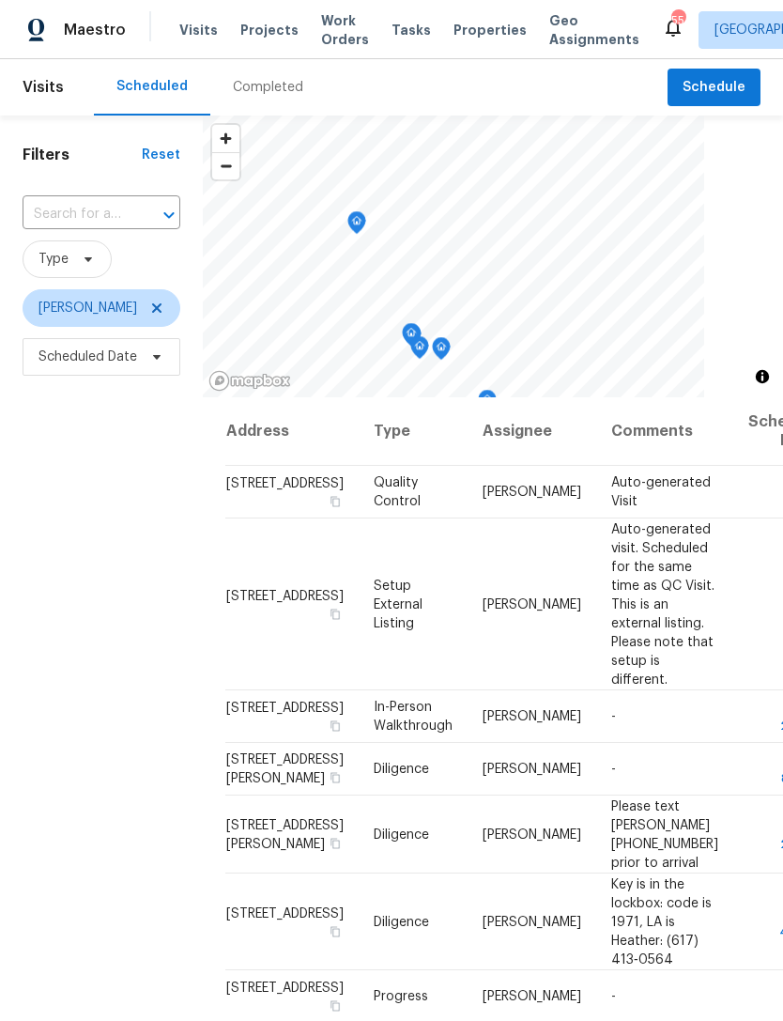
scroll to position [0, 0]
click at [0, 0] on icon at bounding box center [0, 0] width 0 height 0
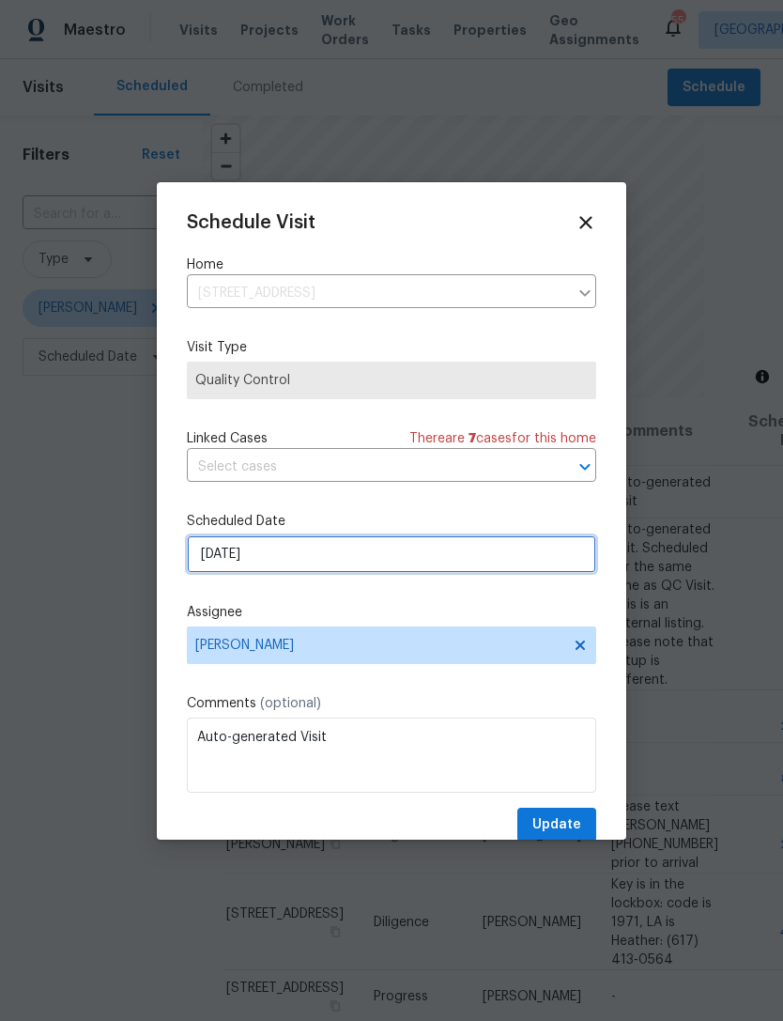
click at [321, 559] on input "[DATE]" at bounding box center [392, 554] width 410 height 38
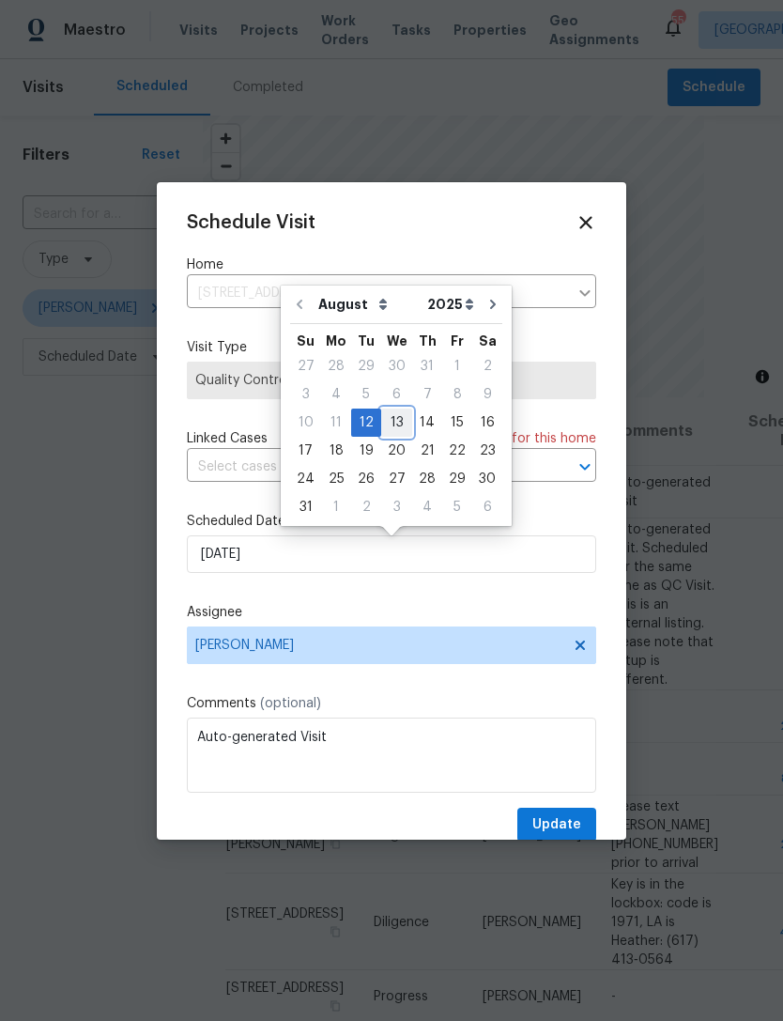
click at [397, 414] on div "13" at bounding box center [396, 423] width 31 height 26
type input "[DATE]"
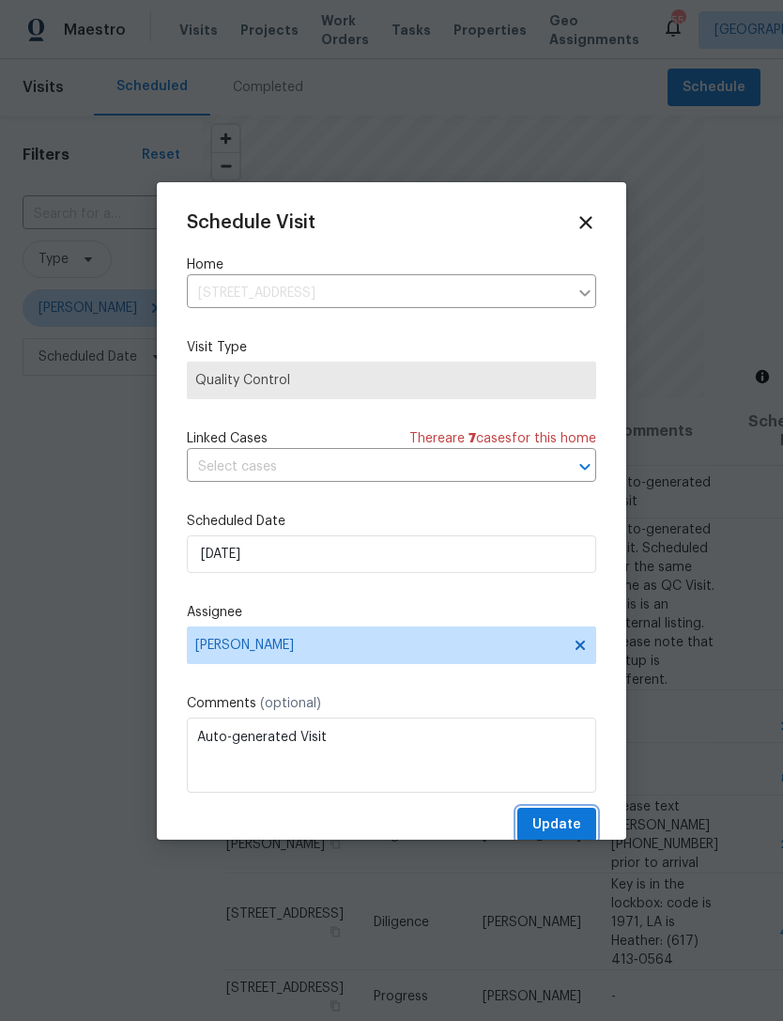
click at [571, 827] on span "Update" at bounding box center [557, 824] width 49 height 23
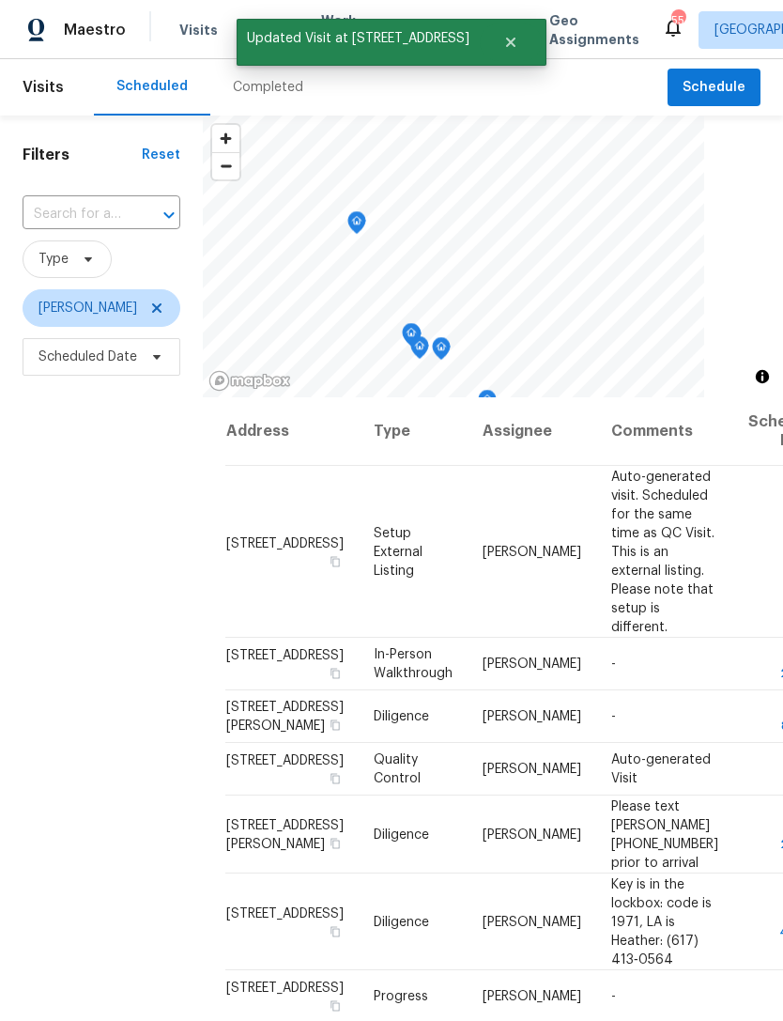
click at [0, 0] on icon at bounding box center [0, 0] width 0 height 0
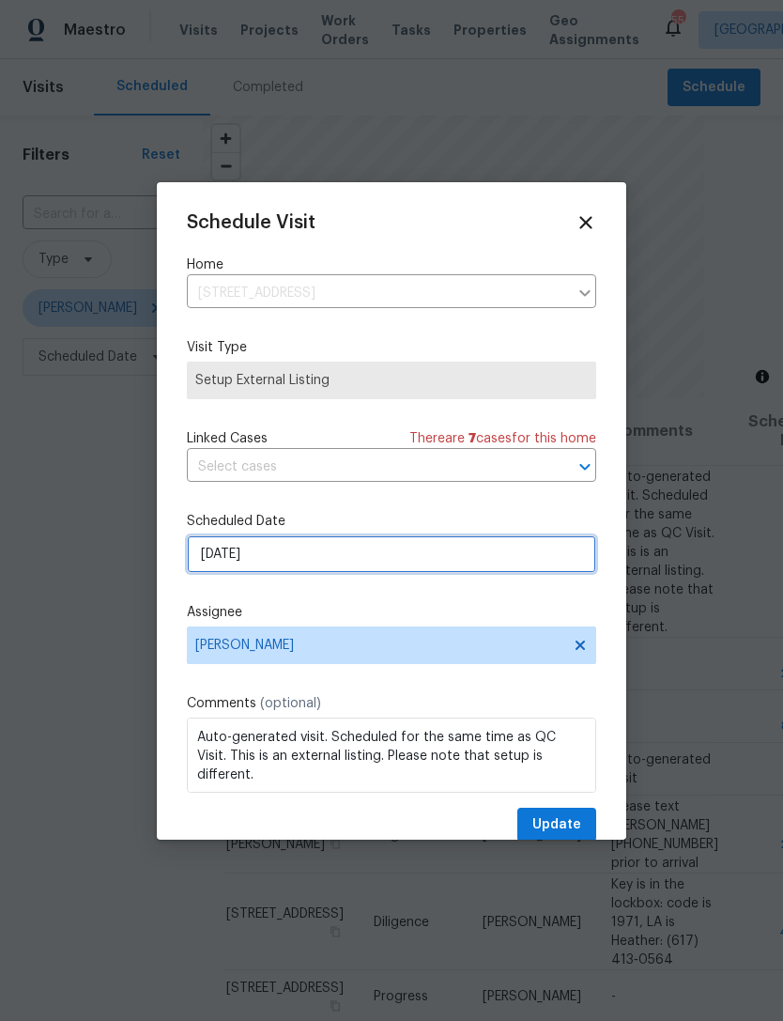
click at [312, 571] on input "[DATE]" at bounding box center [392, 554] width 410 height 38
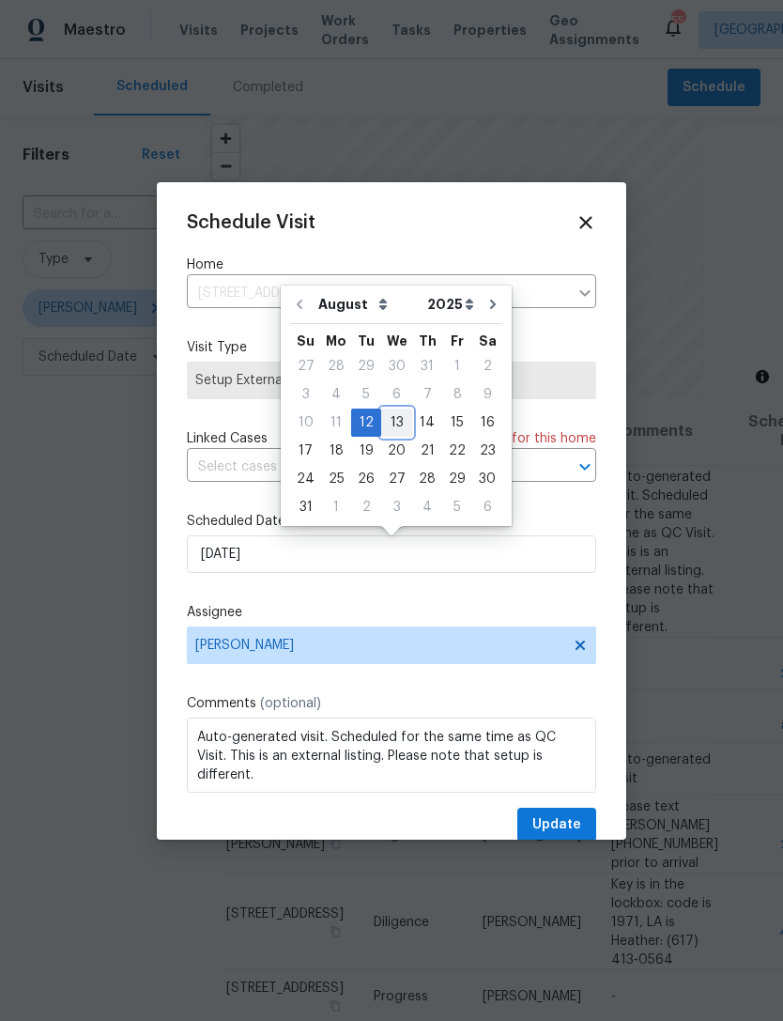
click at [394, 418] on div "13" at bounding box center [396, 423] width 31 height 26
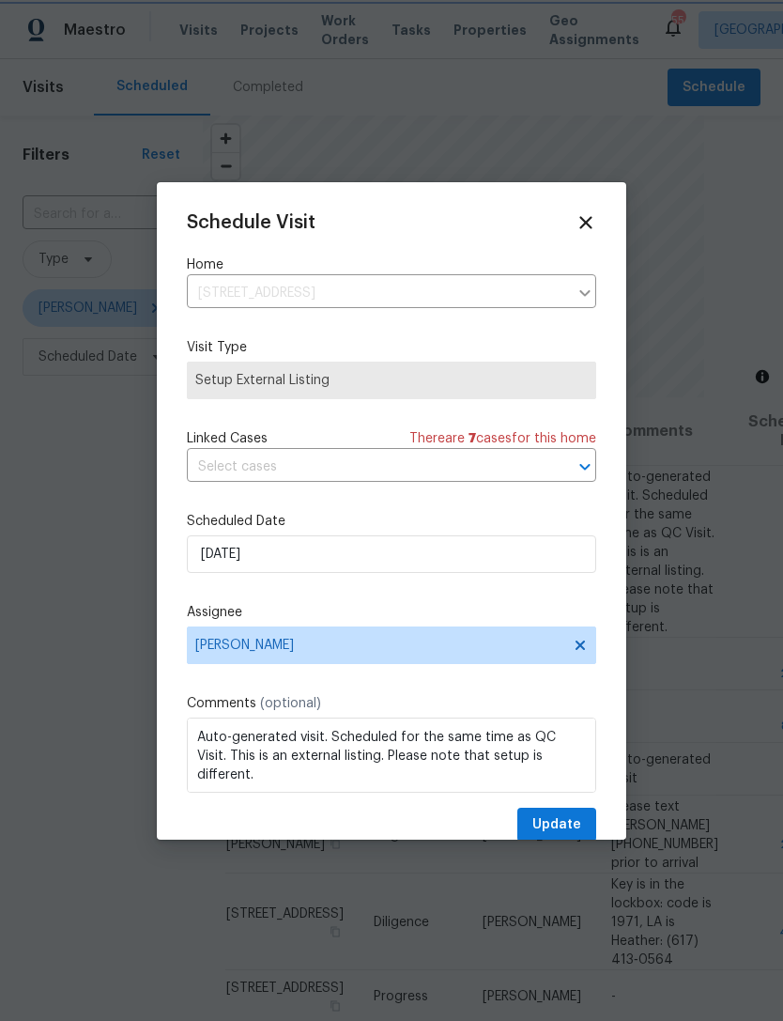
type input "[DATE]"
click at [573, 827] on span "Update" at bounding box center [557, 824] width 49 height 23
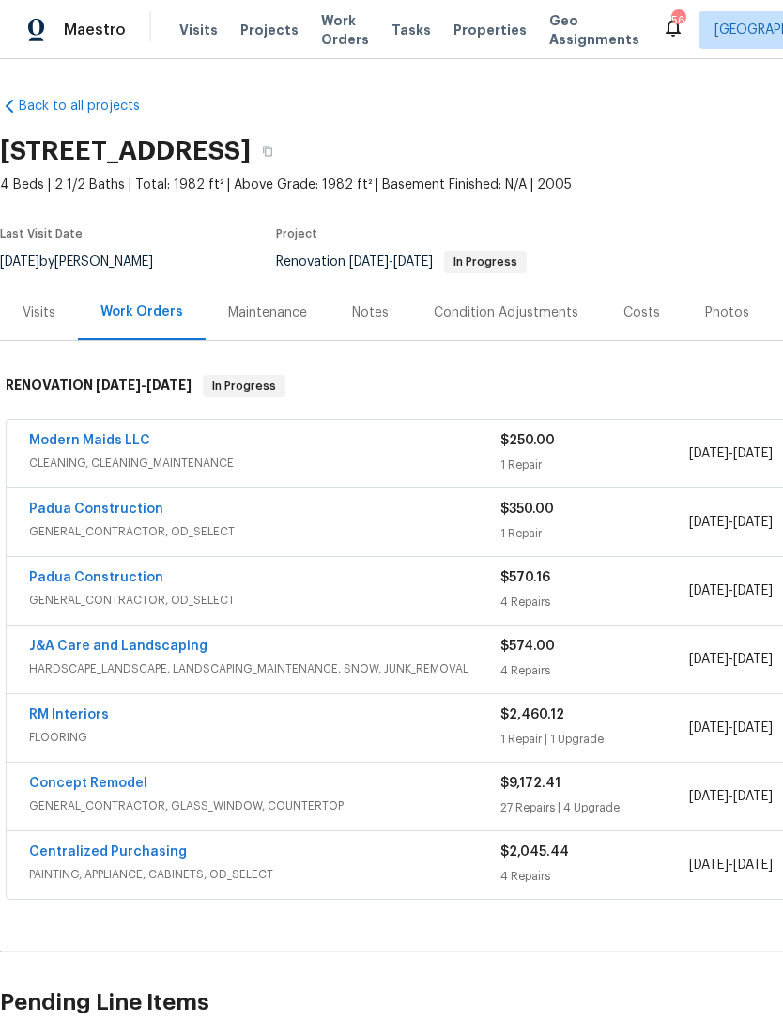
click at [636, 305] on div "Costs" at bounding box center [642, 312] width 37 height 19
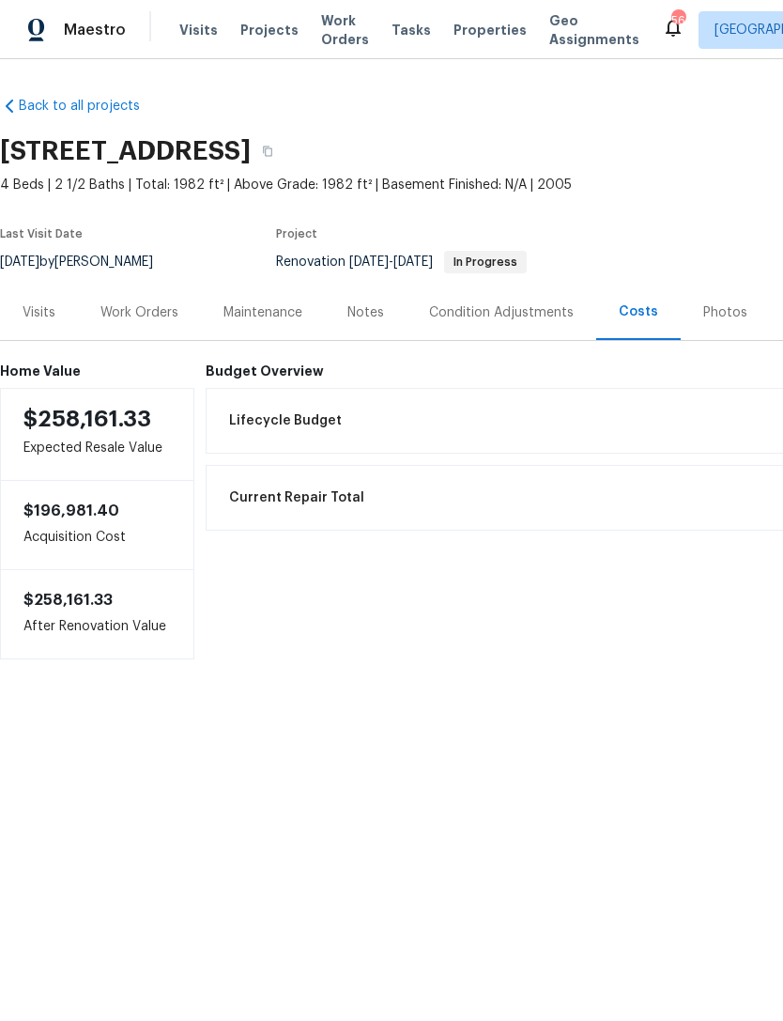
click at [132, 317] on div "Work Orders" at bounding box center [140, 312] width 78 height 19
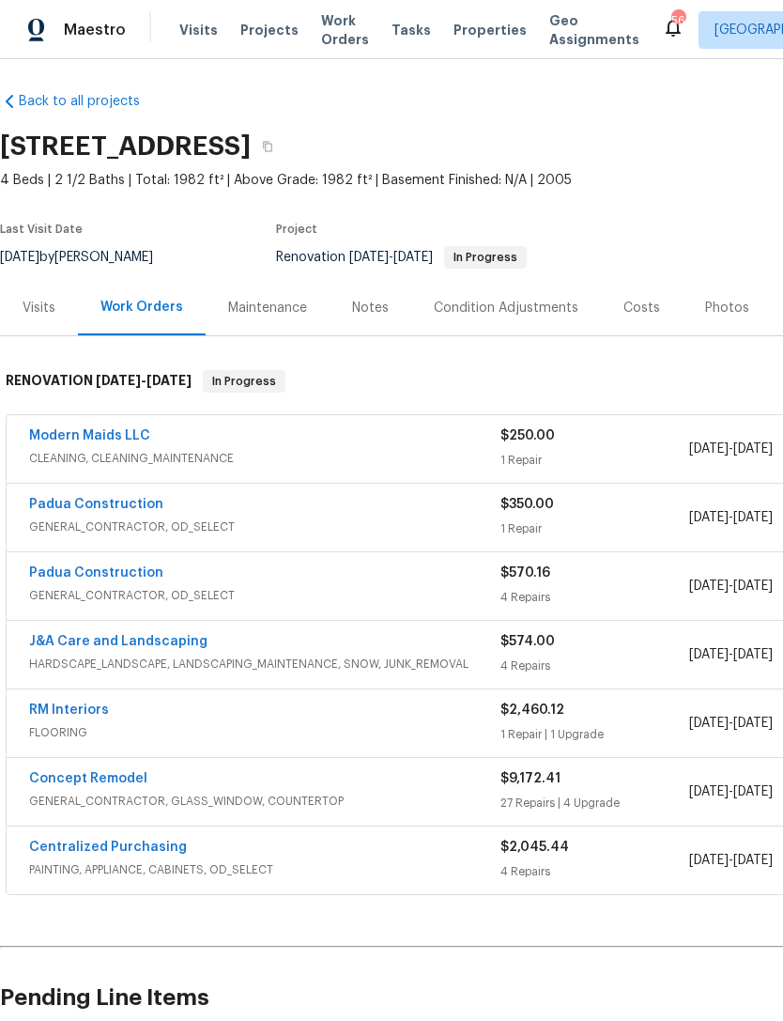
scroll to position [5, 0]
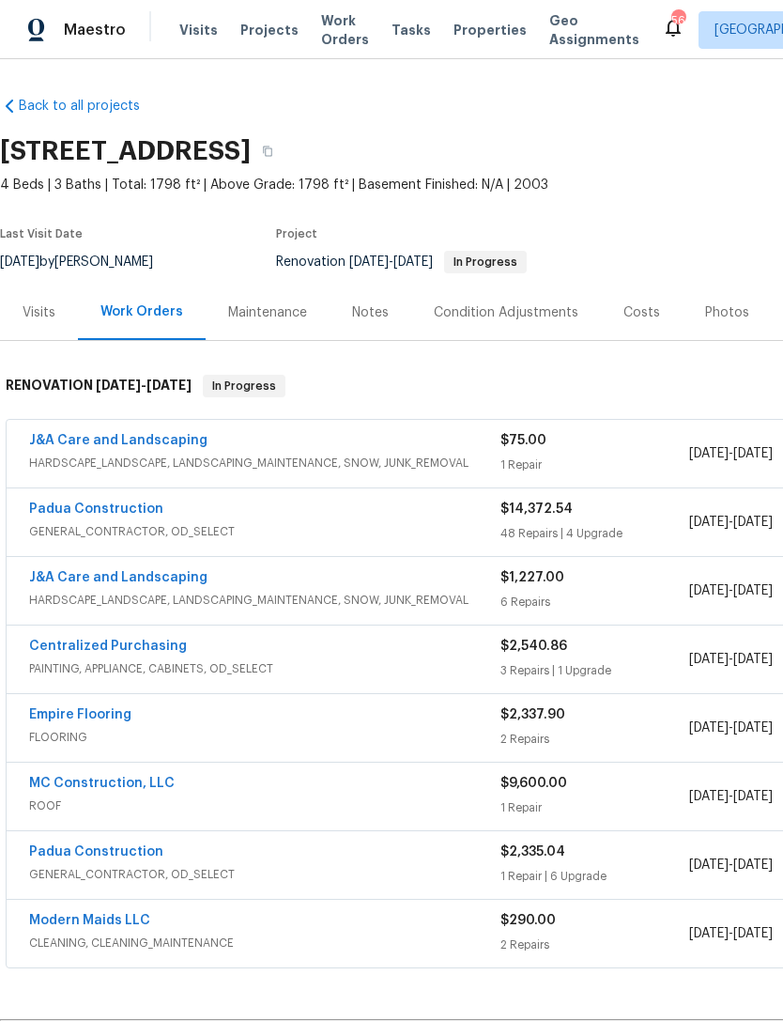
click at [116, 503] on link "Padua Construction" at bounding box center [96, 509] width 134 height 13
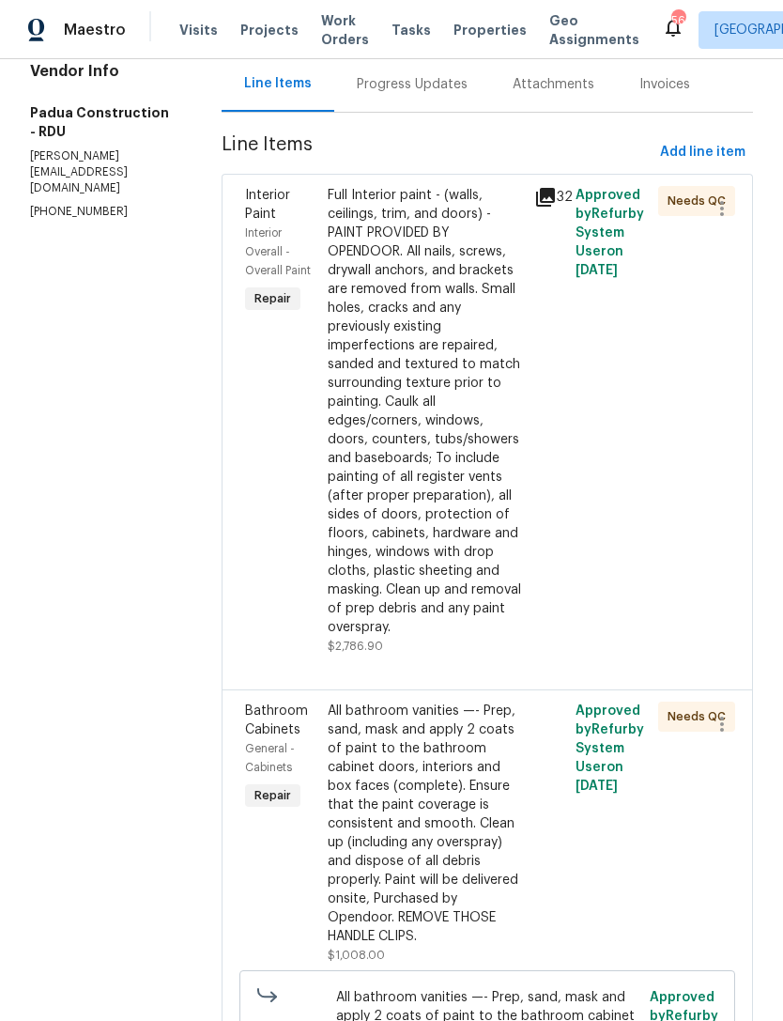
scroll to position [201, 0]
click at [395, 765] on div "All bathroom vanities —- Prep, sand, mask and apply 2 coats of paint to the bat…" at bounding box center [425, 823] width 195 height 244
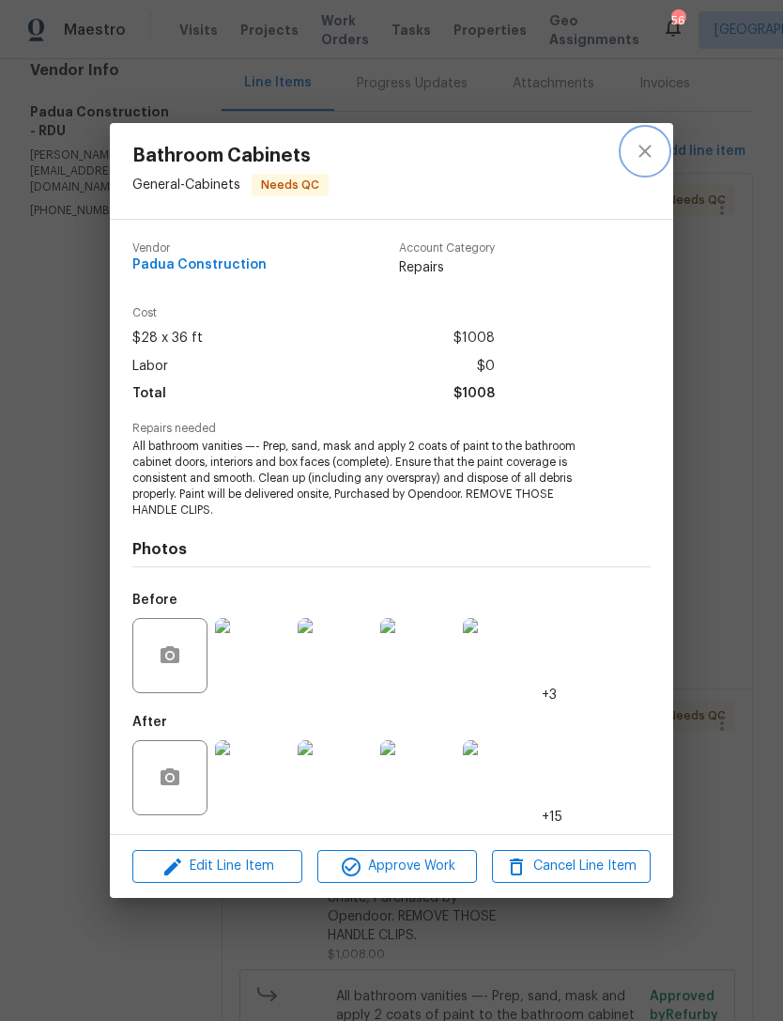
click at [653, 150] on icon "close" at bounding box center [645, 151] width 23 height 23
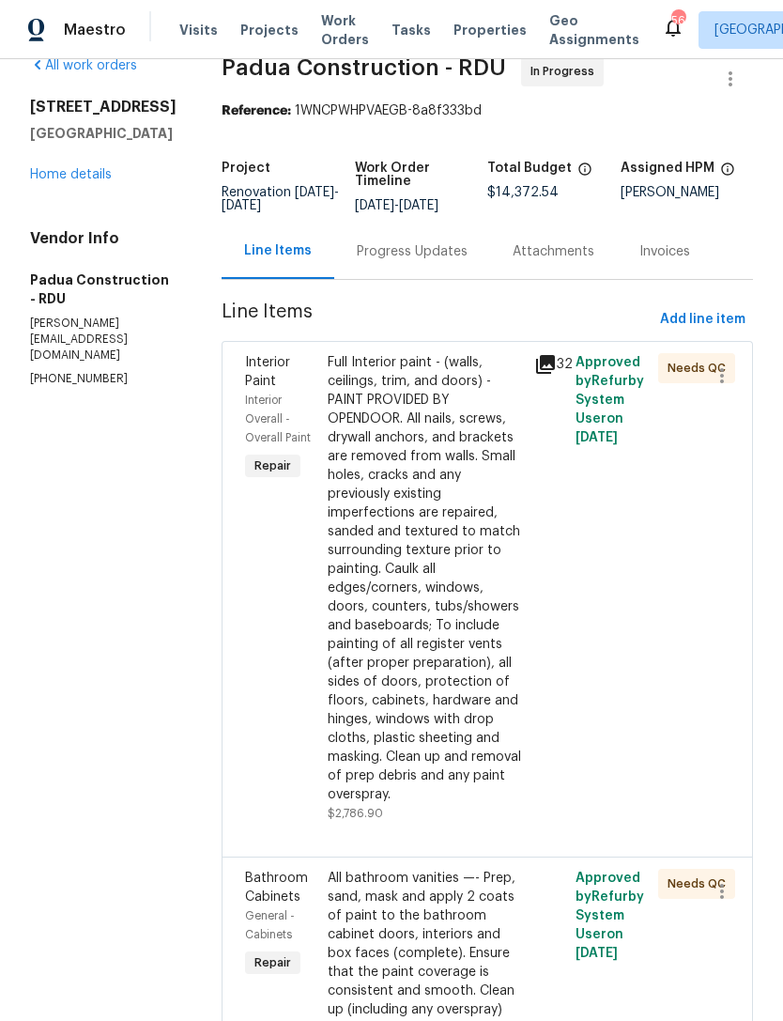
scroll to position [32, 0]
click at [68, 182] on link "Home details" at bounding box center [71, 175] width 82 height 13
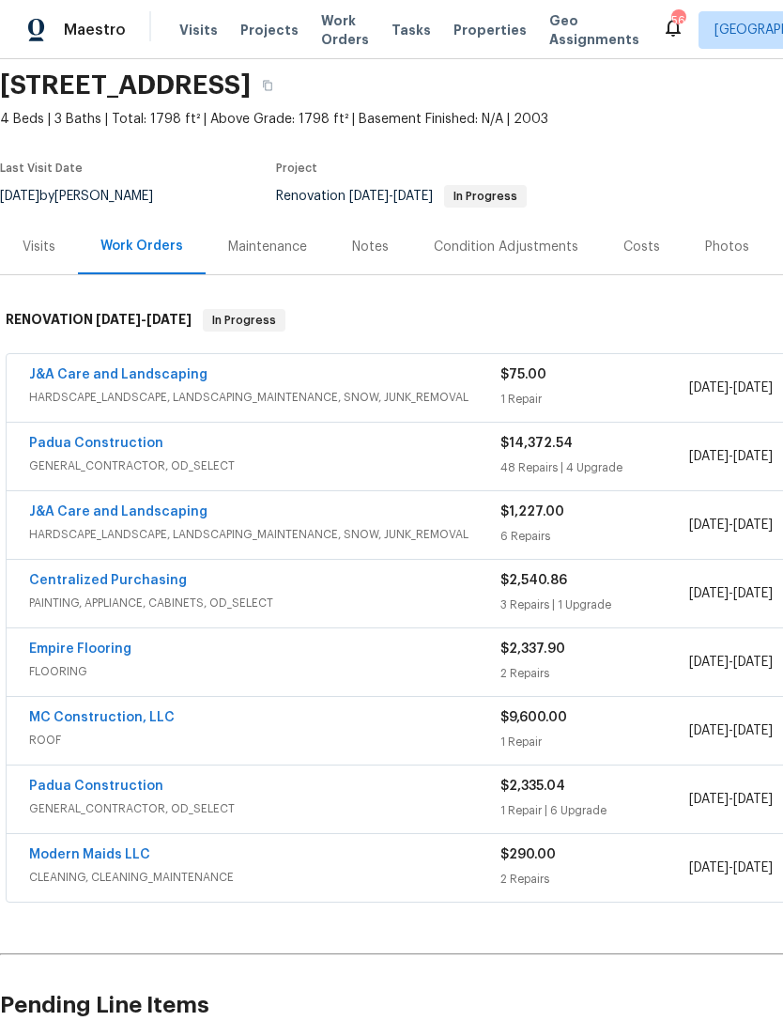
scroll to position [67, 0]
